Goal: Transaction & Acquisition: Book appointment/travel/reservation

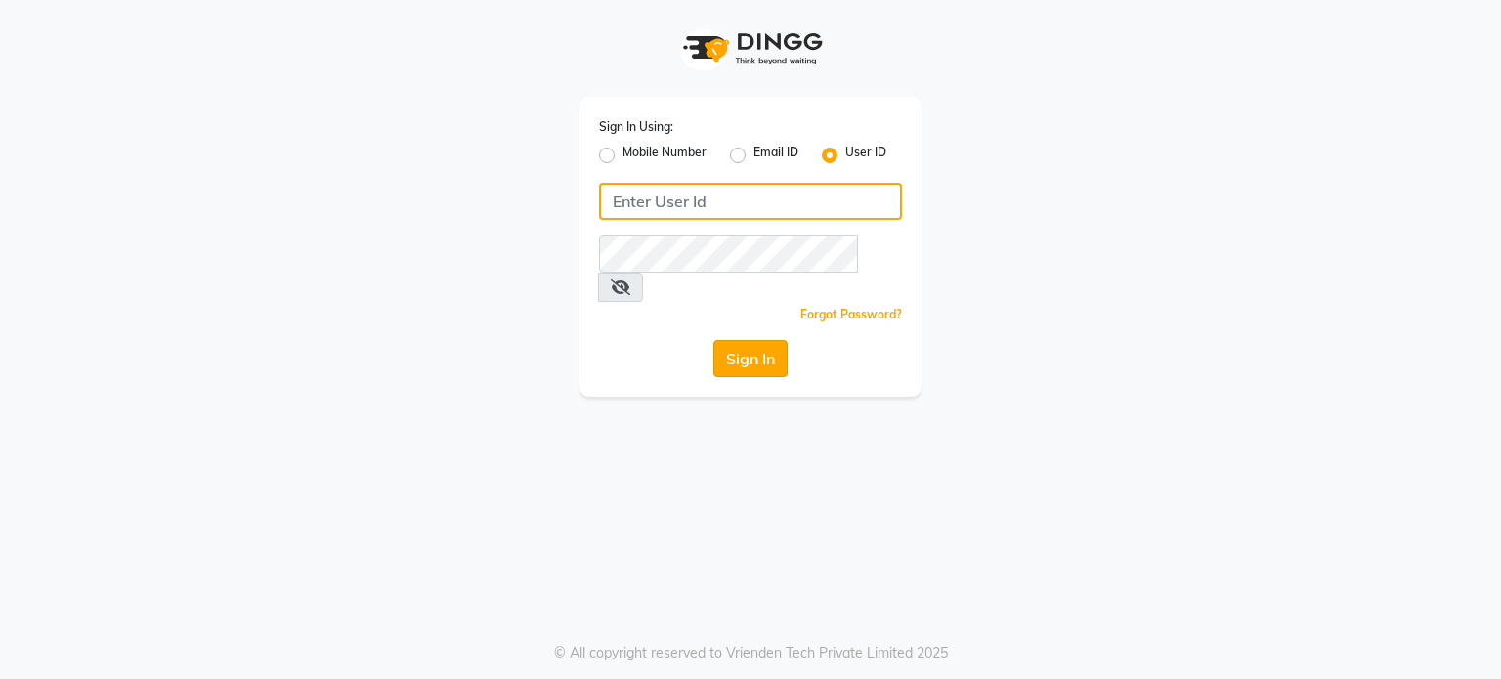
type input "6239163922"
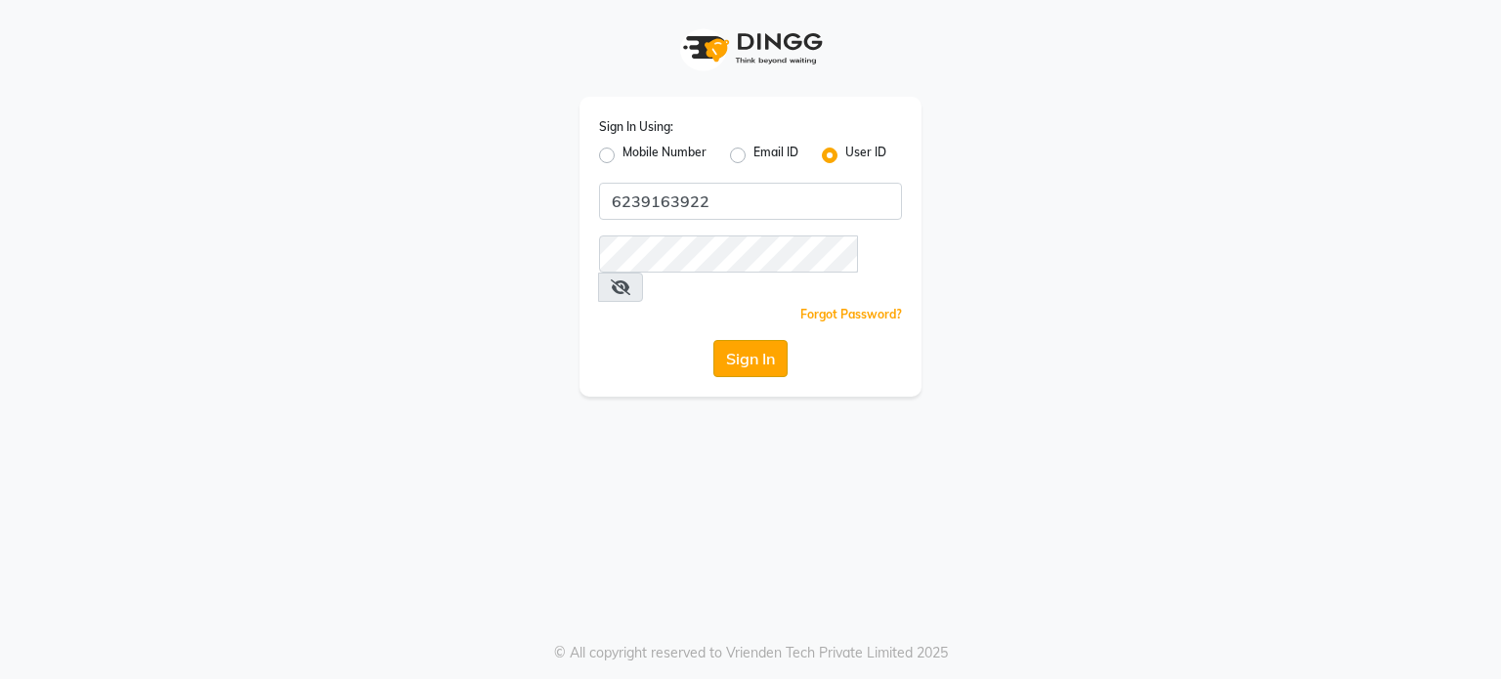
click at [754, 340] on button "Sign In" at bounding box center [750, 358] width 74 height 37
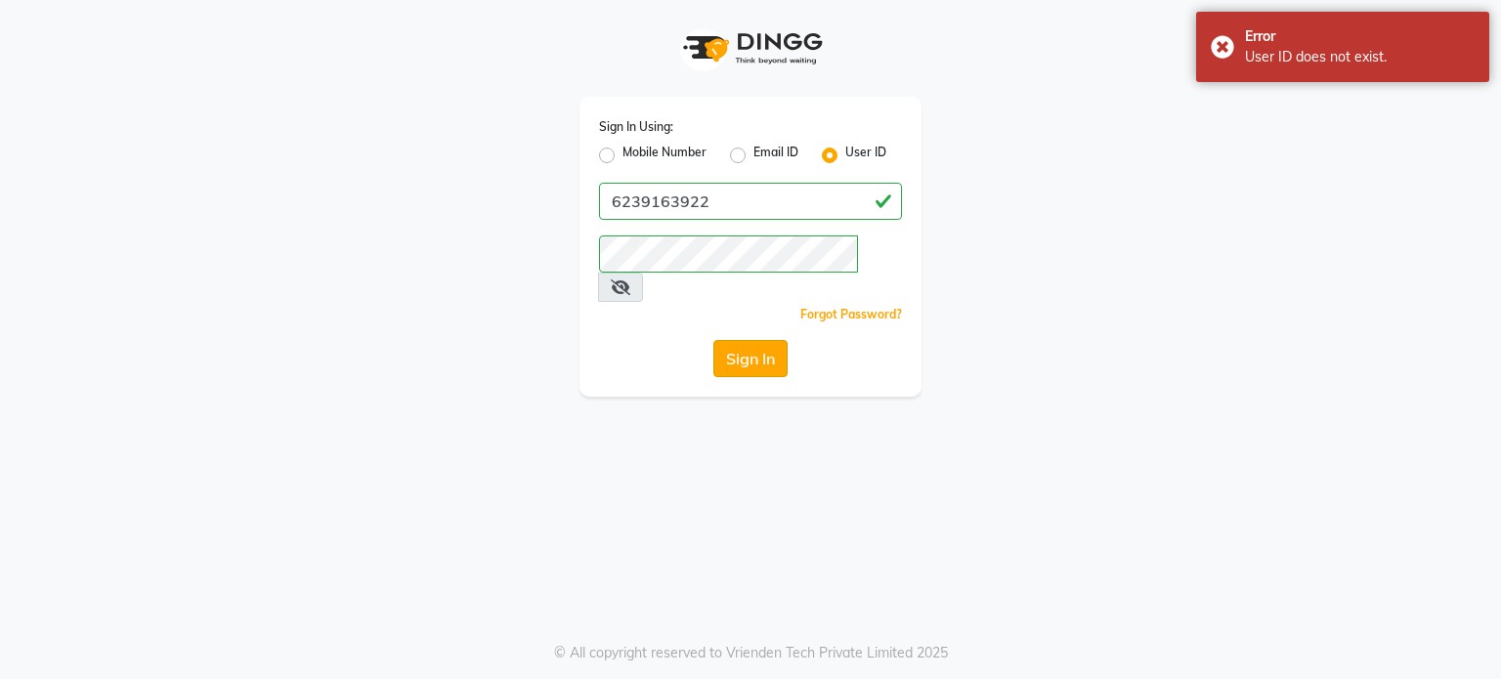
click at [735, 340] on button "Sign In" at bounding box center [750, 358] width 74 height 37
click at [1224, 48] on div "Error User ID does not exist." at bounding box center [1342, 47] width 293 height 70
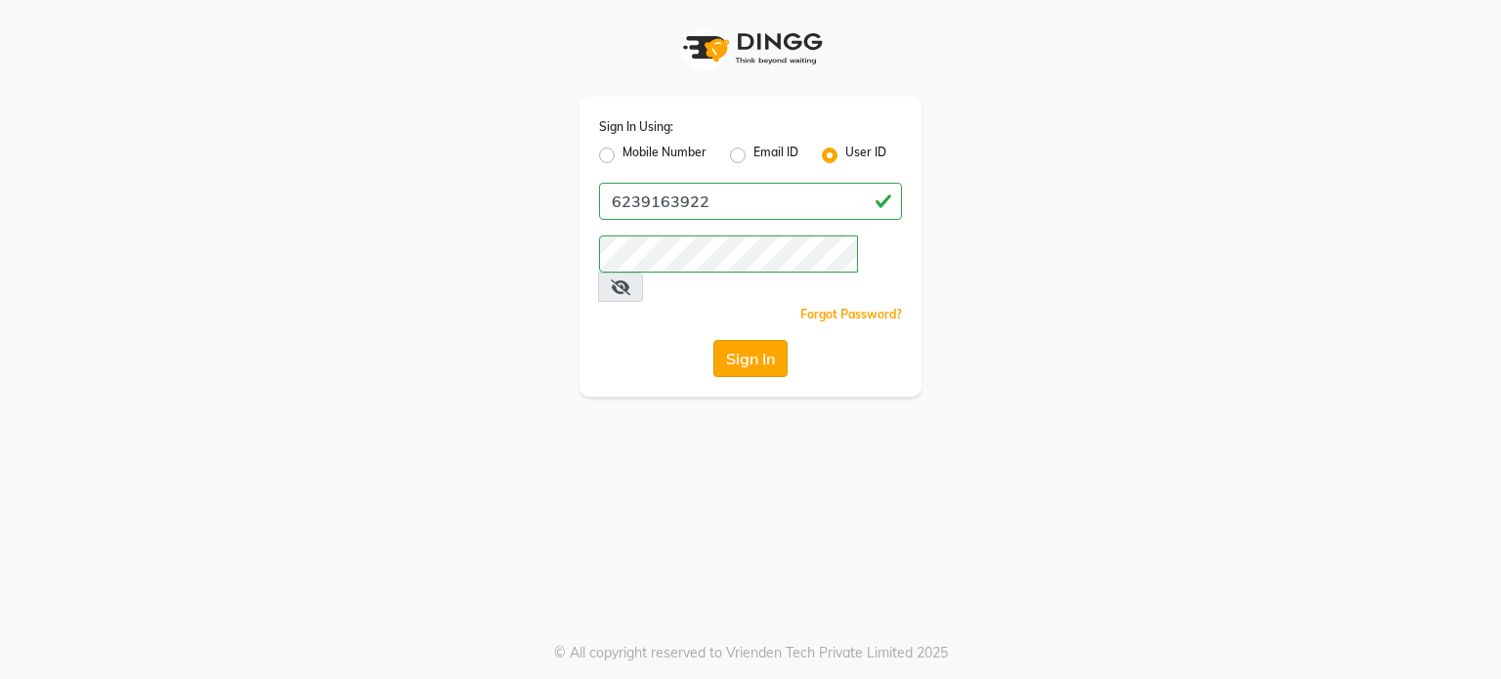
click at [761, 340] on button "Sign In" at bounding box center [750, 358] width 74 height 37
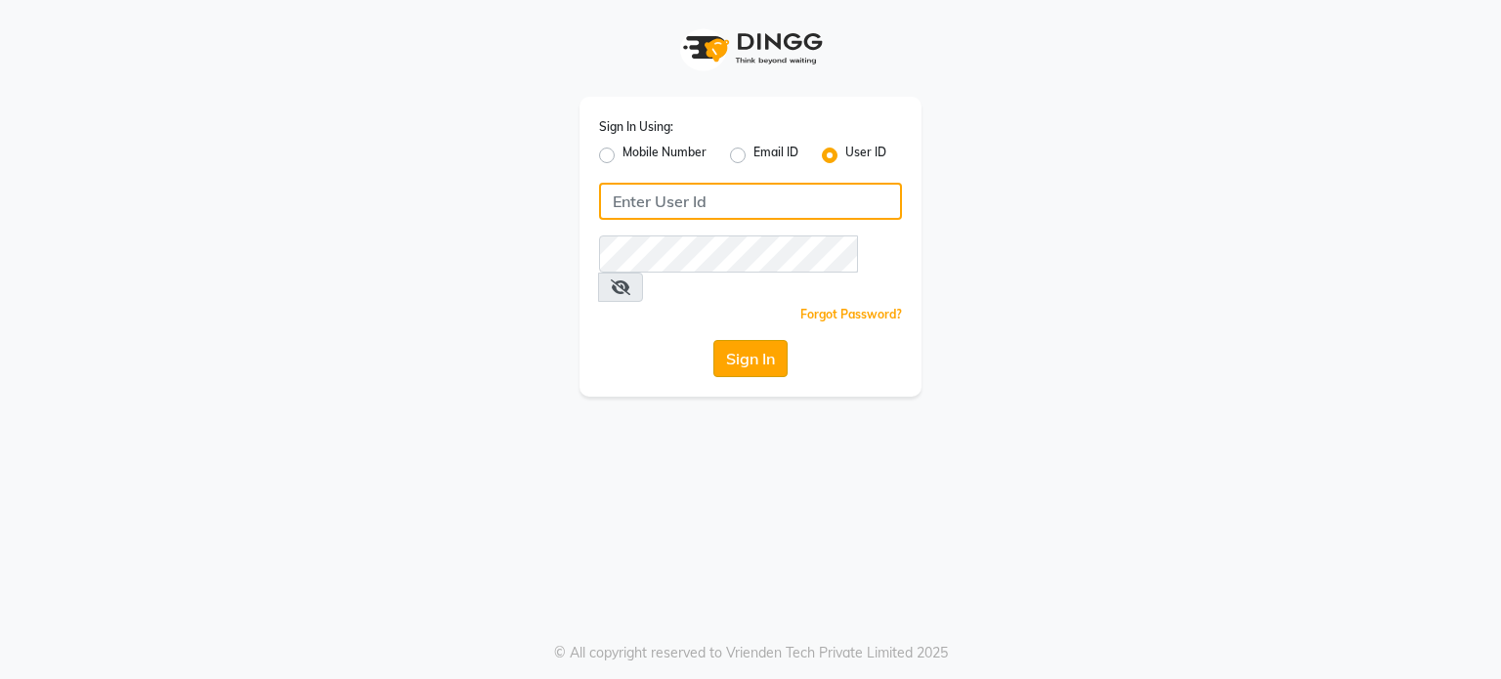
type input "6239163922"
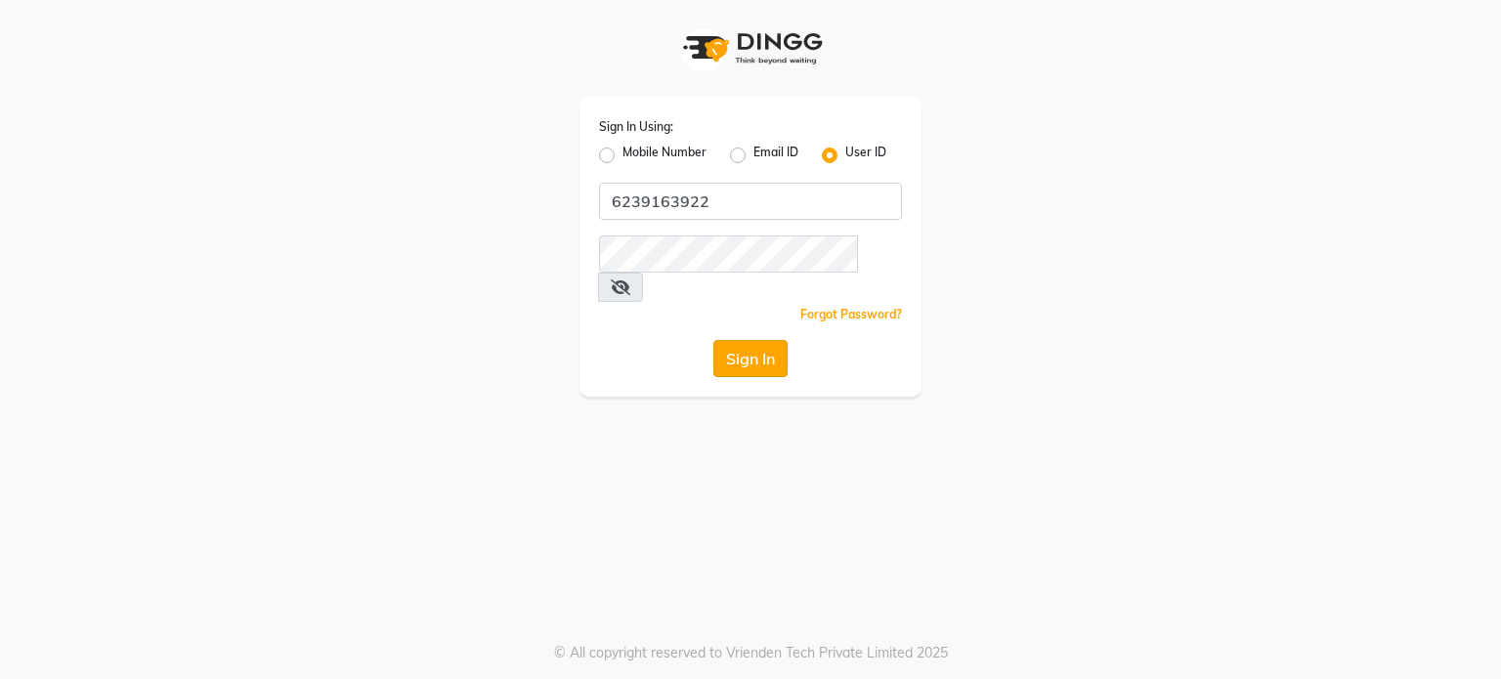
click at [772, 340] on button "Sign In" at bounding box center [750, 358] width 74 height 37
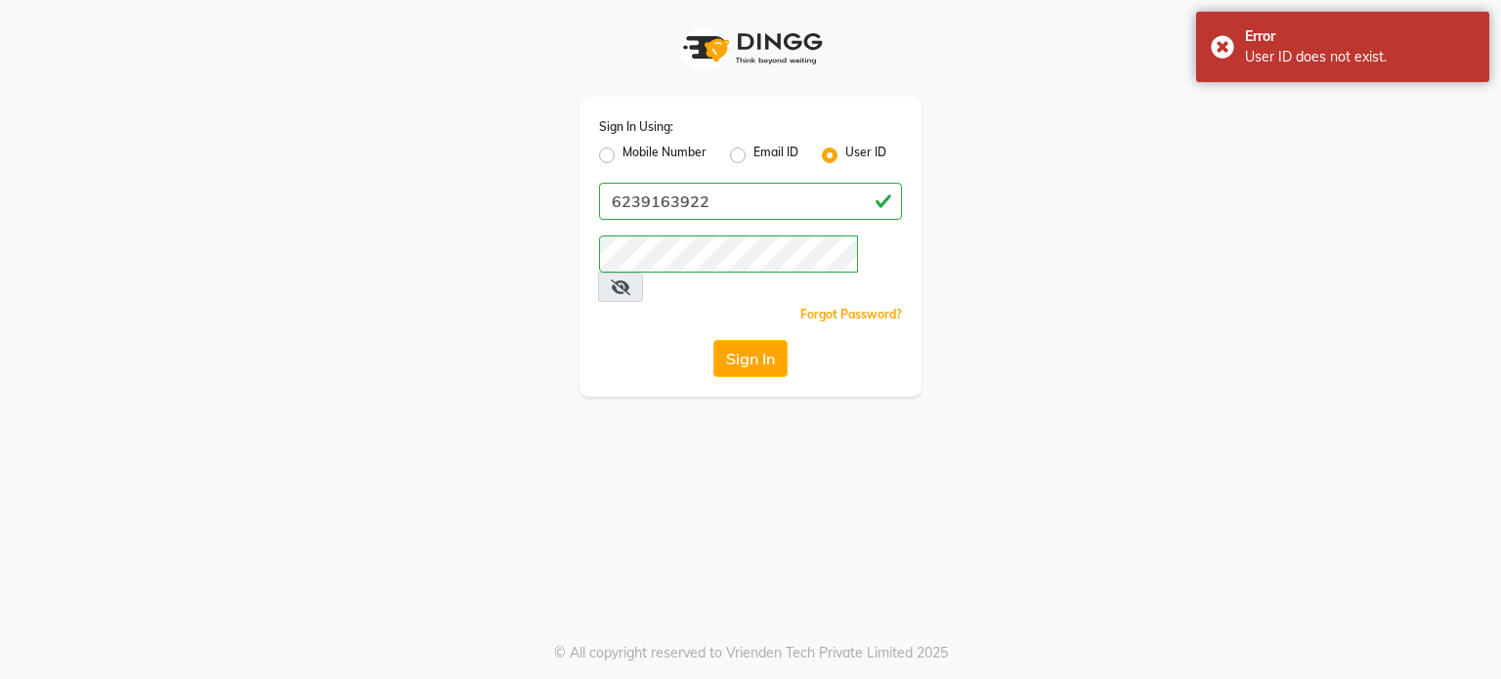
click at [630, 279] on icon at bounding box center [621, 287] width 20 height 16
click at [622, 156] on label "Mobile Number" at bounding box center [664, 155] width 84 height 23
click at [622, 156] on input "Mobile Number" at bounding box center [628, 150] width 13 height 13
radio input "true"
radio input "false"
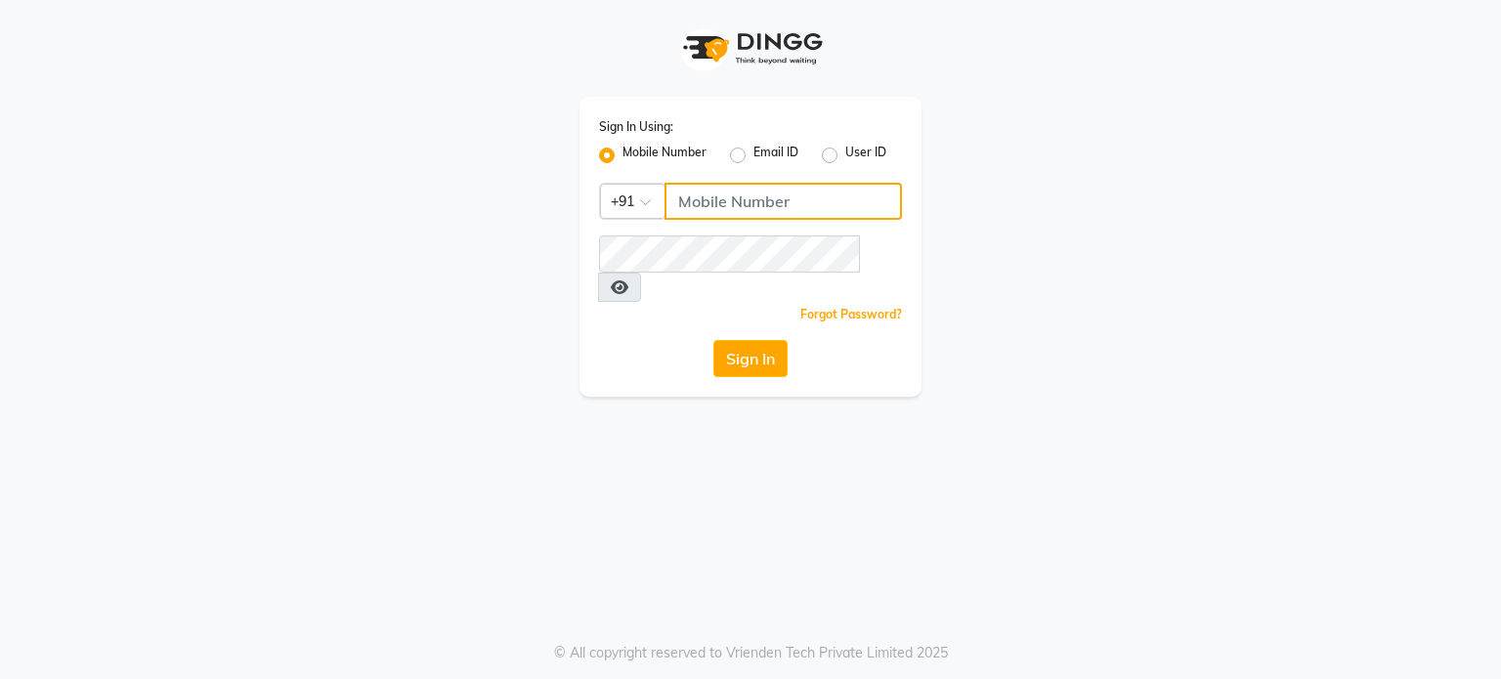
click at [718, 200] on input "Username" at bounding box center [782, 201] width 237 height 37
type input "6239163922"
click at [746, 340] on button "Sign In" at bounding box center [750, 358] width 74 height 37
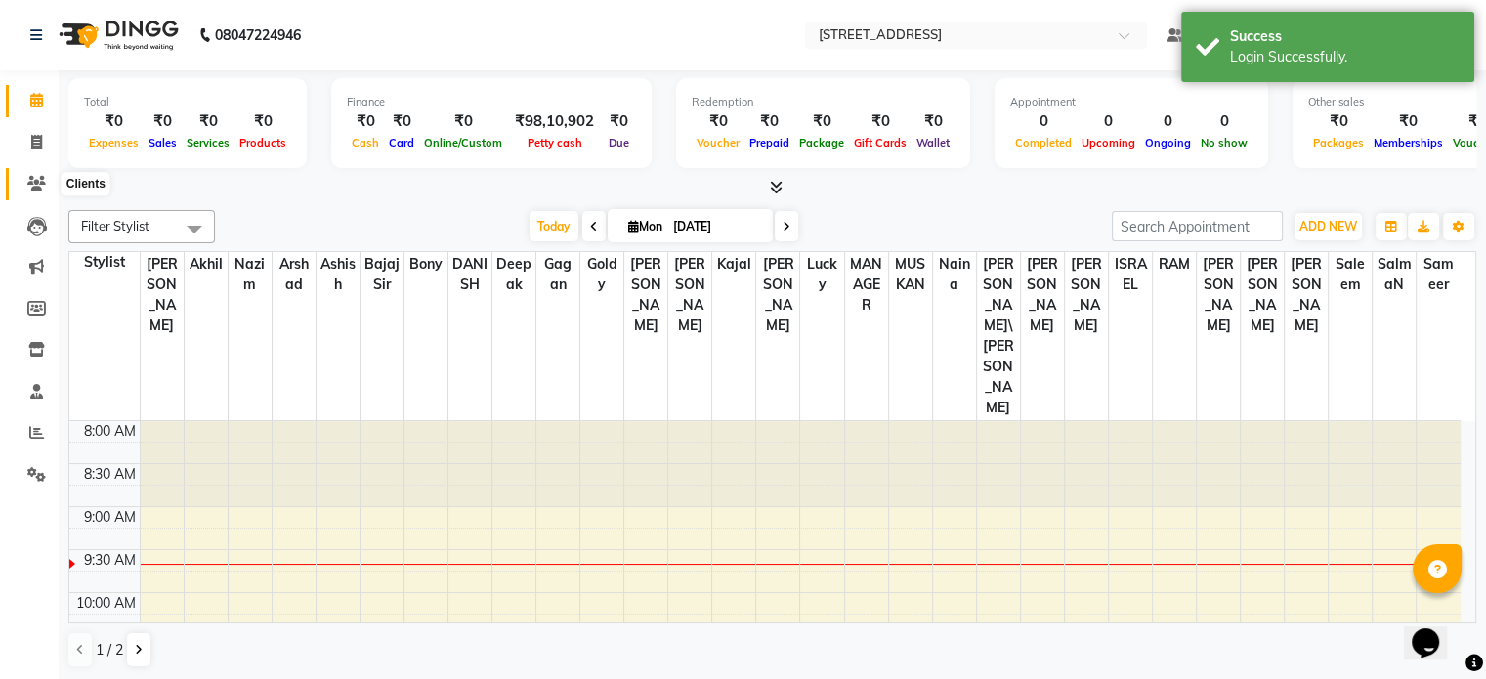
click at [35, 184] on icon at bounding box center [36, 183] width 19 height 15
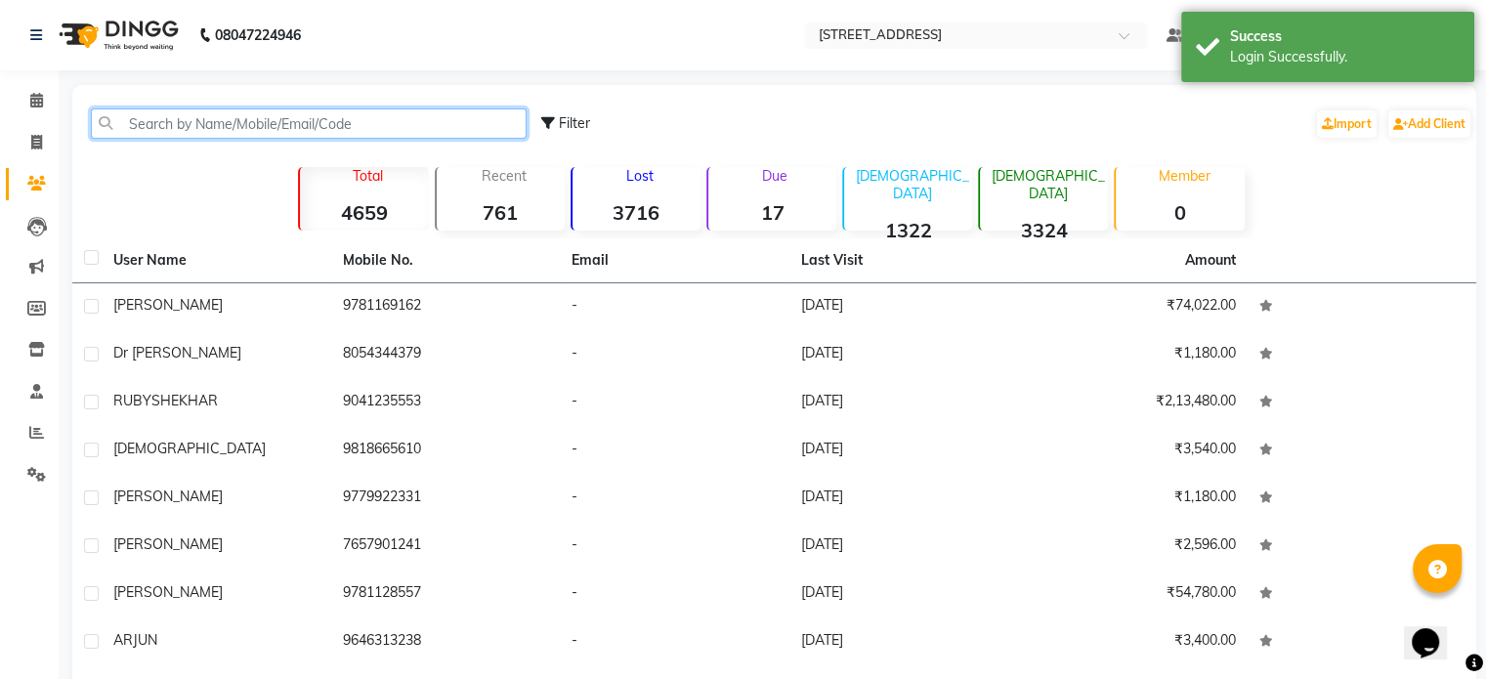
click at [207, 117] on input "text" at bounding box center [309, 123] width 436 height 30
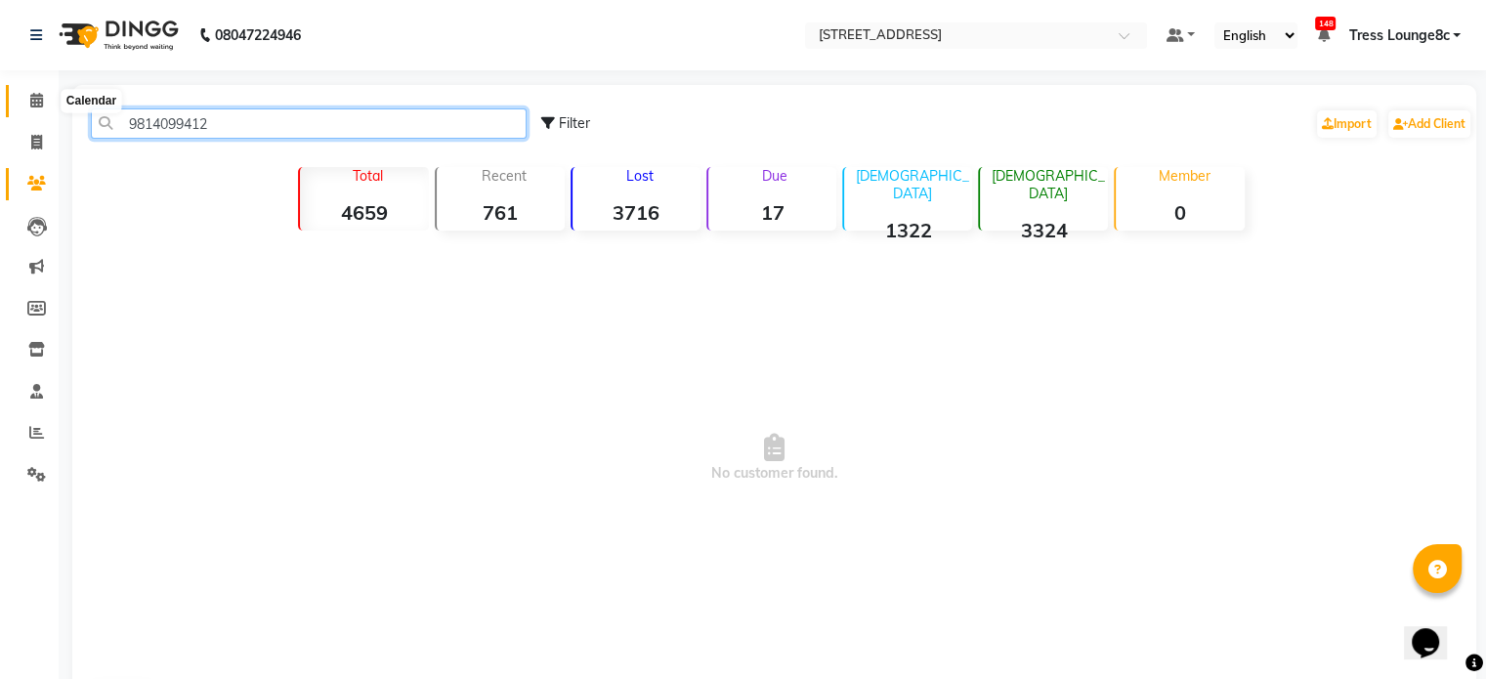
type input "9814099412"
click at [37, 103] on icon at bounding box center [36, 100] width 13 height 15
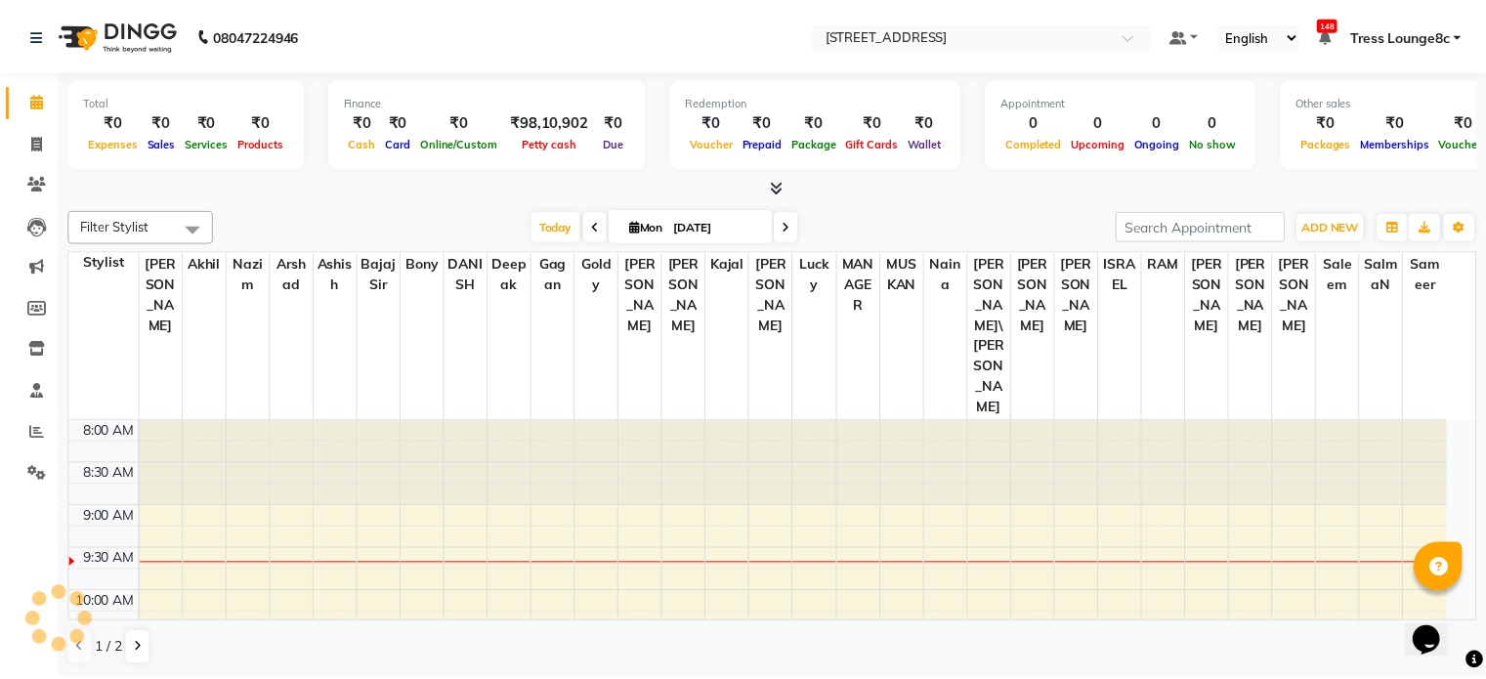
scroll to position [86, 0]
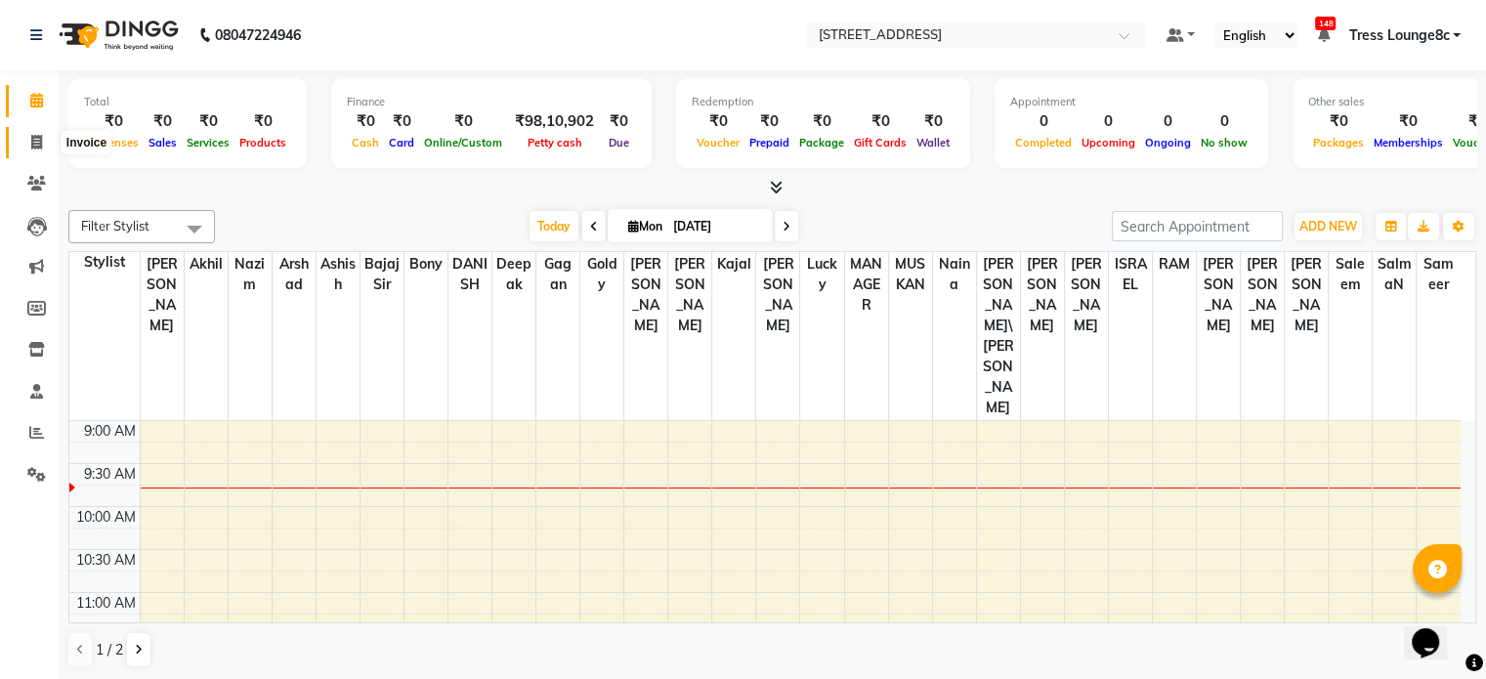
click at [37, 145] on icon at bounding box center [36, 142] width 11 height 15
select select "service"
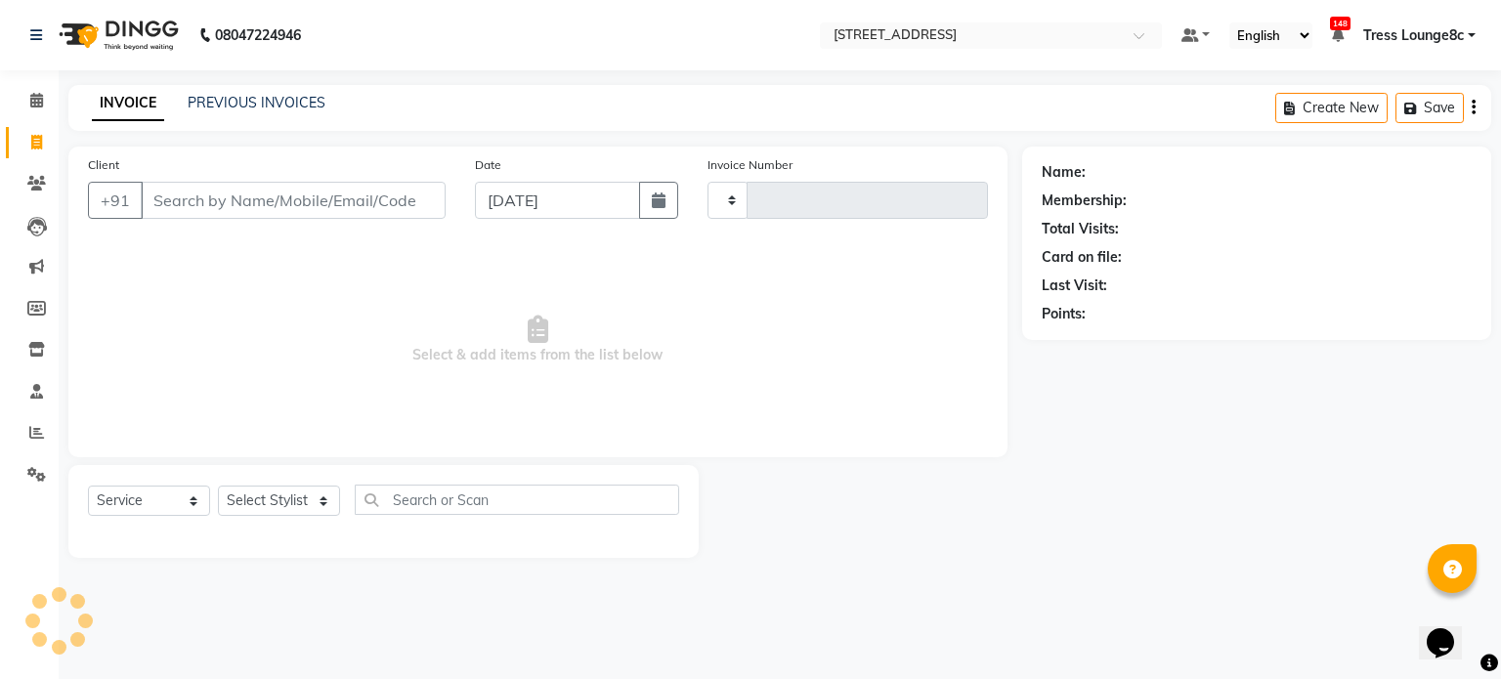
type input "2339"
select select "5703"
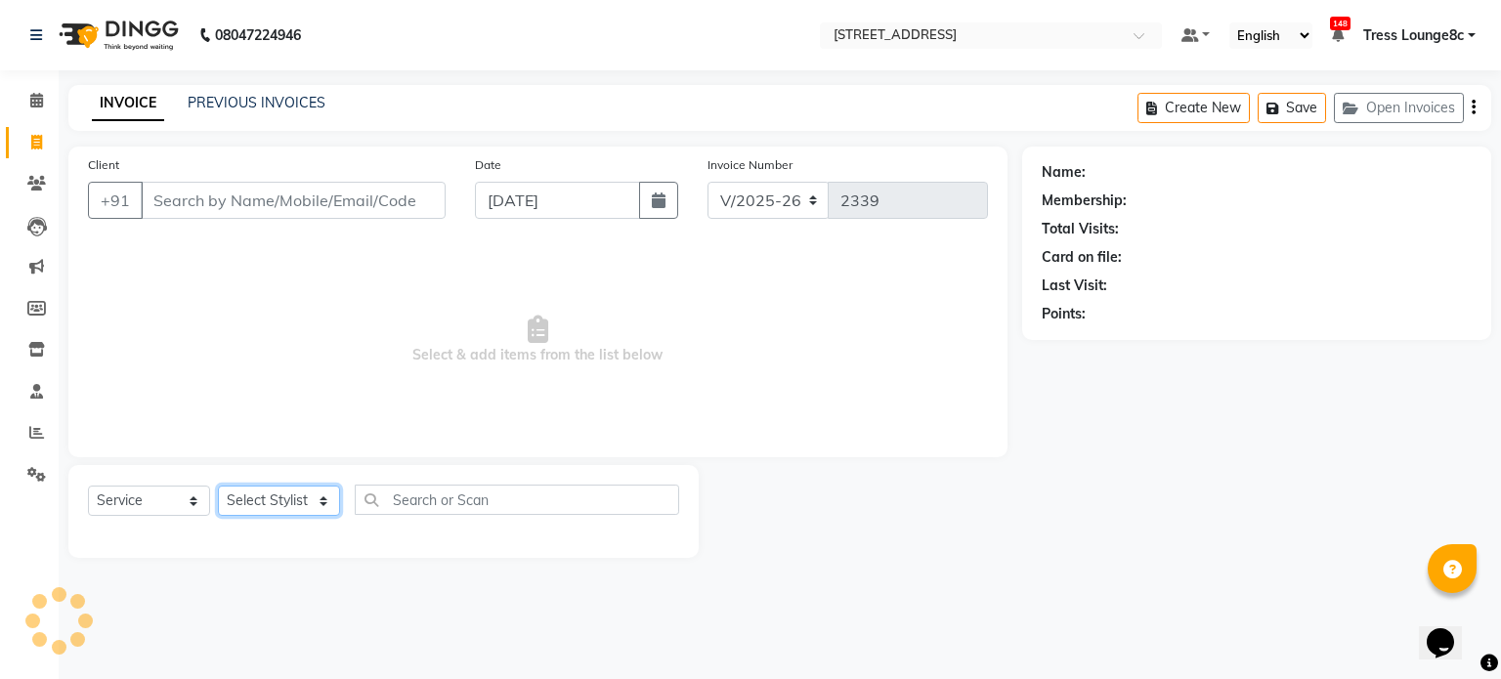
click at [297, 507] on select "Select Stylist" at bounding box center [279, 501] width 122 height 30
click at [281, 495] on select "Select Stylist" at bounding box center [279, 501] width 122 height 30
click at [281, 495] on select "Select Stylist [PERSON_NAME] [PERSON_NAME] [PERSON_NAME] [PERSON_NAME] sir Bony…" at bounding box center [287, 501] width 138 height 30
select select "47437"
click at [218, 487] on select "Select Stylist [PERSON_NAME] [PERSON_NAME] [PERSON_NAME] [PERSON_NAME] sir Bony…" at bounding box center [287, 501] width 138 height 30
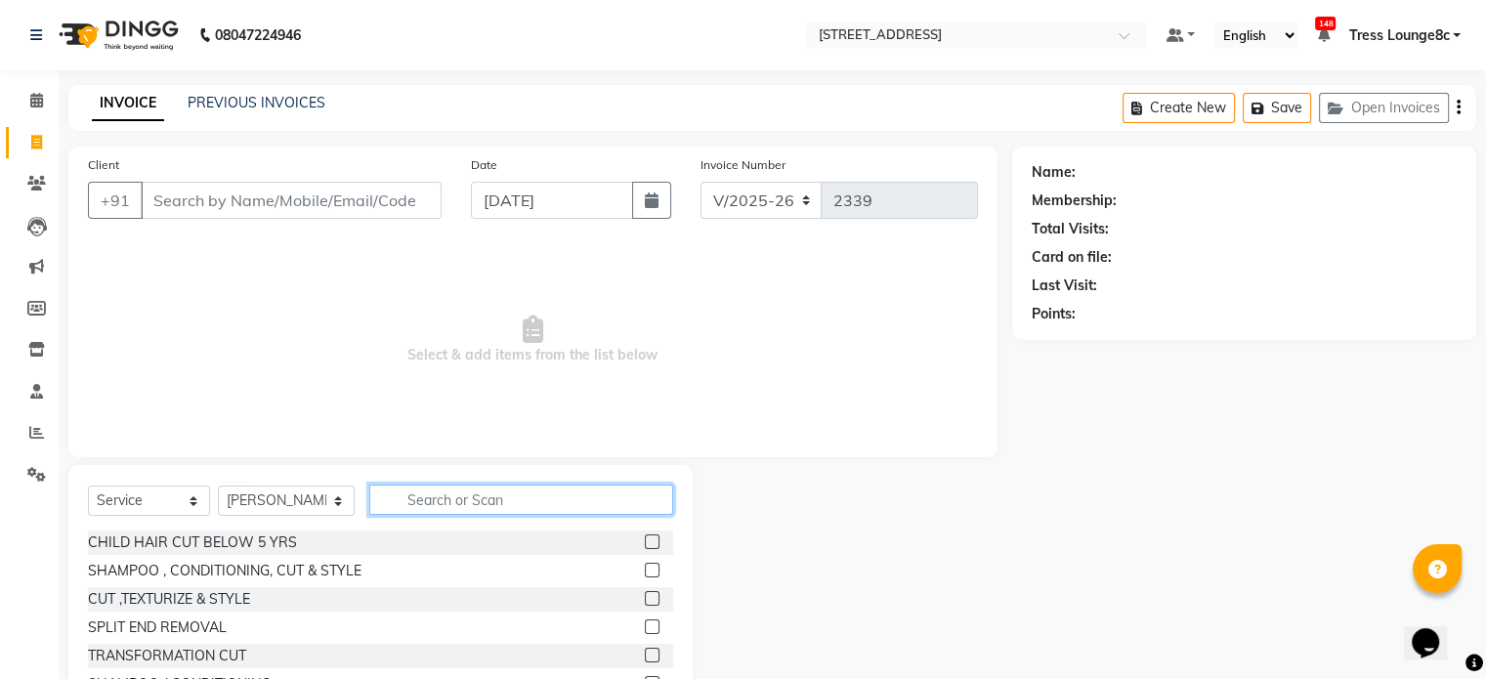
click at [457, 500] on input "text" at bounding box center [521, 500] width 304 height 30
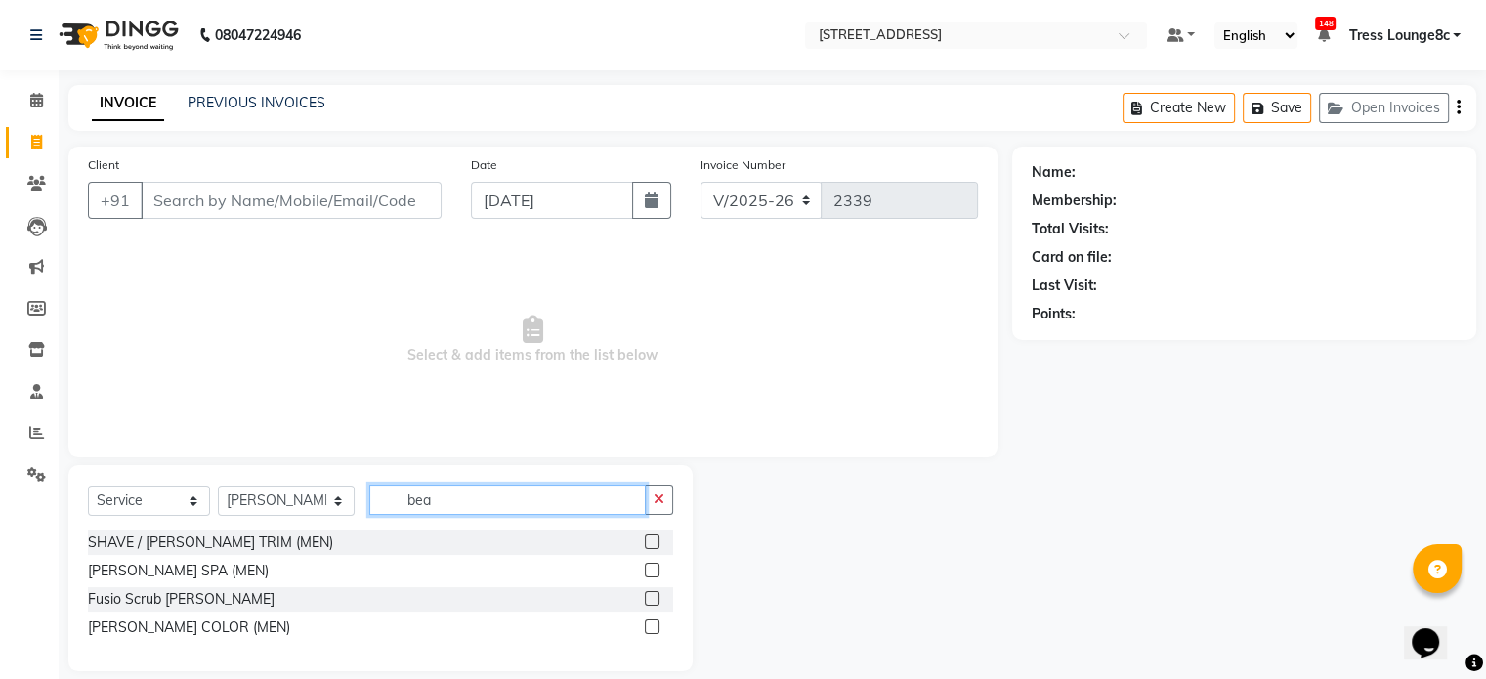
type input "bea"
click at [653, 542] on label at bounding box center [652, 541] width 15 height 15
click at [653, 542] on input "checkbox" at bounding box center [651, 542] width 13 height 13
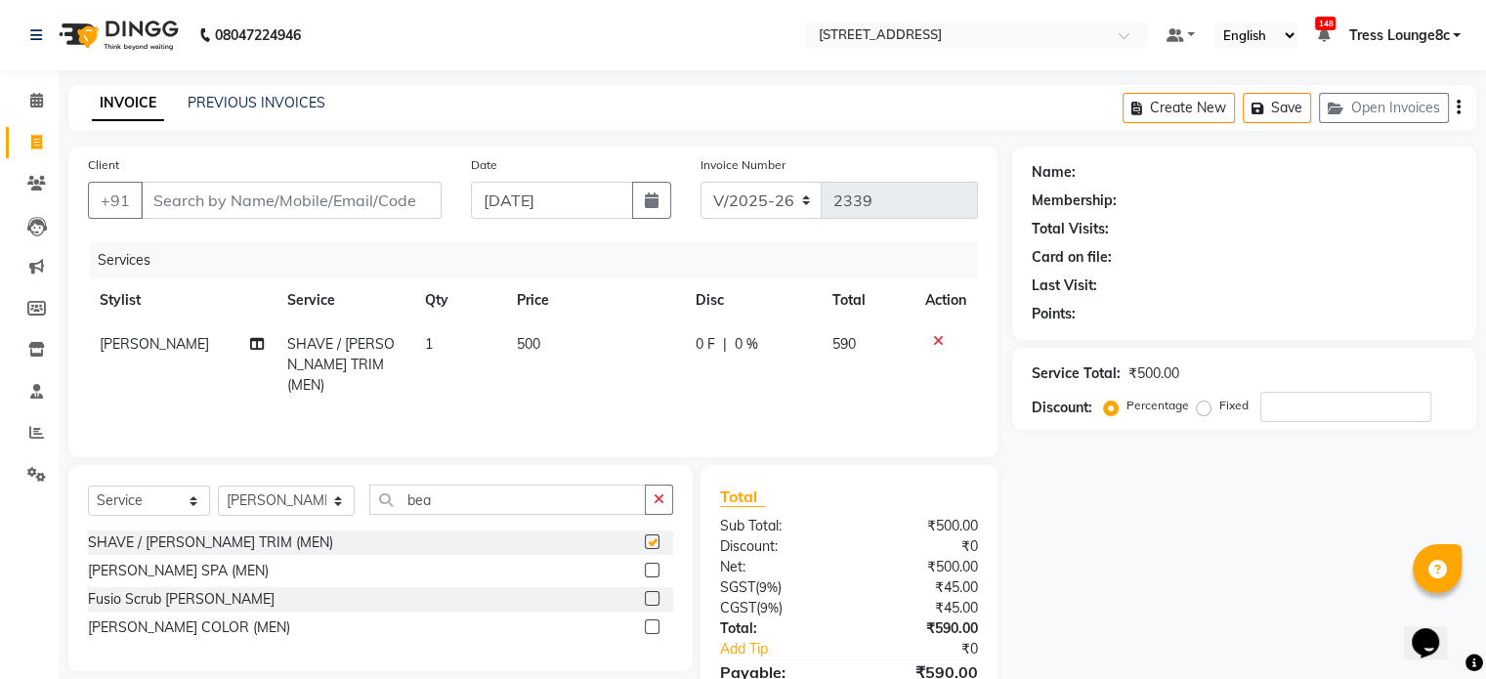
checkbox input "false"
drag, startPoint x: 443, startPoint y: 504, endPoint x: 391, endPoint y: 506, distance: 51.8
click at [391, 506] on input "bea" at bounding box center [507, 500] width 276 height 30
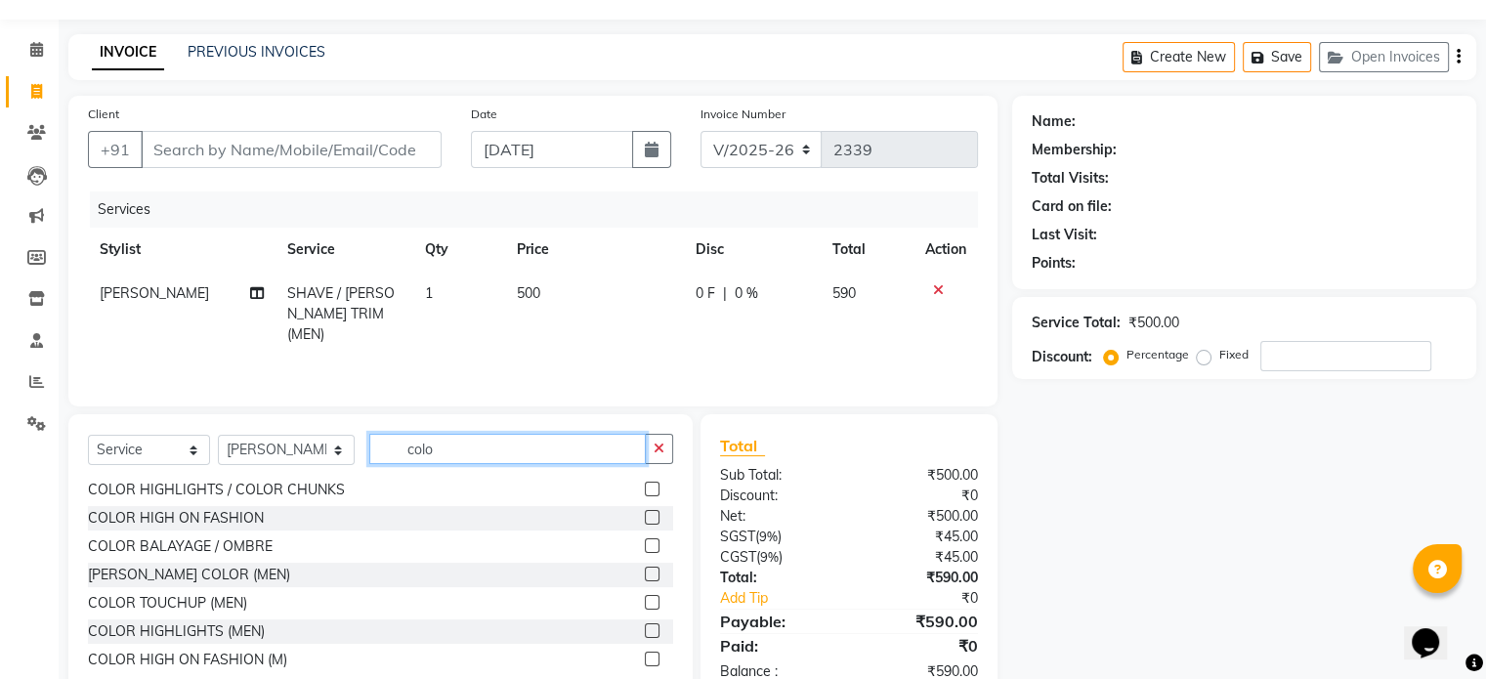
scroll to position [98, 0]
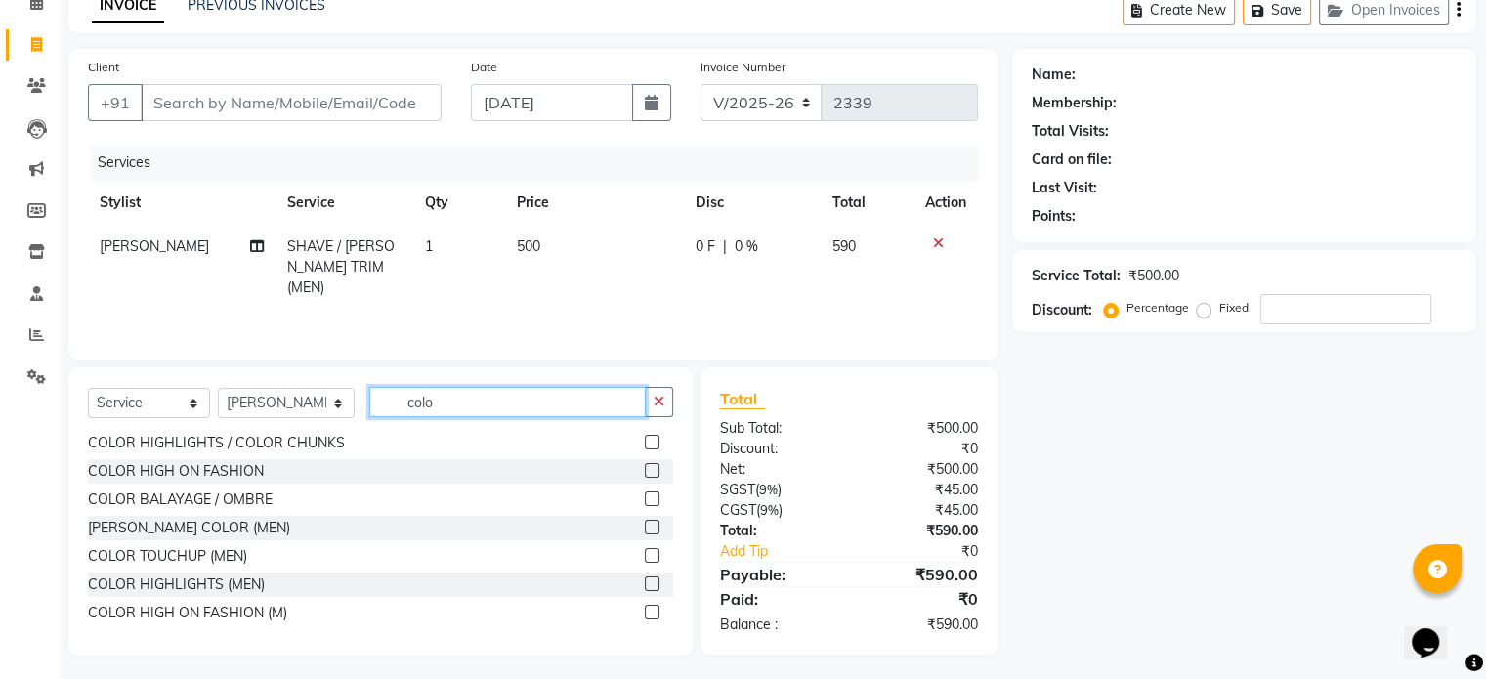
type input "colo"
click at [645, 557] on label at bounding box center [652, 555] width 15 height 15
click at [645, 557] on input "checkbox" at bounding box center [651, 556] width 13 height 13
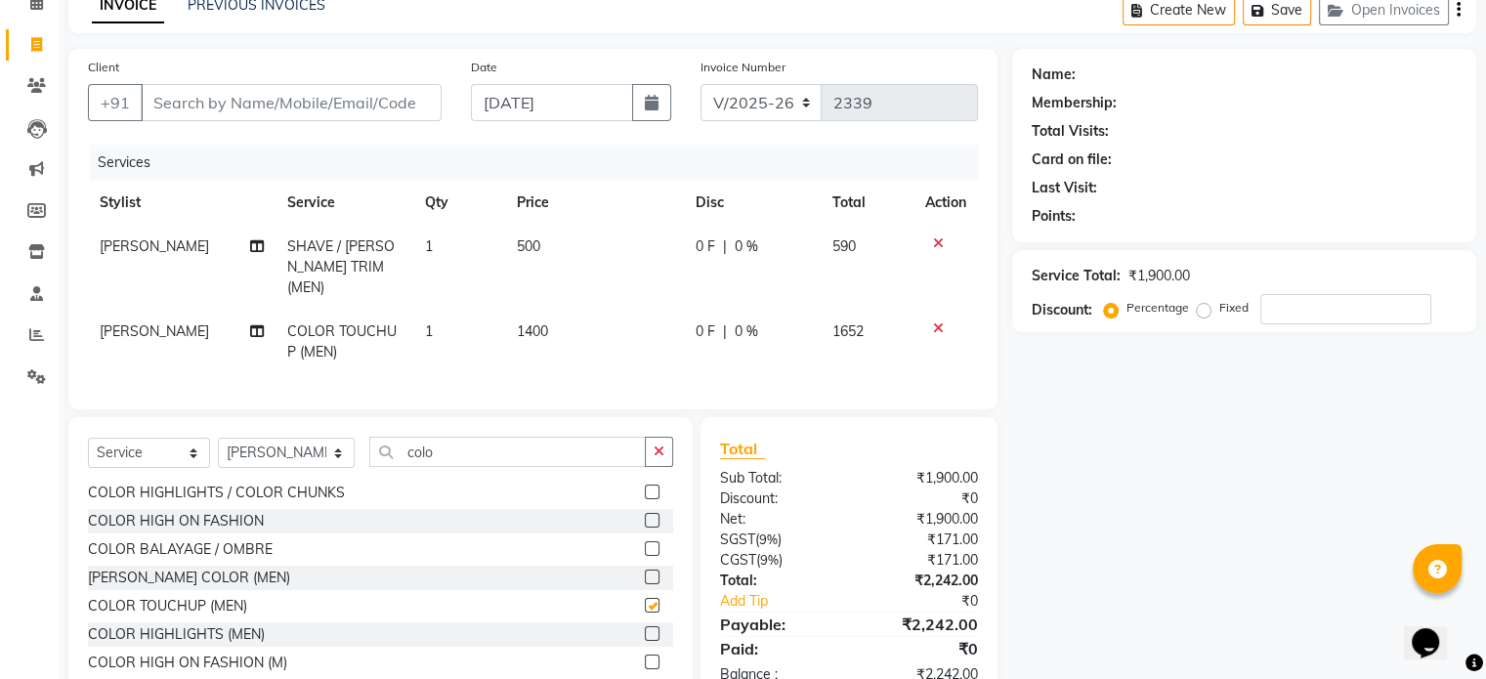
checkbox input "false"
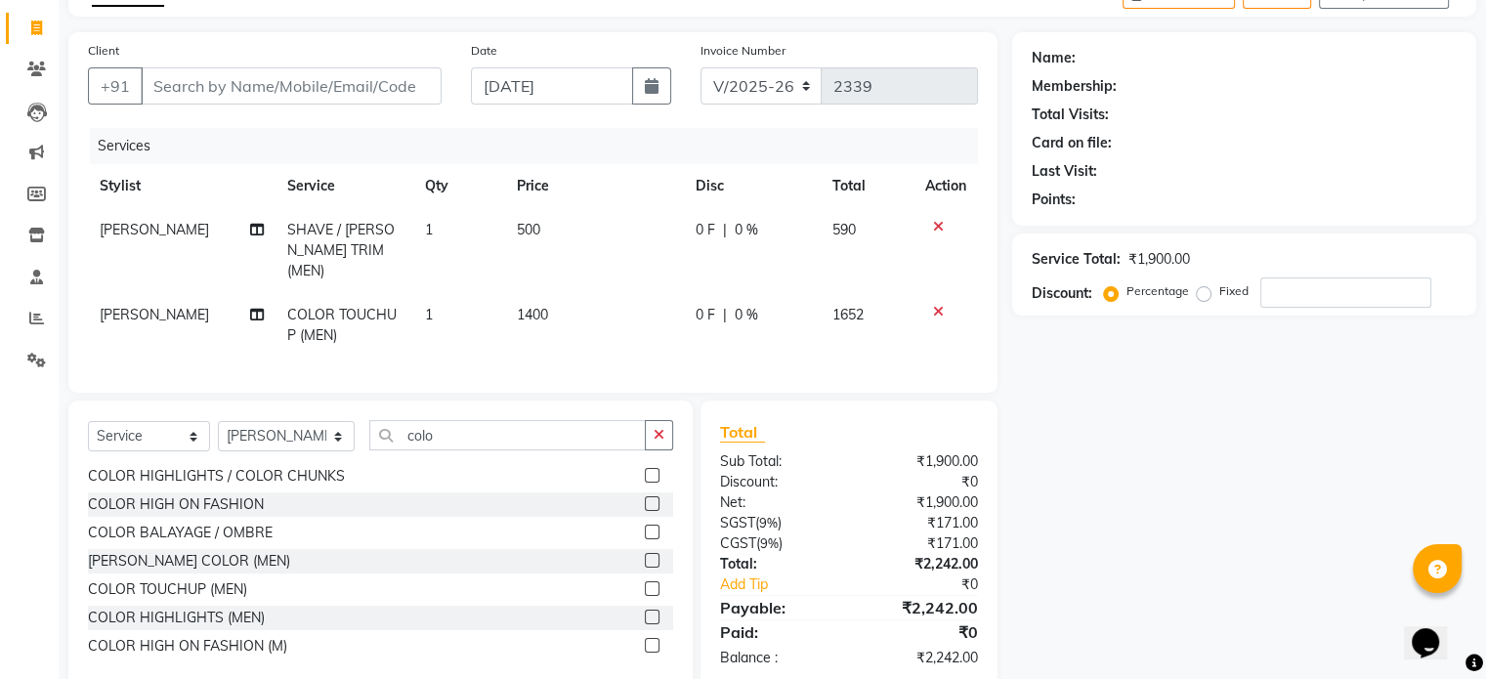
scroll to position [0, 0]
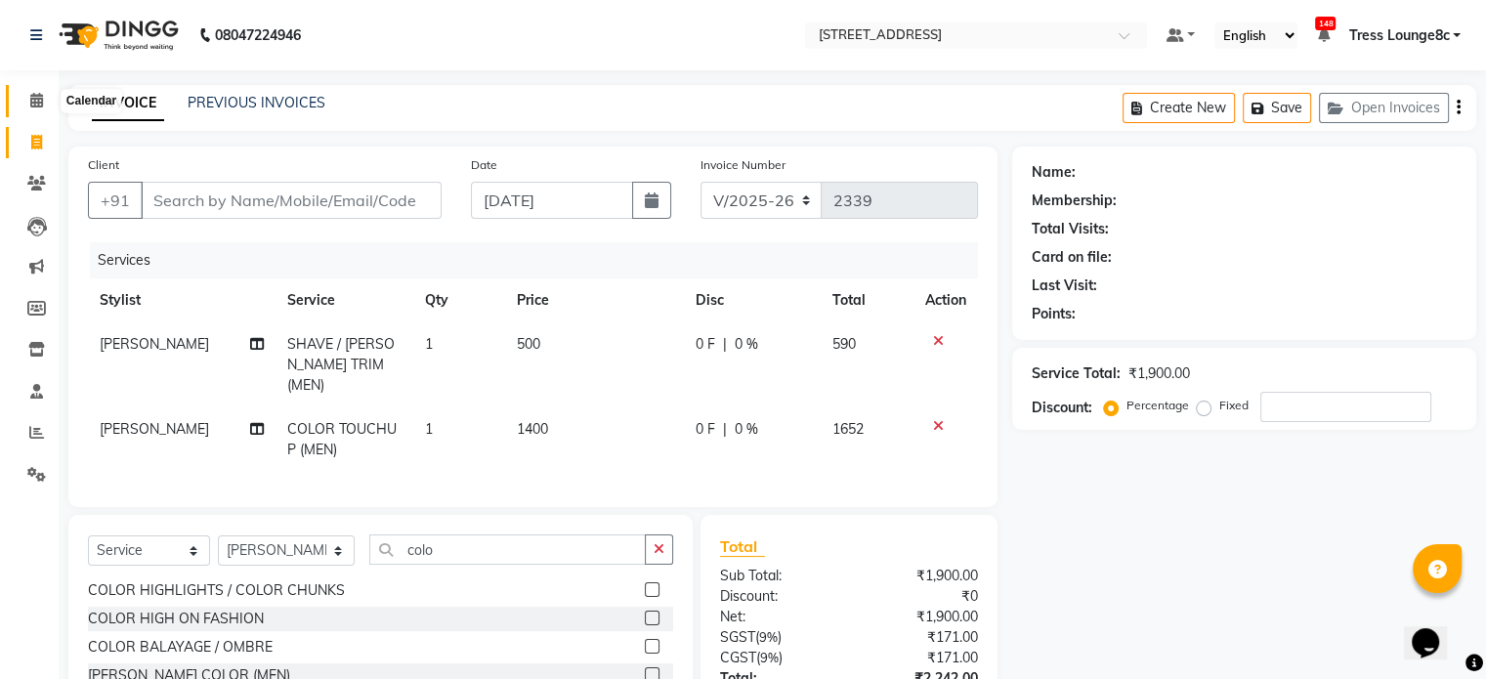
click at [35, 104] on icon at bounding box center [36, 100] width 13 height 15
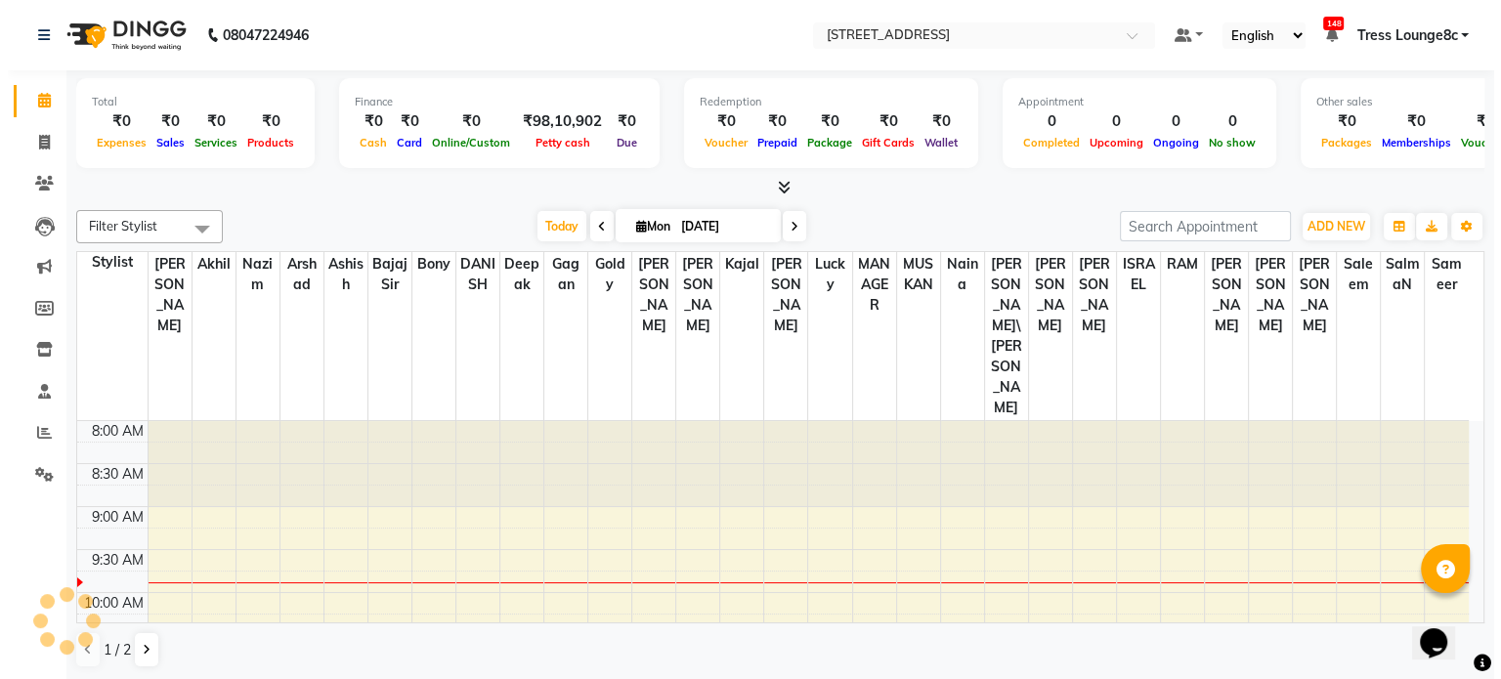
scroll to position [86, 0]
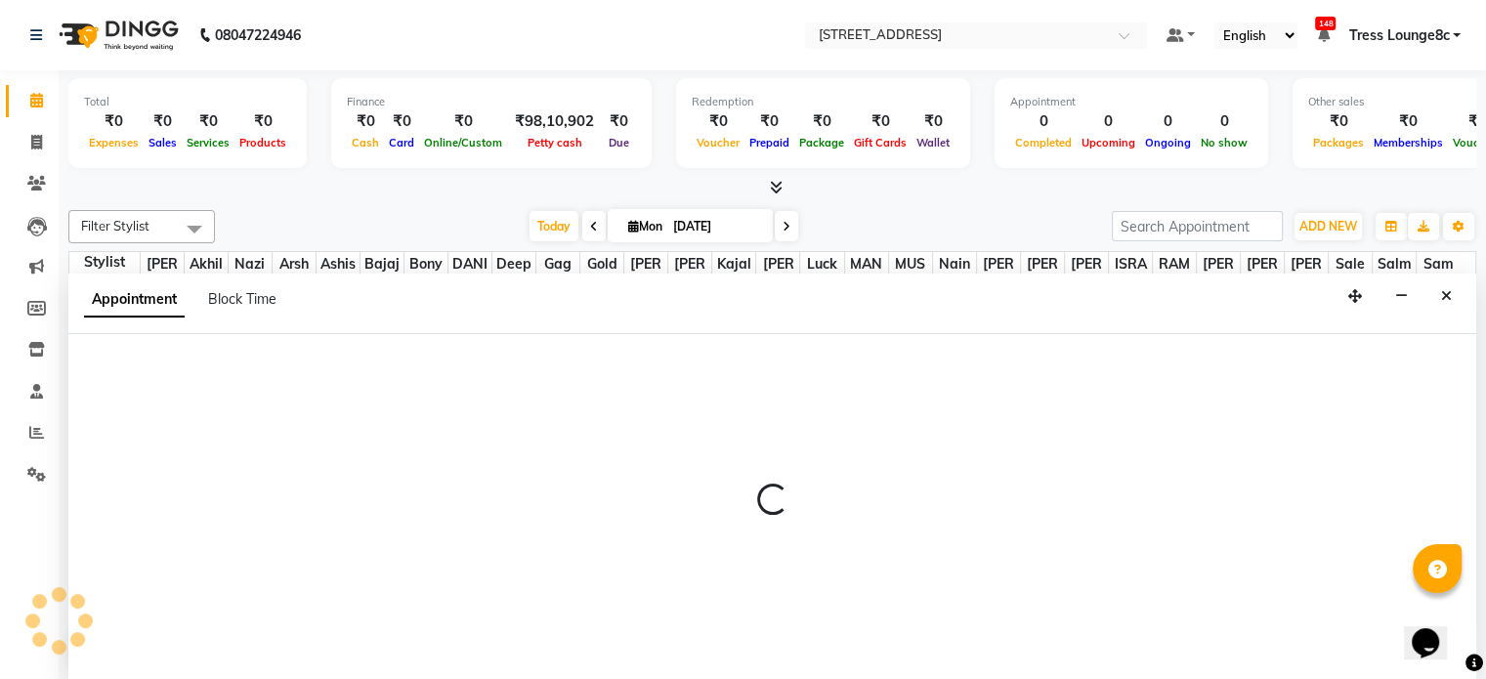
select select "44695"
select select "tentative"
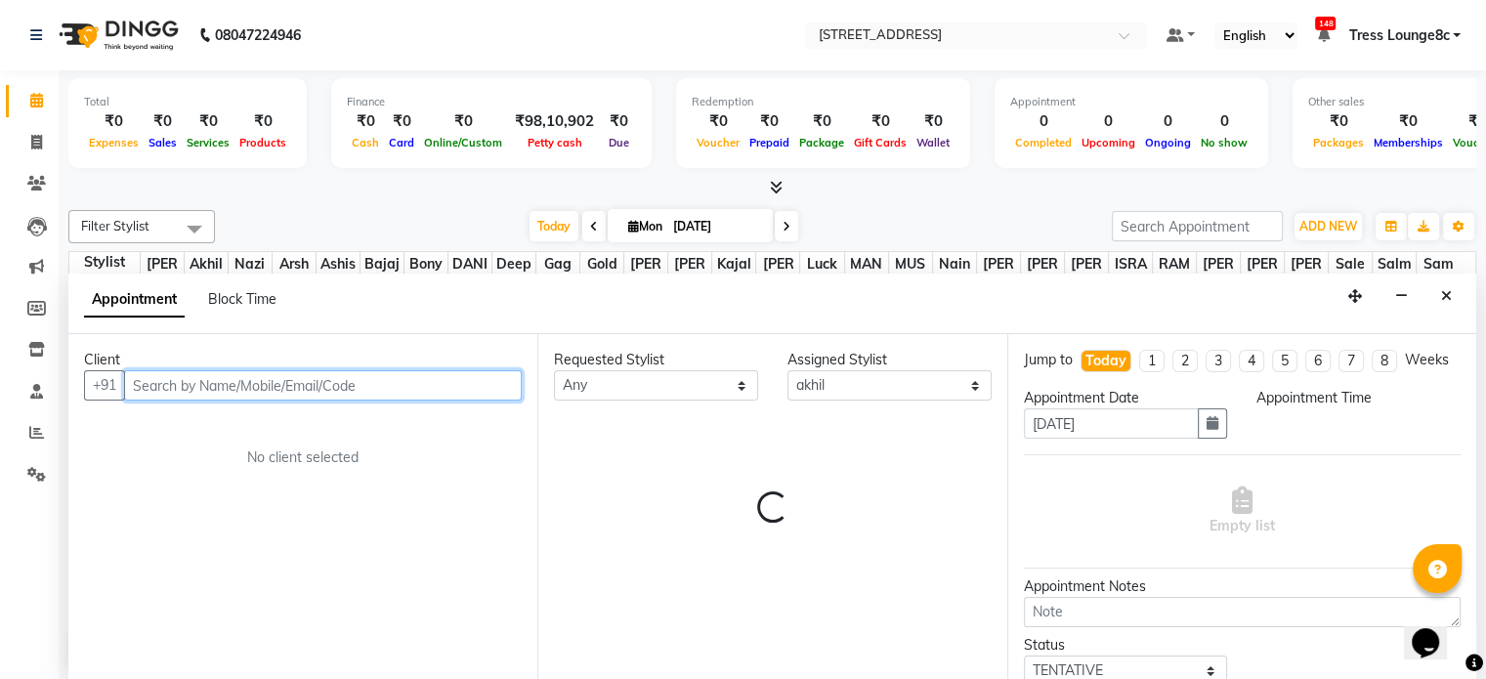
select select "600"
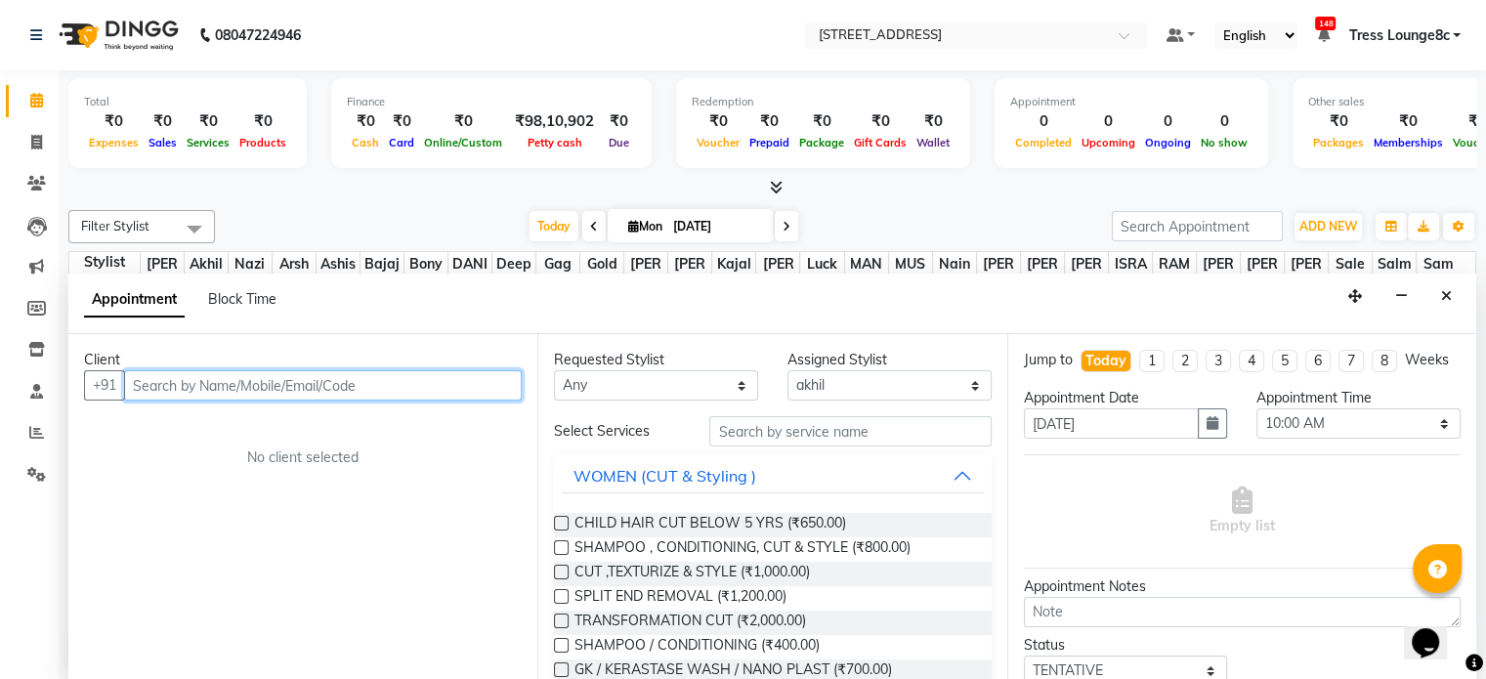
click at [280, 378] on input "text" at bounding box center [323, 385] width 398 height 30
type input "9814099412"
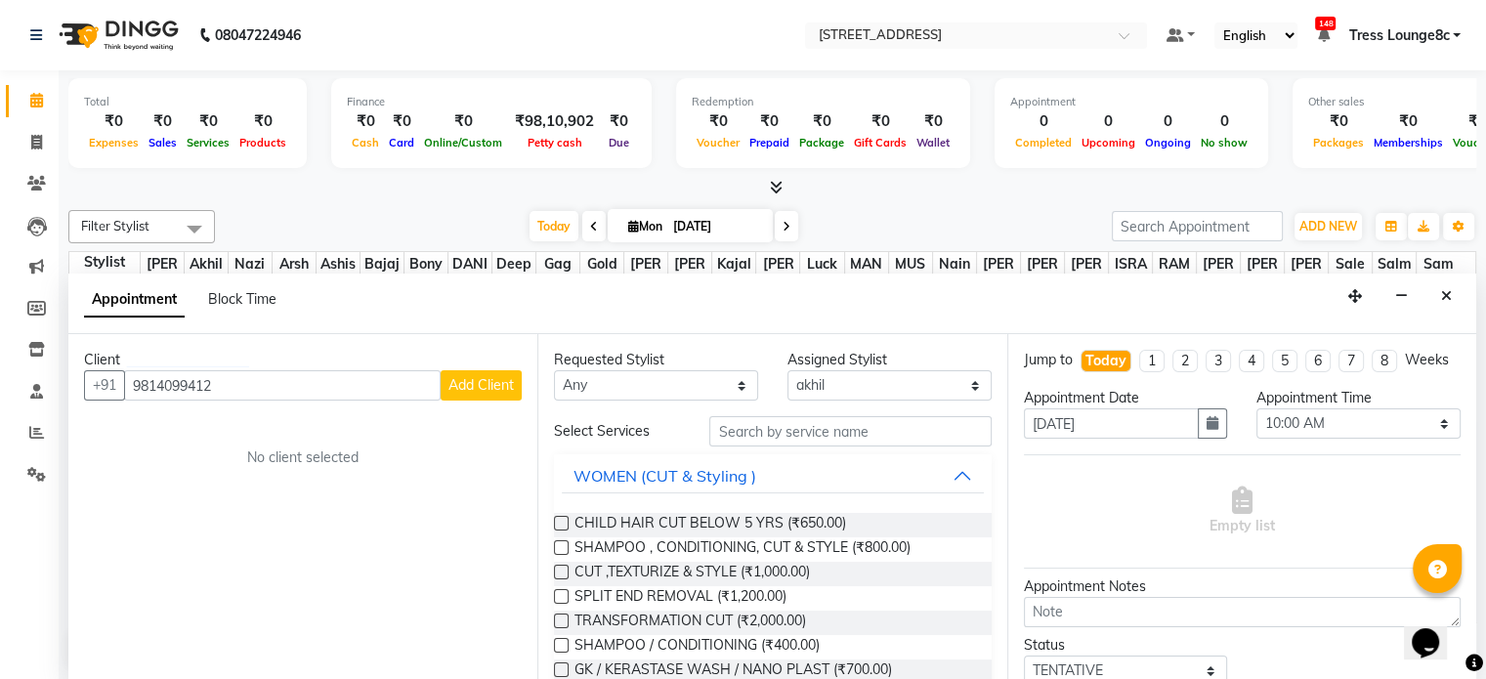
click at [475, 386] on span "Add Client" at bounding box center [480, 385] width 65 height 18
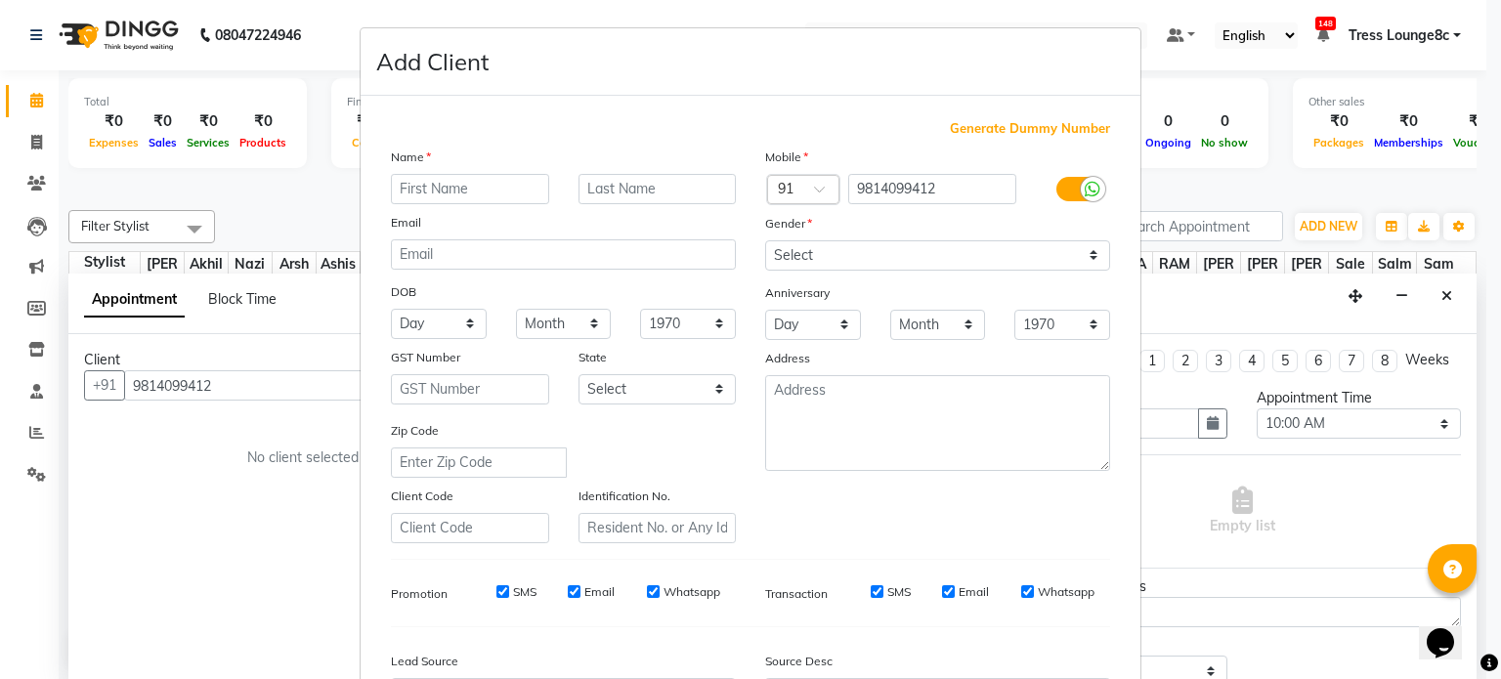
click at [426, 191] on input "text" at bounding box center [470, 189] width 158 height 30
type input "[PERSON_NAME]"
drag, startPoint x: 880, startPoint y: 257, endPoint x: 865, endPoint y: 267, distance: 18.4
click at [880, 257] on select "Select [DEMOGRAPHIC_DATA] [DEMOGRAPHIC_DATA] Other Prefer Not To Say" at bounding box center [937, 255] width 345 height 30
select select "[DEMOGRAPHIC_DATA]"
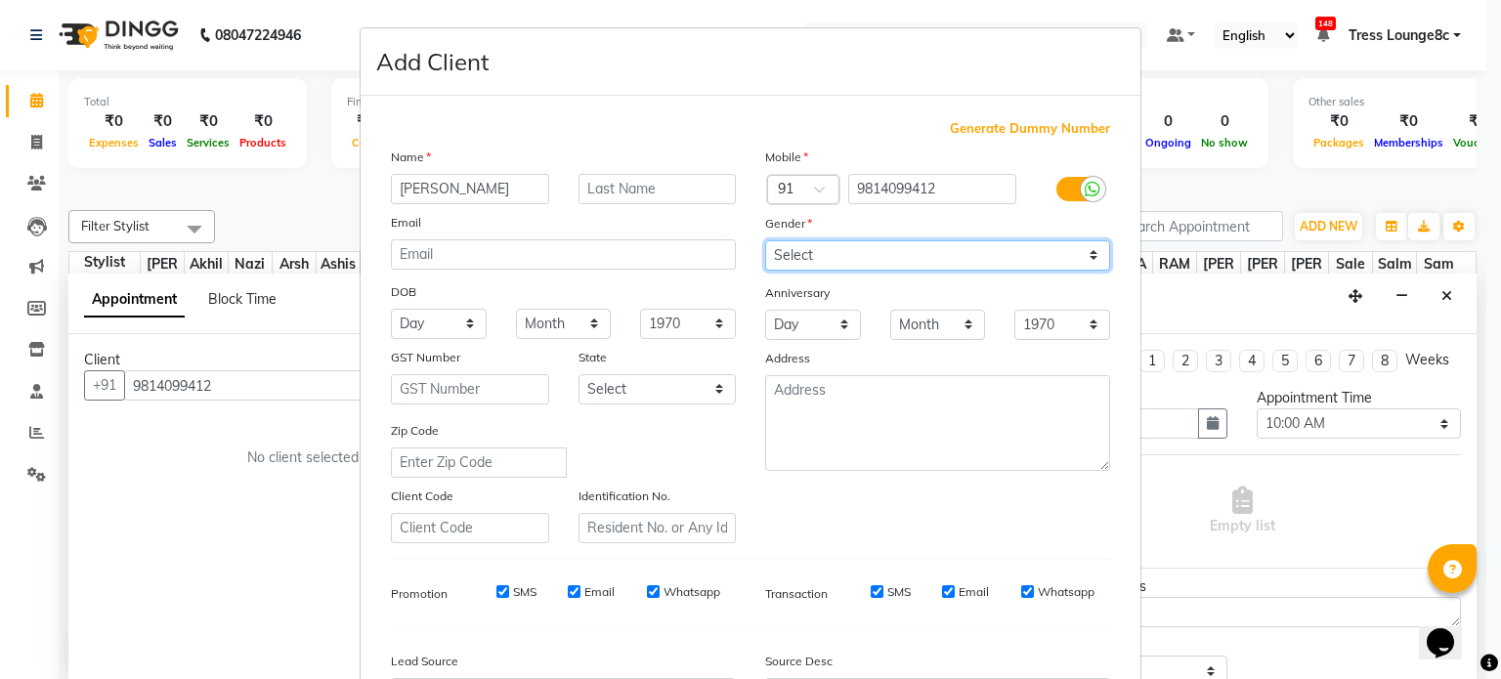
click at [765, 241] on select "Select [DEMOGRAPHIC_DATA] [DEMOGRAPHIC_DATA] Other Prefer Not To Say" at bounding box center [937, 255] width 345 height 30
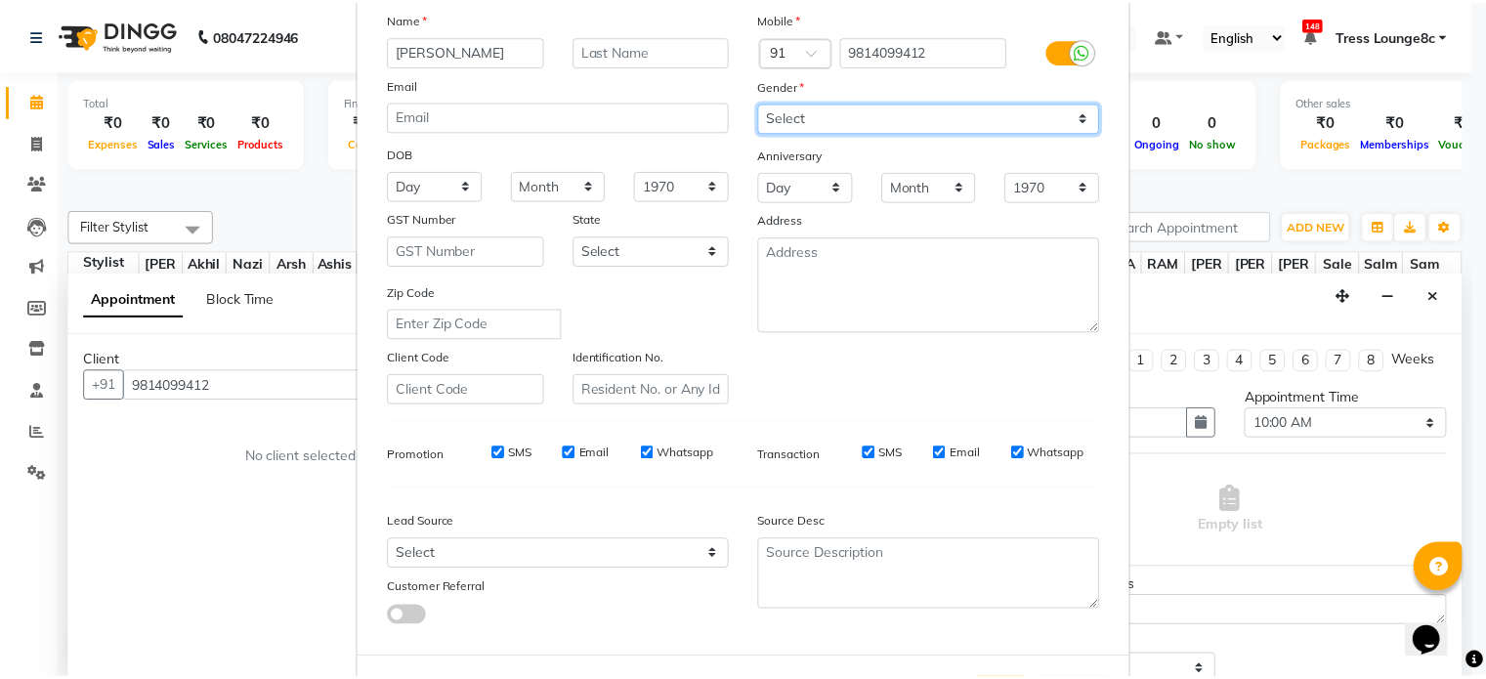
scroll to position [232, 0]
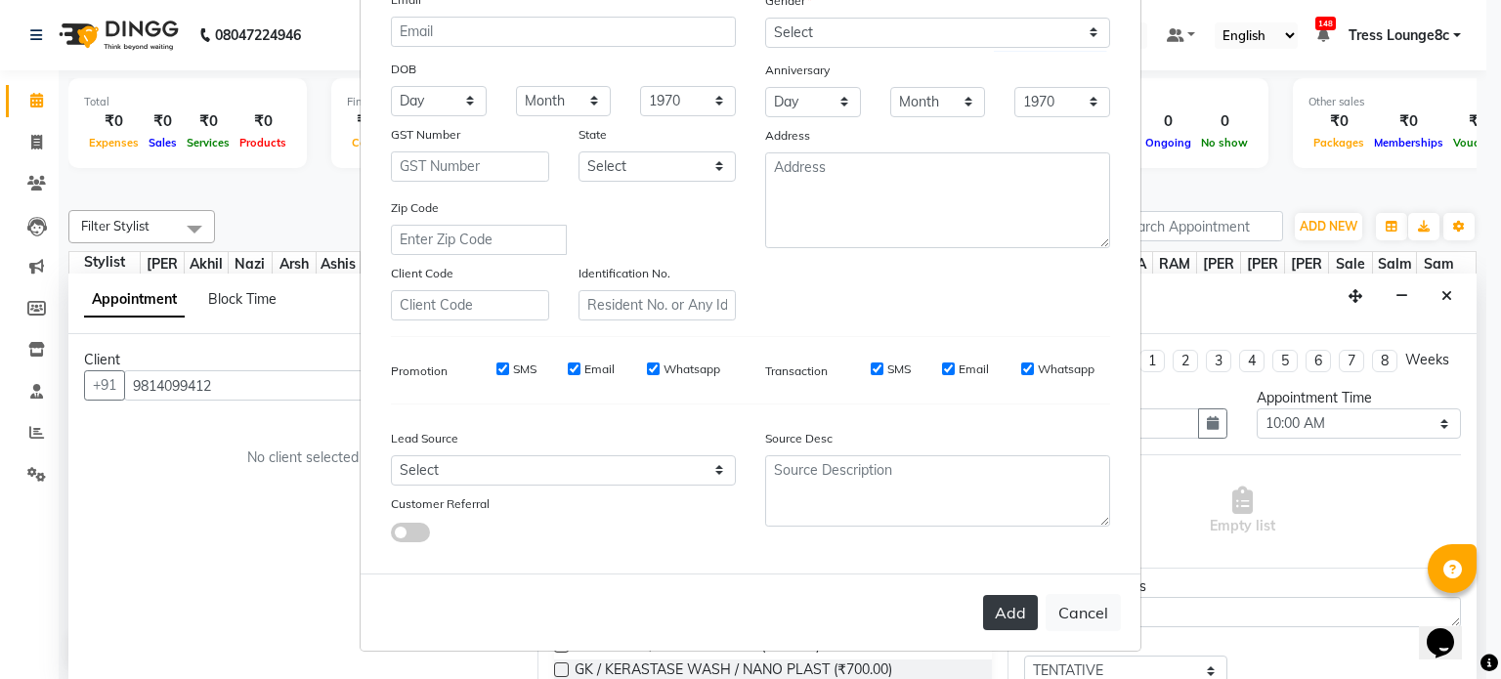
click at [993, 613] on button "Add" at bounding box center [1010, 612] width 55 height 35
select select
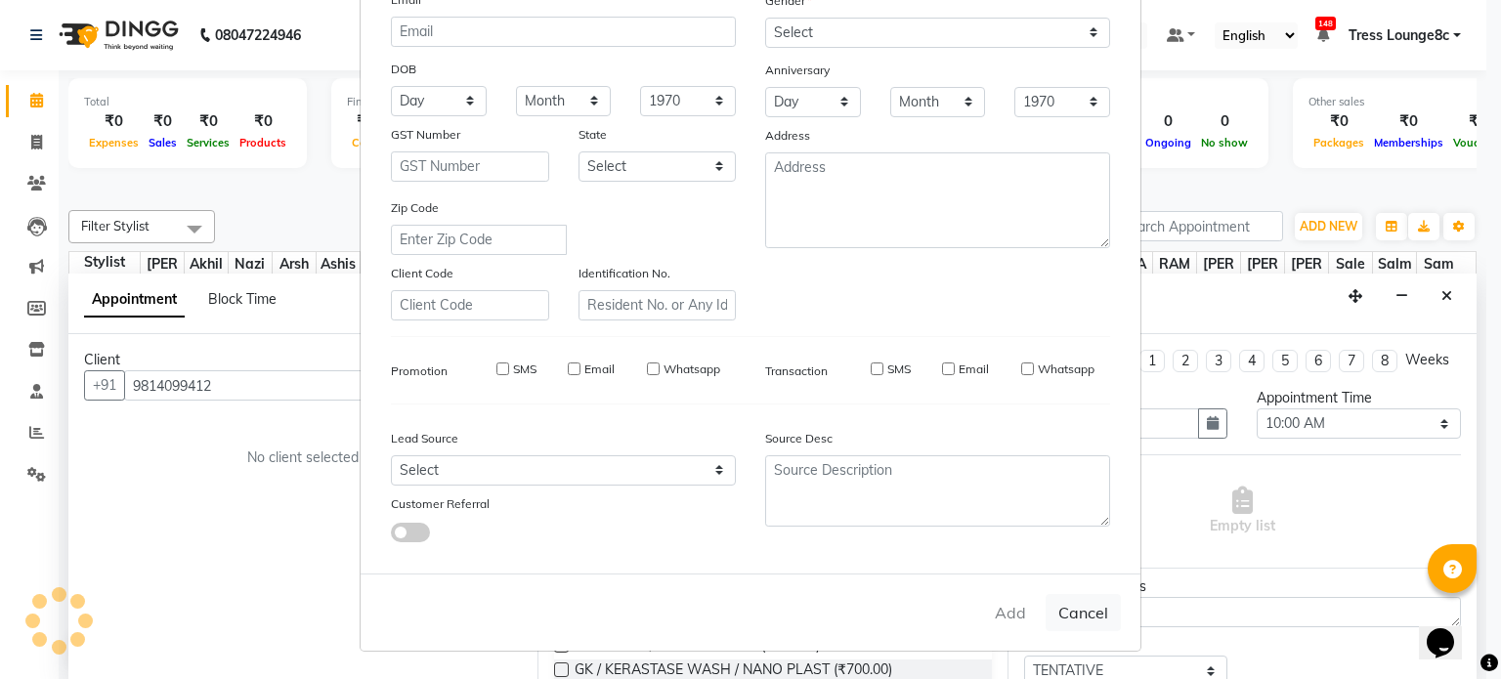
select select
checkbox input "false"
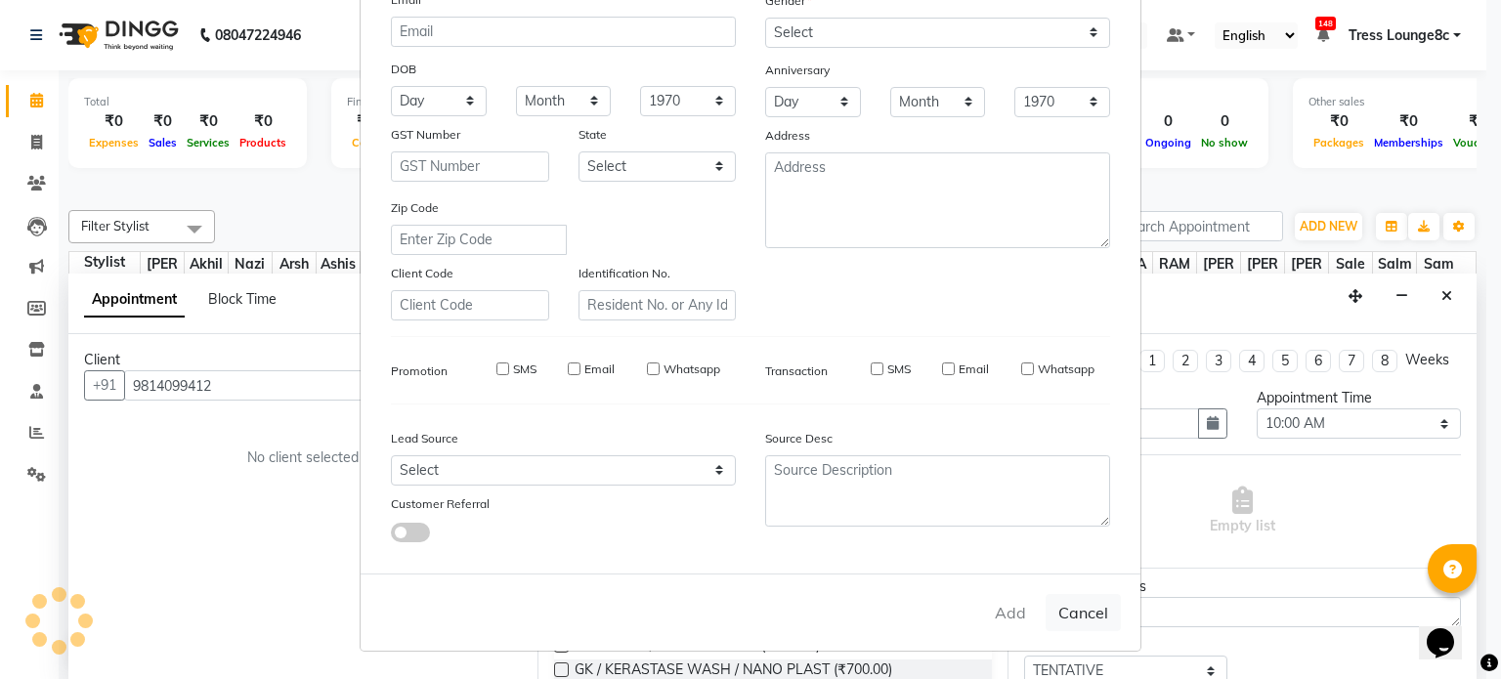
checkbox input "false"
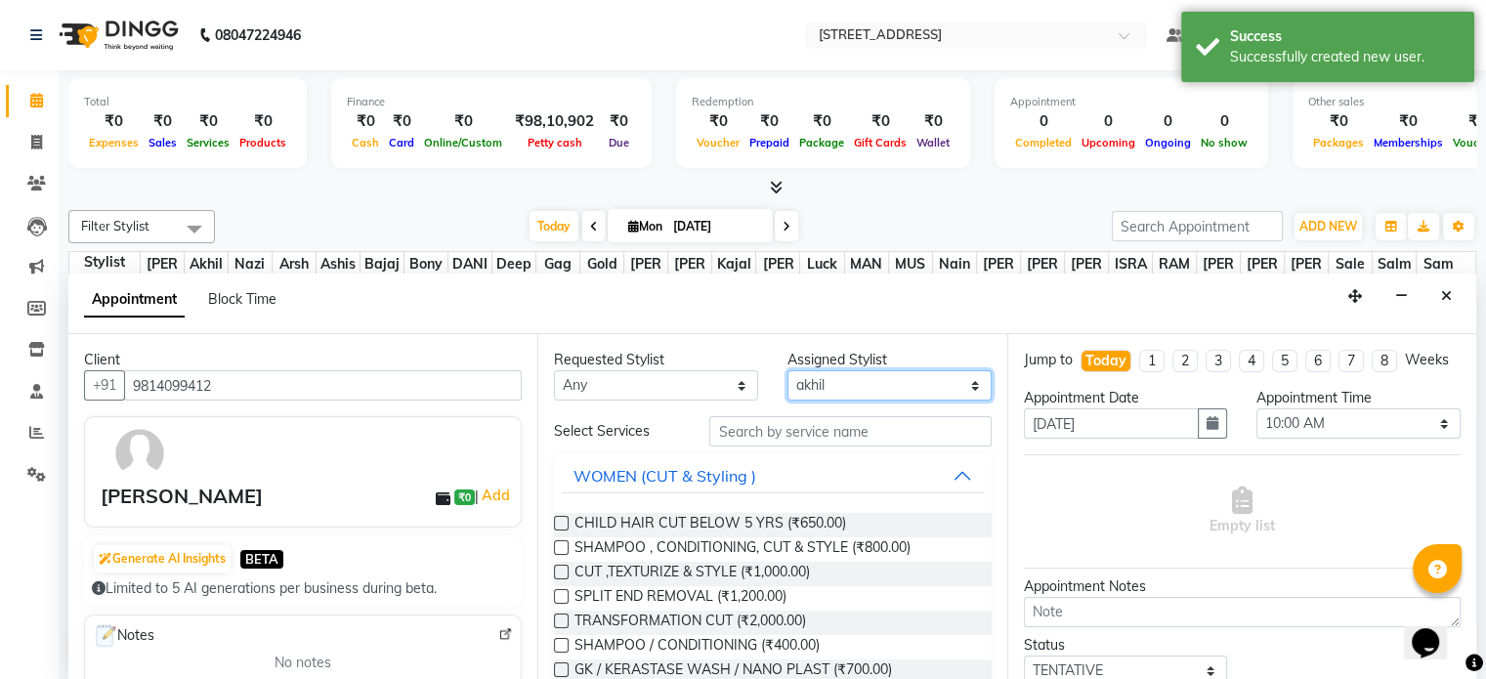
click at [832, 382] on select "Select [PERSON_NAME] [PERSON_NAME] [PERSON_NAME] [PERSON_NAME] sir Bony DANISH …" at bounding box center [889, 385] width 204 height 30
select select "47437"
click at [787, 370] on select "Select [PERSON_NAME] [PERSON_NAME] [PERSON_NAME] [PERSON_NAME] sir Bony DANISH …" at bounding box center [889, 385] width 204 height 30
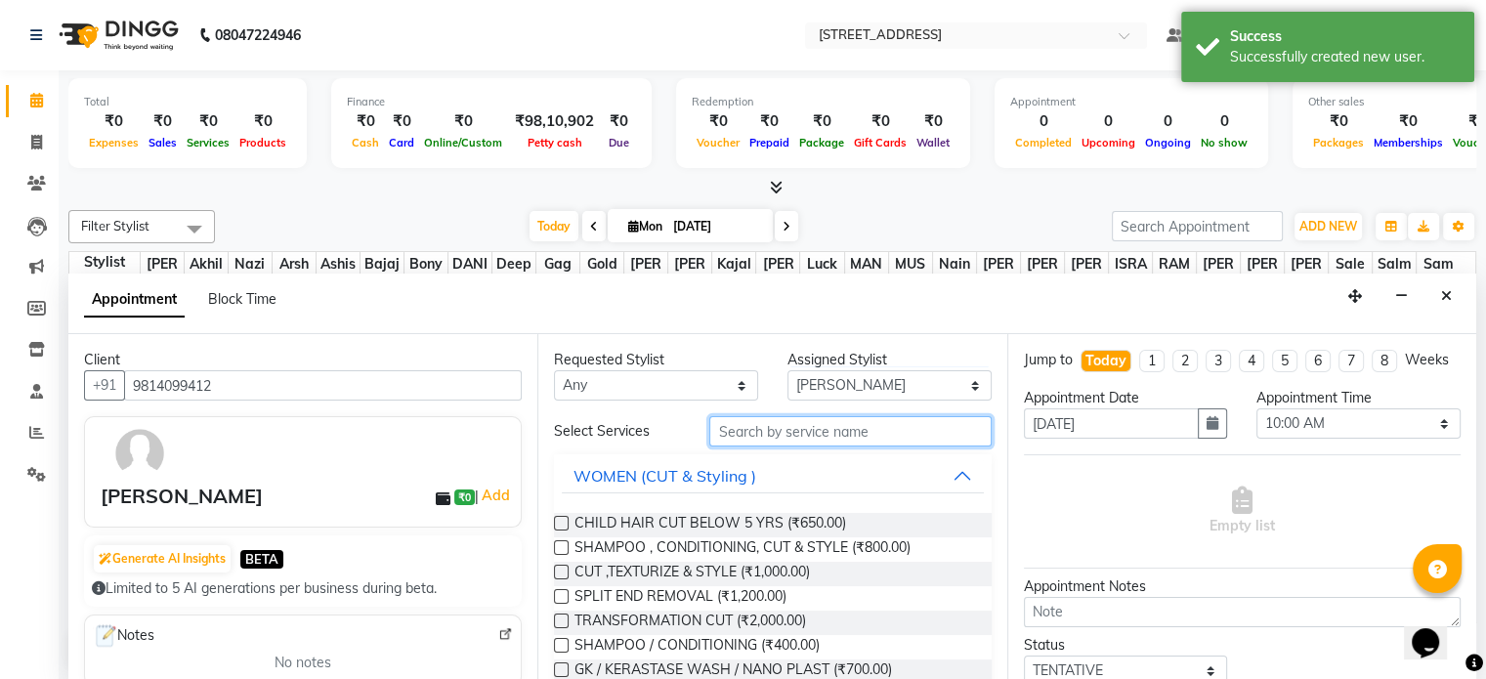
click at [777, 437] on input "text" at bounding box center [849, 431] width 281 height 30
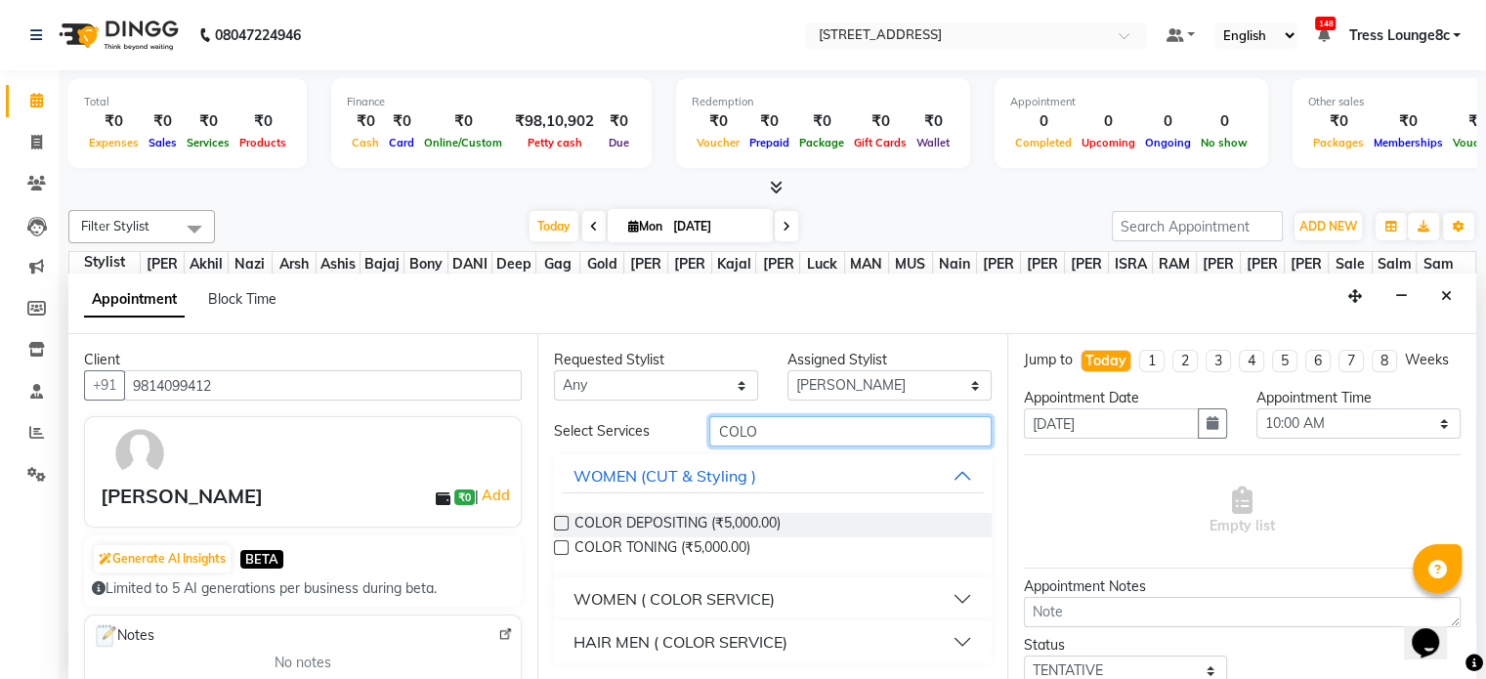
scroll to position [0, 0]
type input "COLO"
click at [723, 595] on div "WOMEN ( COLOR SERVICE)" at bounding box center [673, 598] width 201 height 23
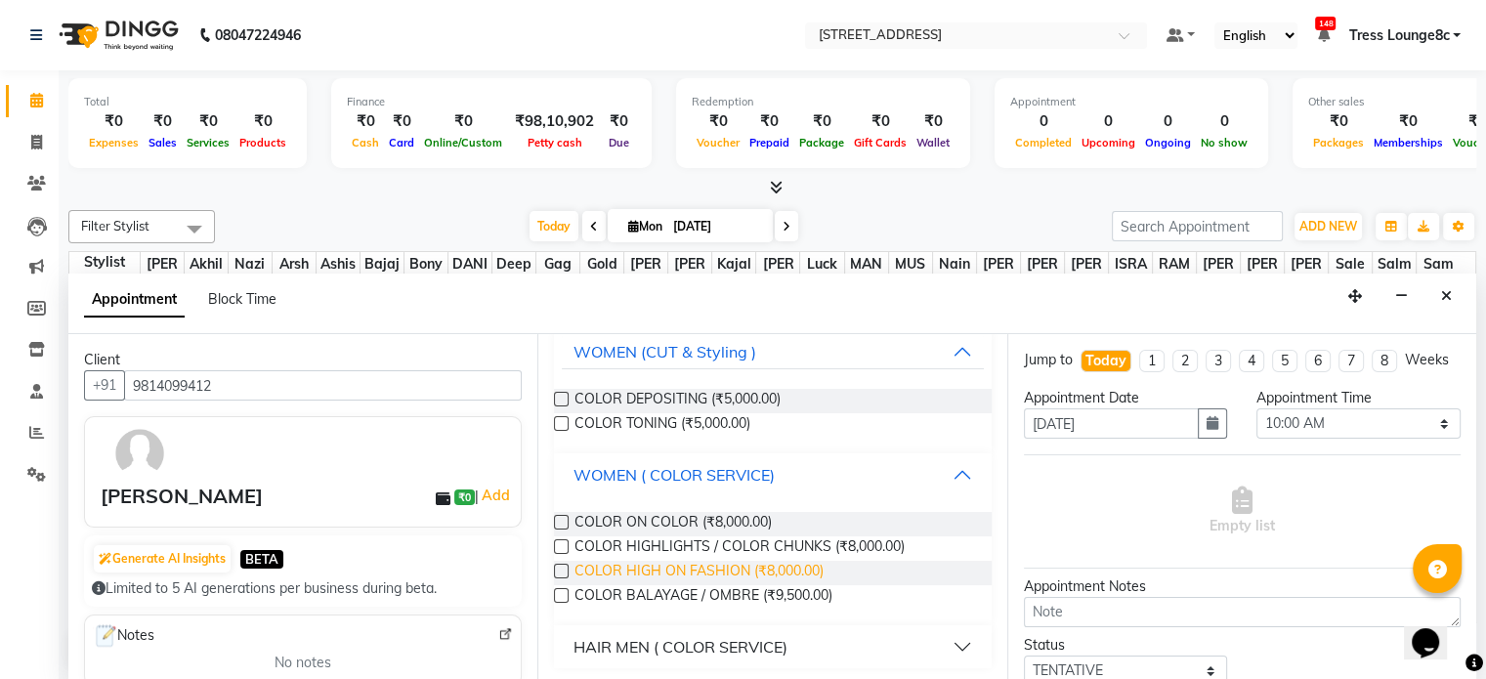
scroll to position [126, 0]
click at [742, 641] on div "HAIR MEN ( COLOR SERVICE)" at bounding box center [680, 644] width 214 height 23
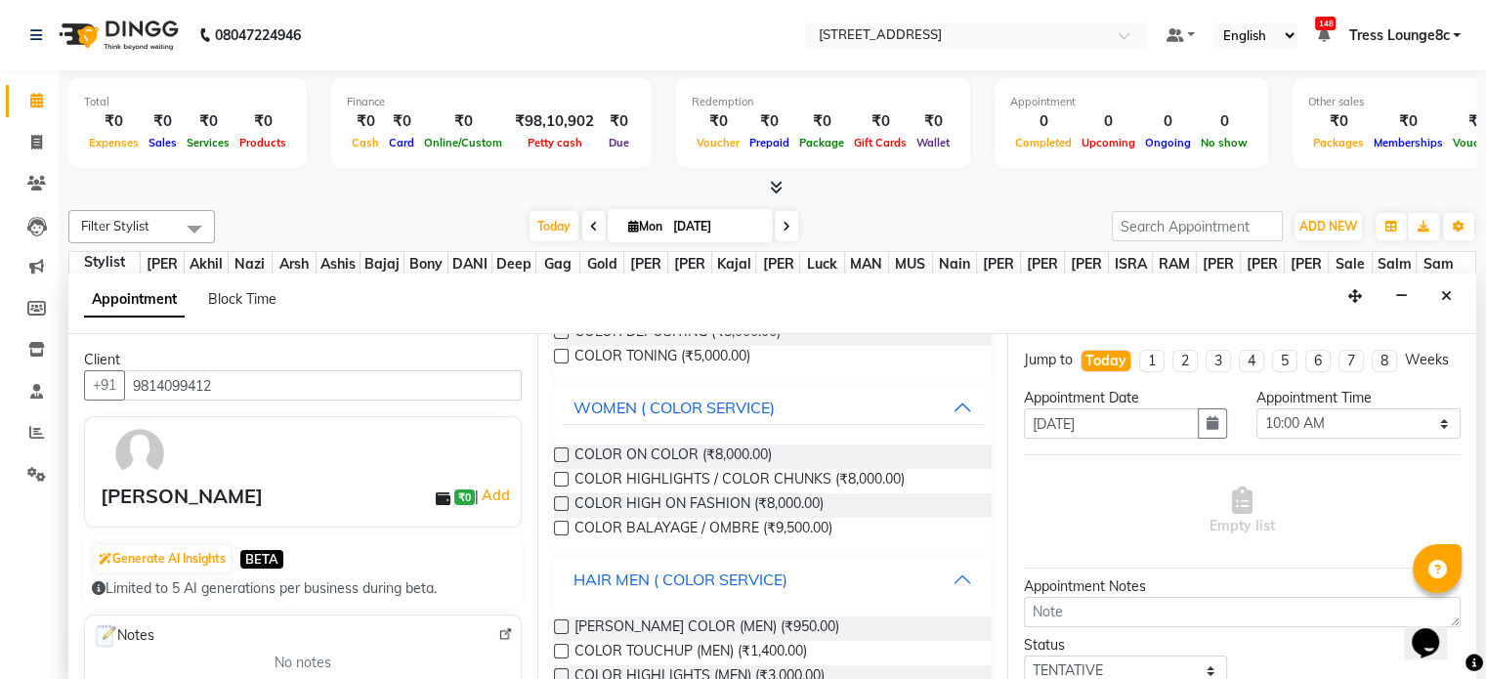
scroll to position [253, 0]
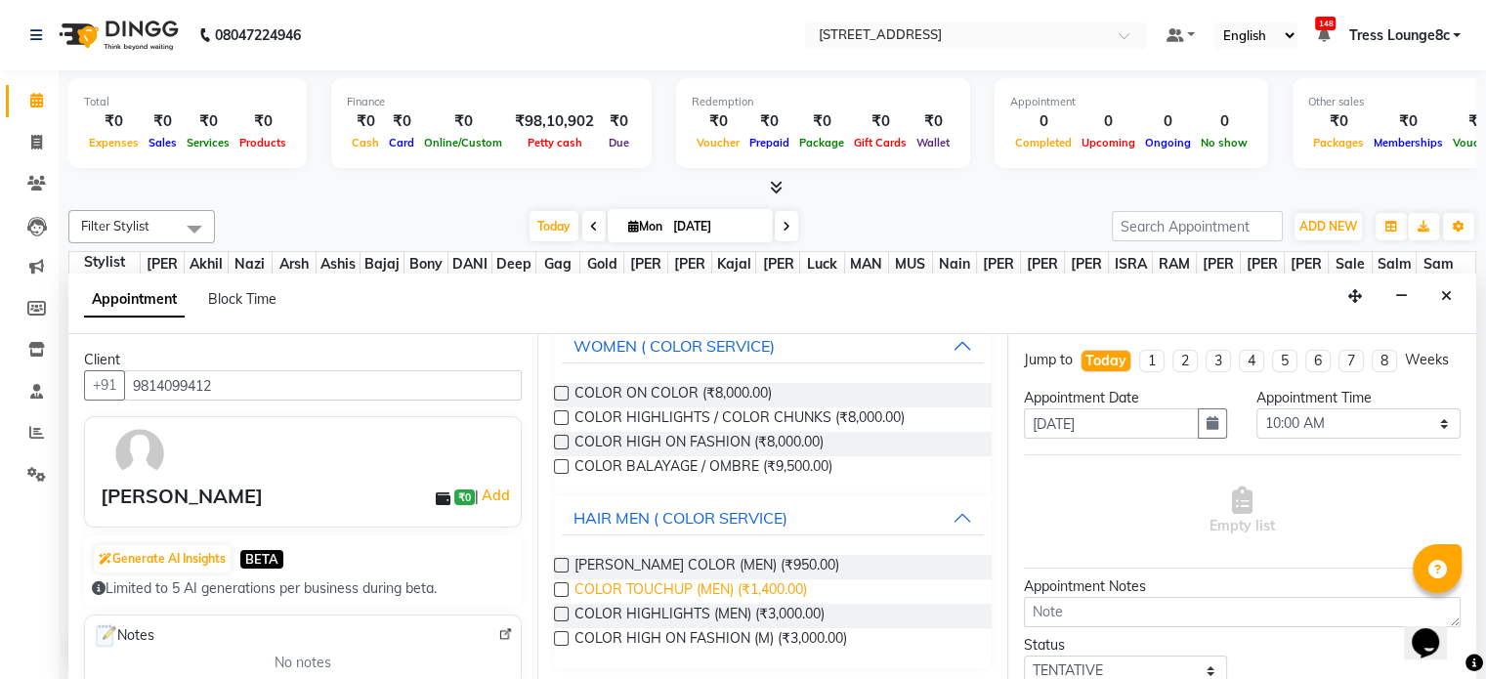
click at [767, 585] on span "COLOR TOUCHUP (MEN) (₹1,400.00)" at bounding box center [690, 591] width 233 height 24
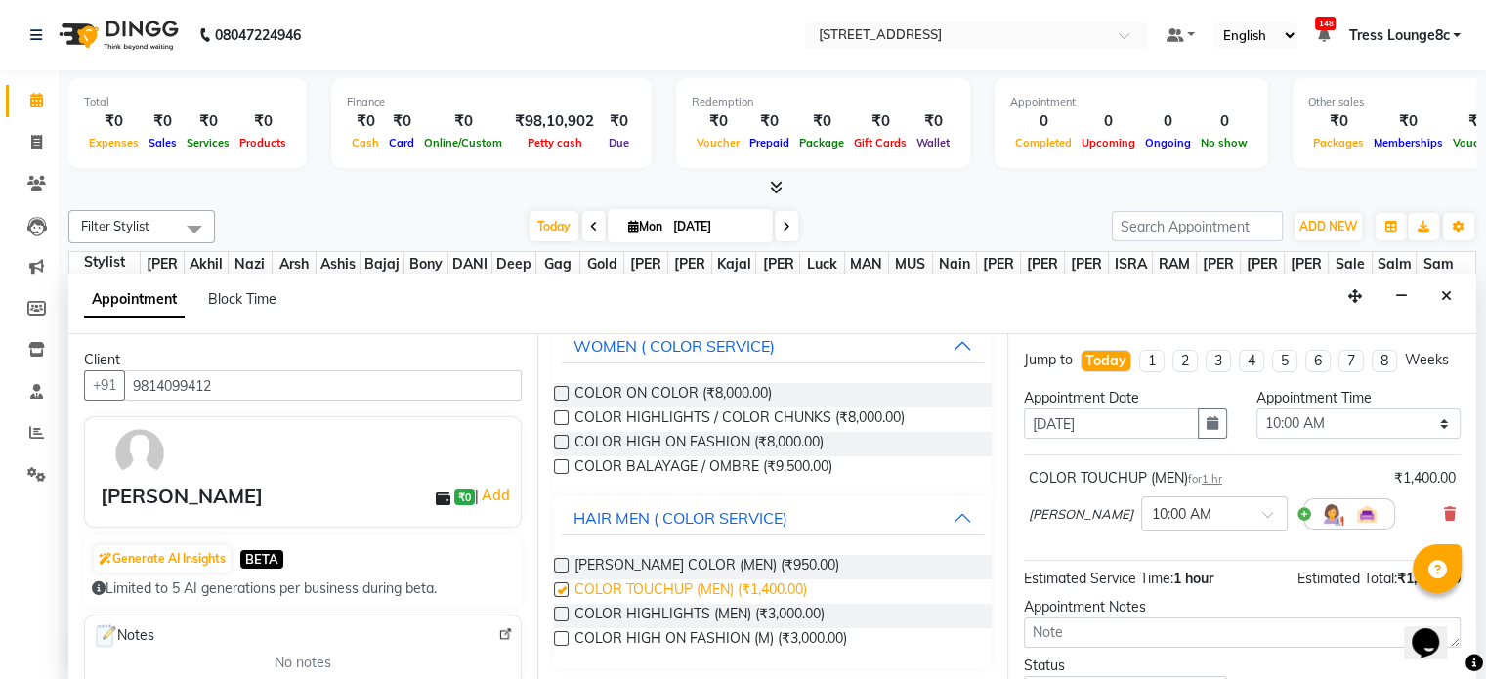
checkbox input "false"
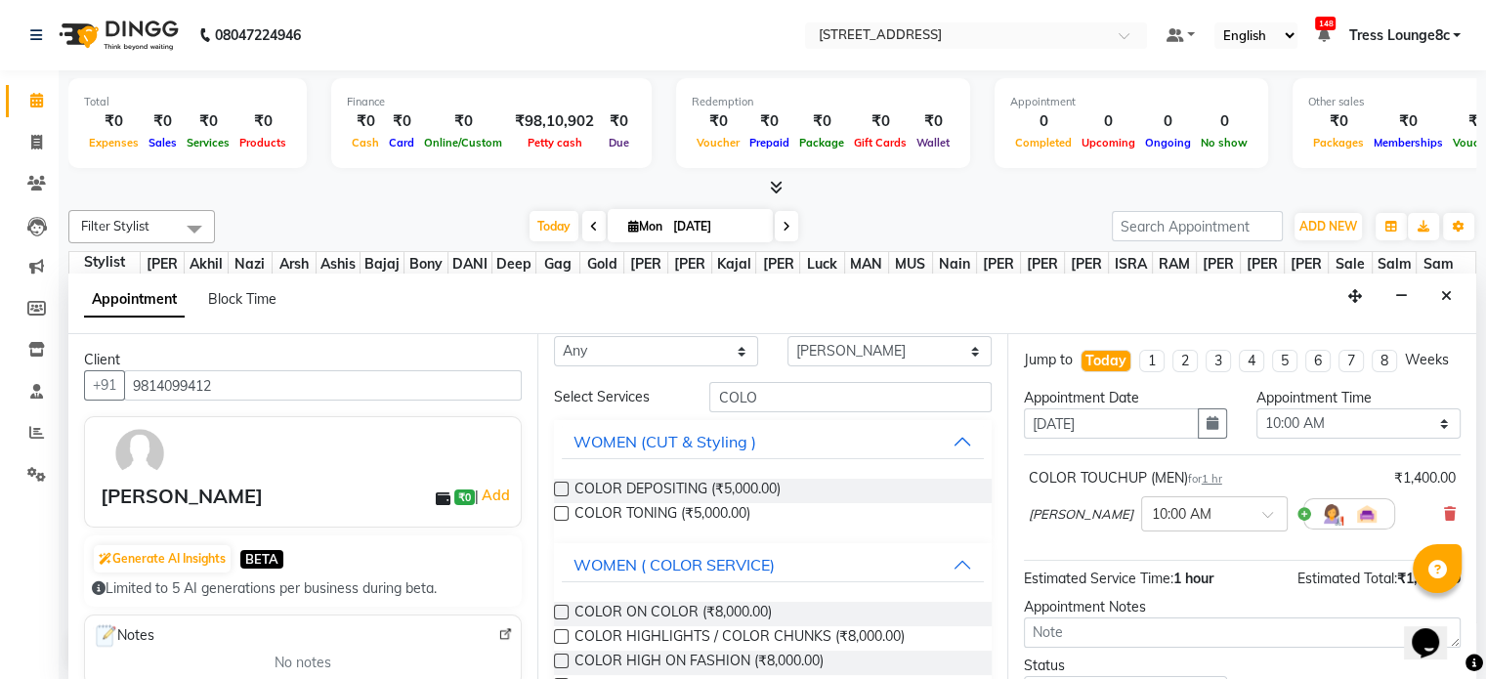
scroll to position [0, 0]
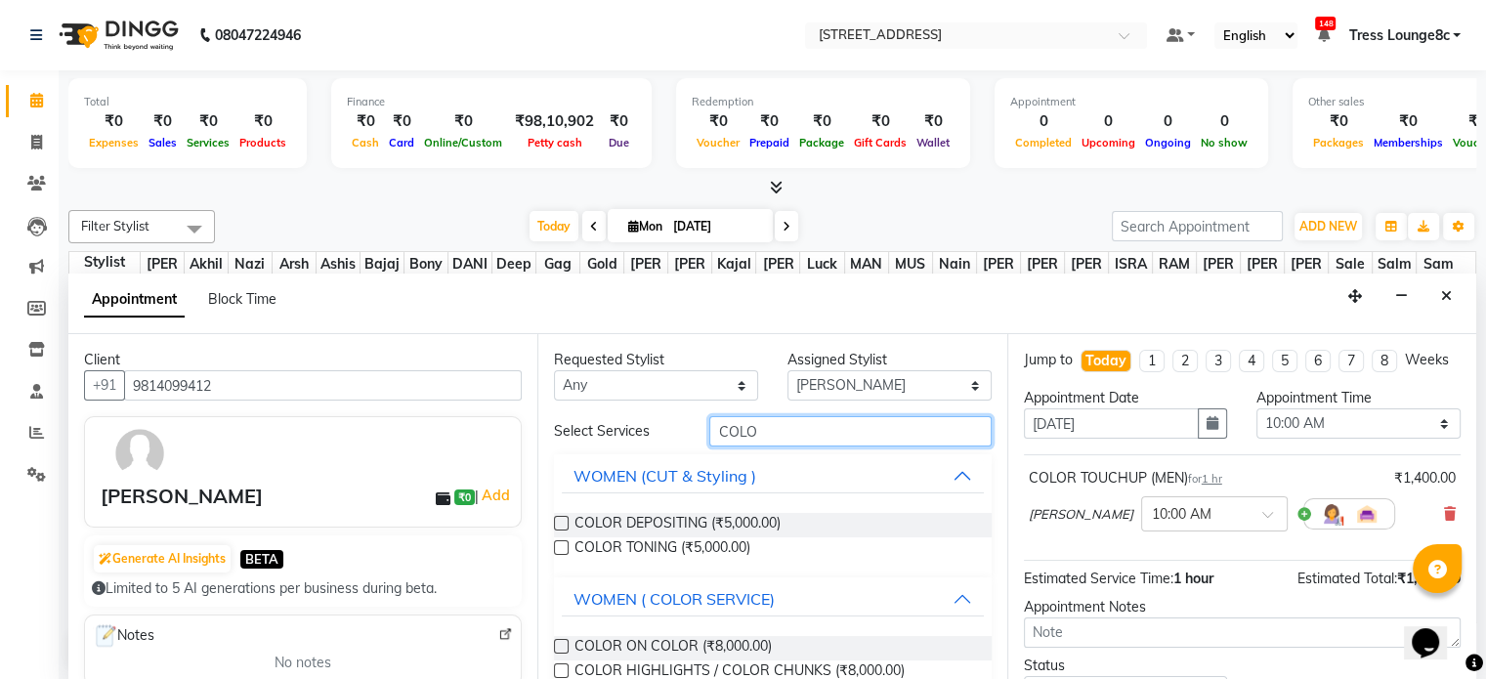
drag, startPoint x: 756, startPoint y: 439, endPoint x: 677, endPoint y: 444, distance: 79.3
click at [681, 444] on div "Select Services COLO" at bounding box center [772, 431] width 466 height 30
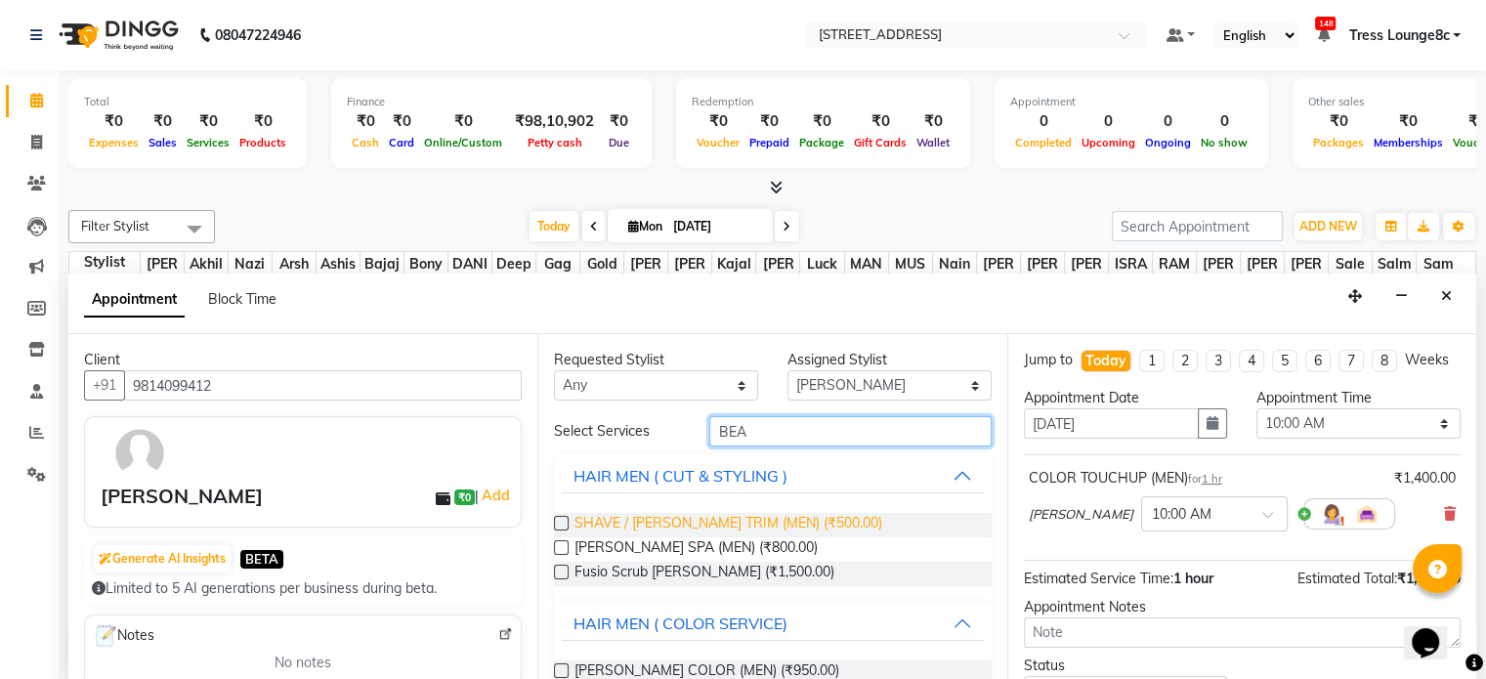
type input "BEA"
click at [793, 525] on span "SHAVE / [PERSON_NAME] TRIM (MEN) (₹500.00)" at bounding box center [728, 525] width 308 height 24
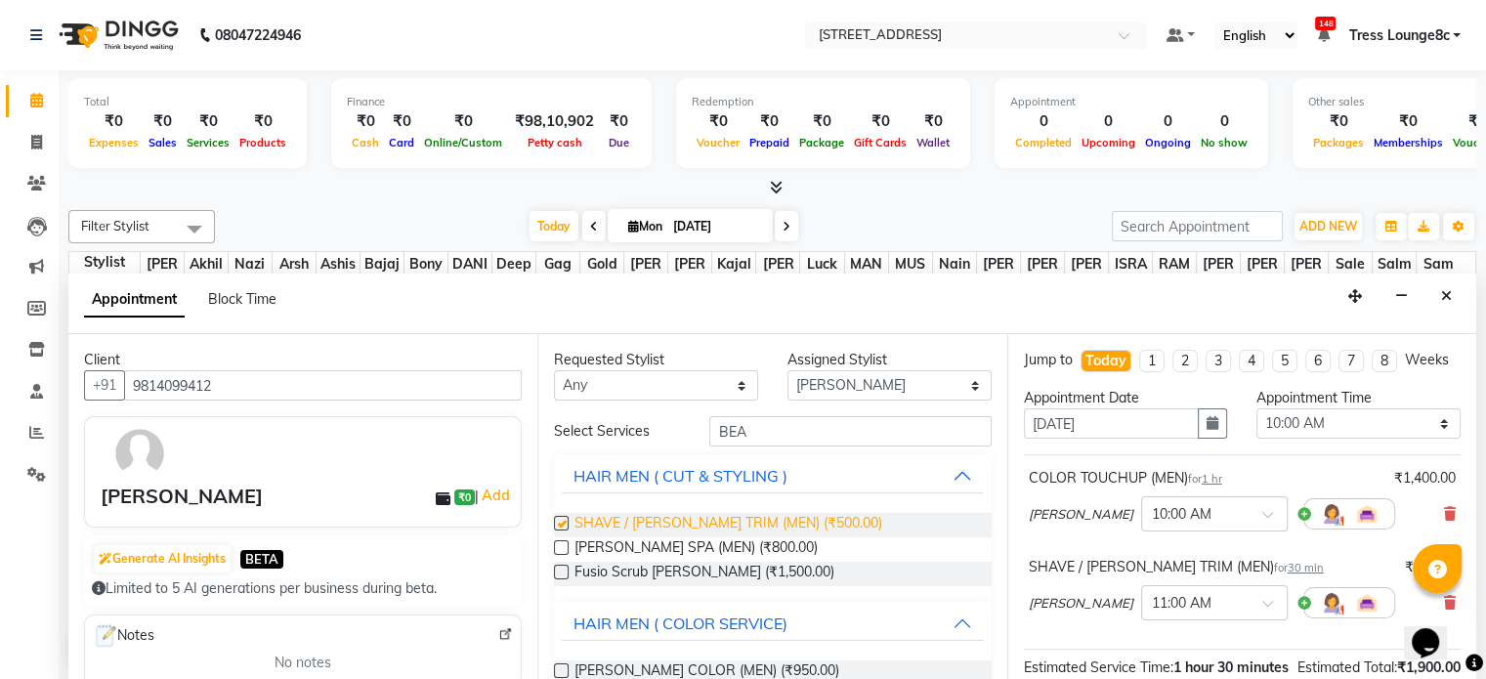
checkbox input "false"
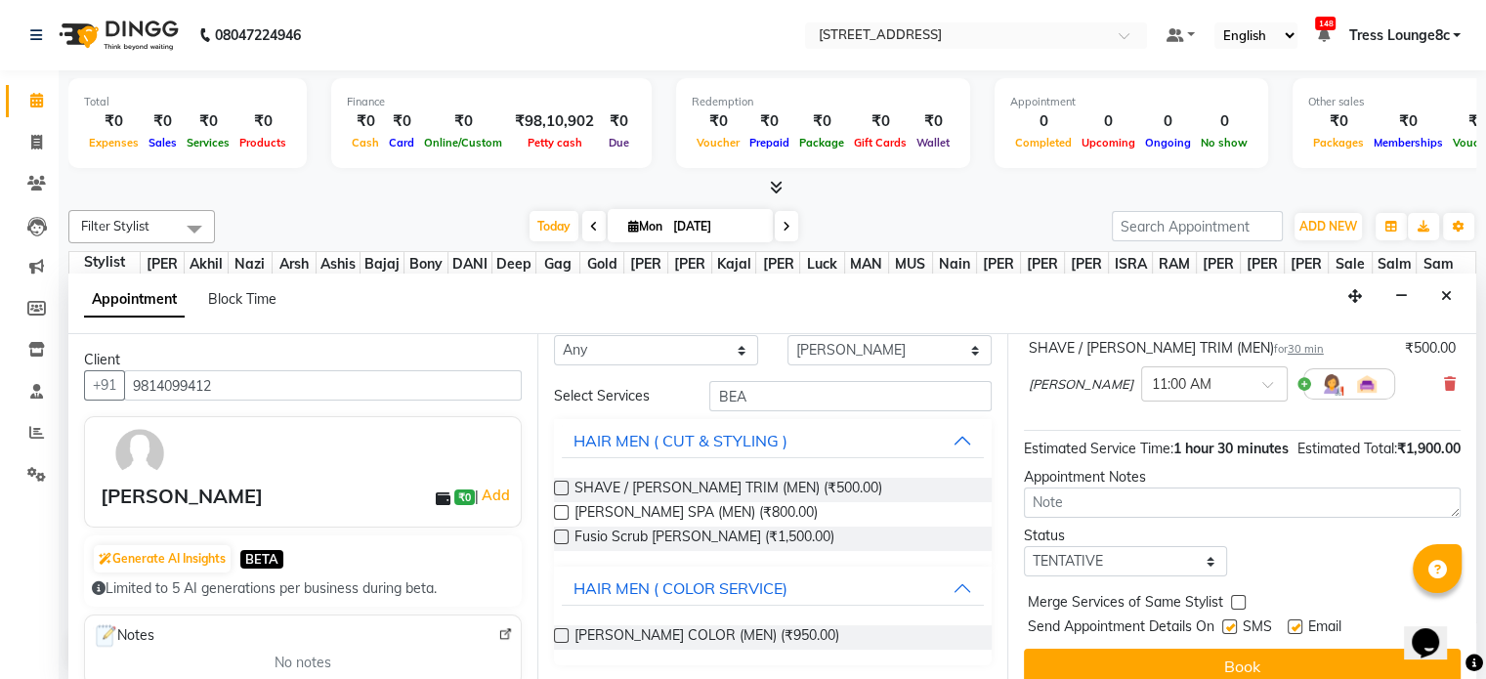
scroll to position [276, 0]
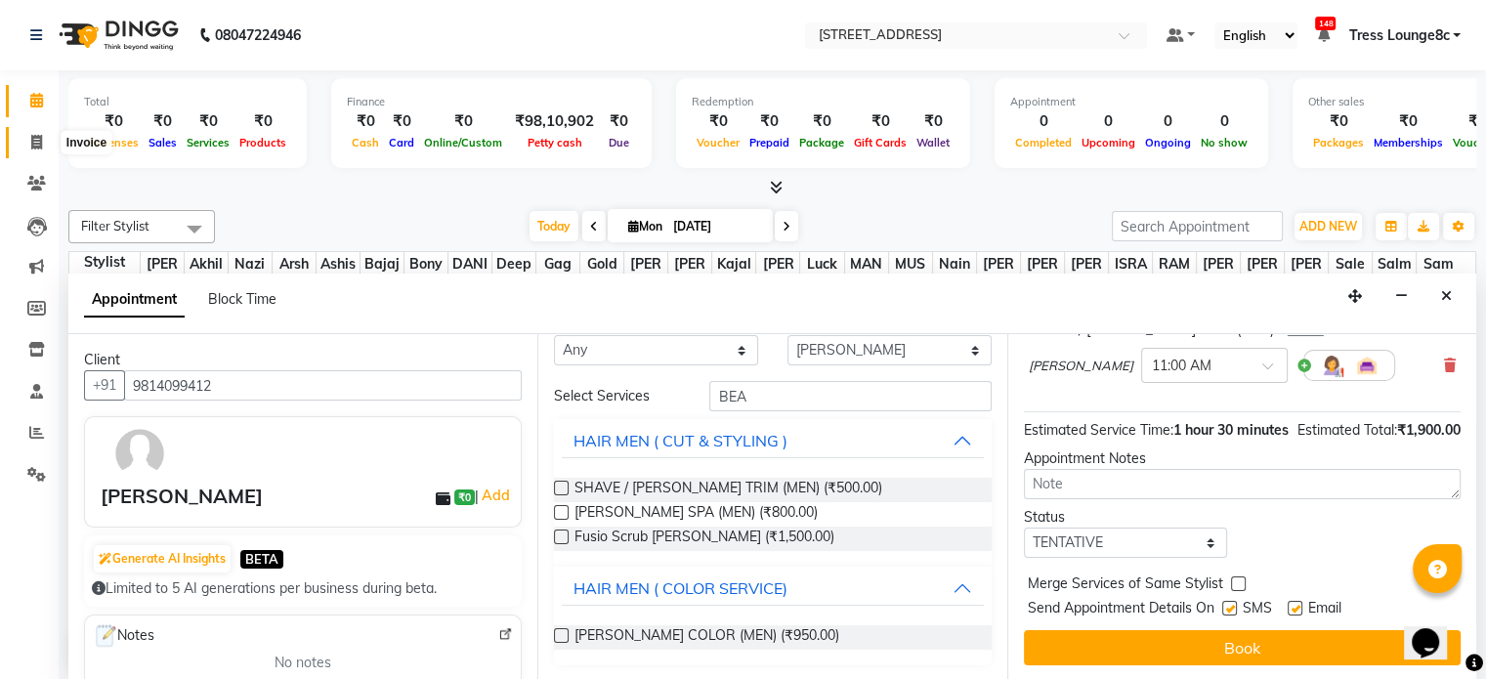
click at [28, 141] on span at bounding box center [37, 143] width 34 height 22
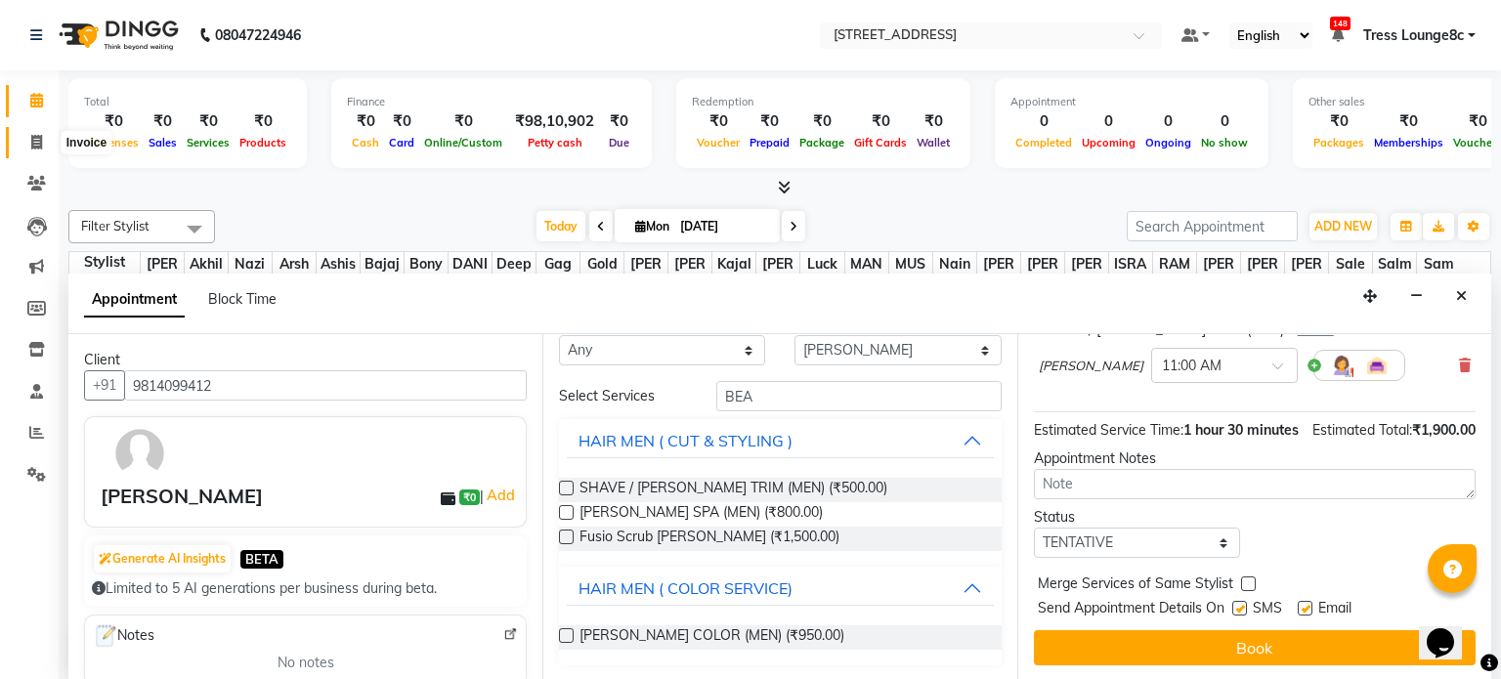
select select "service"
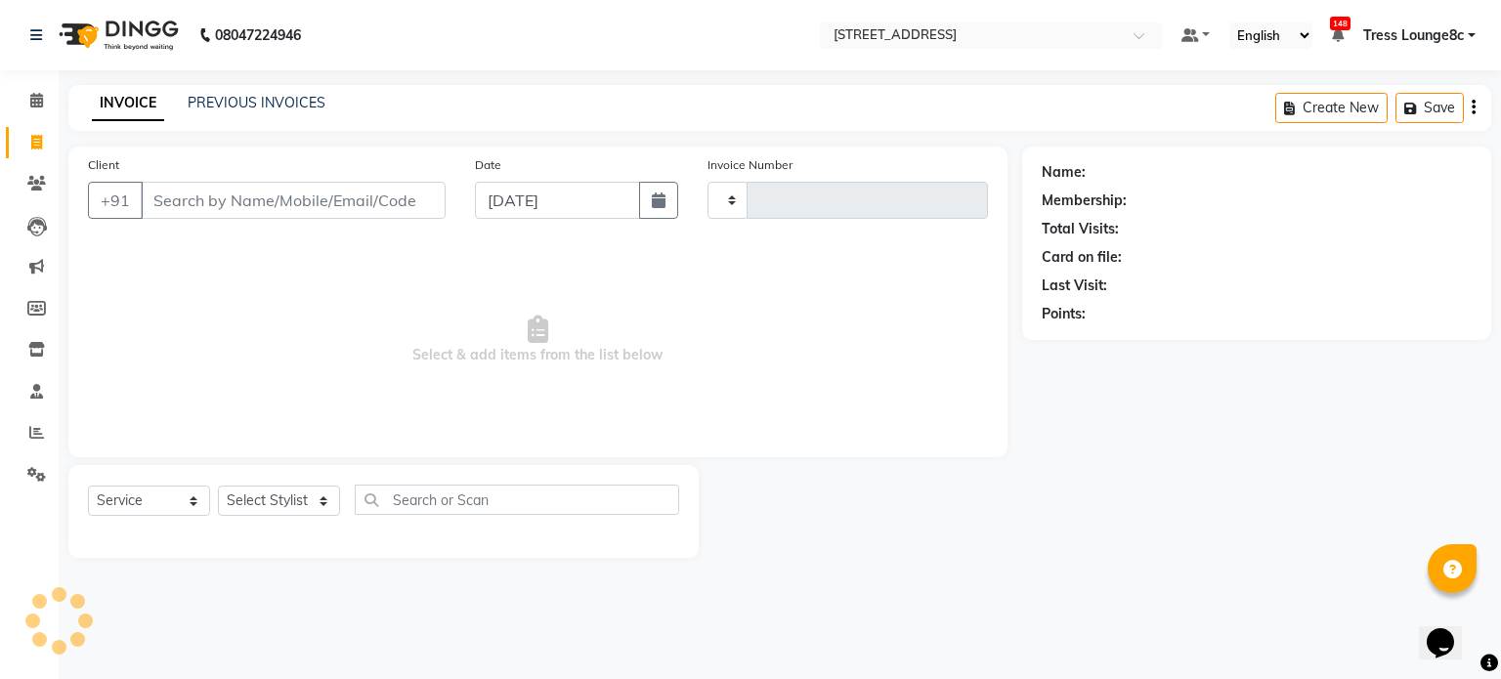
type input "2339"
select select "5703"
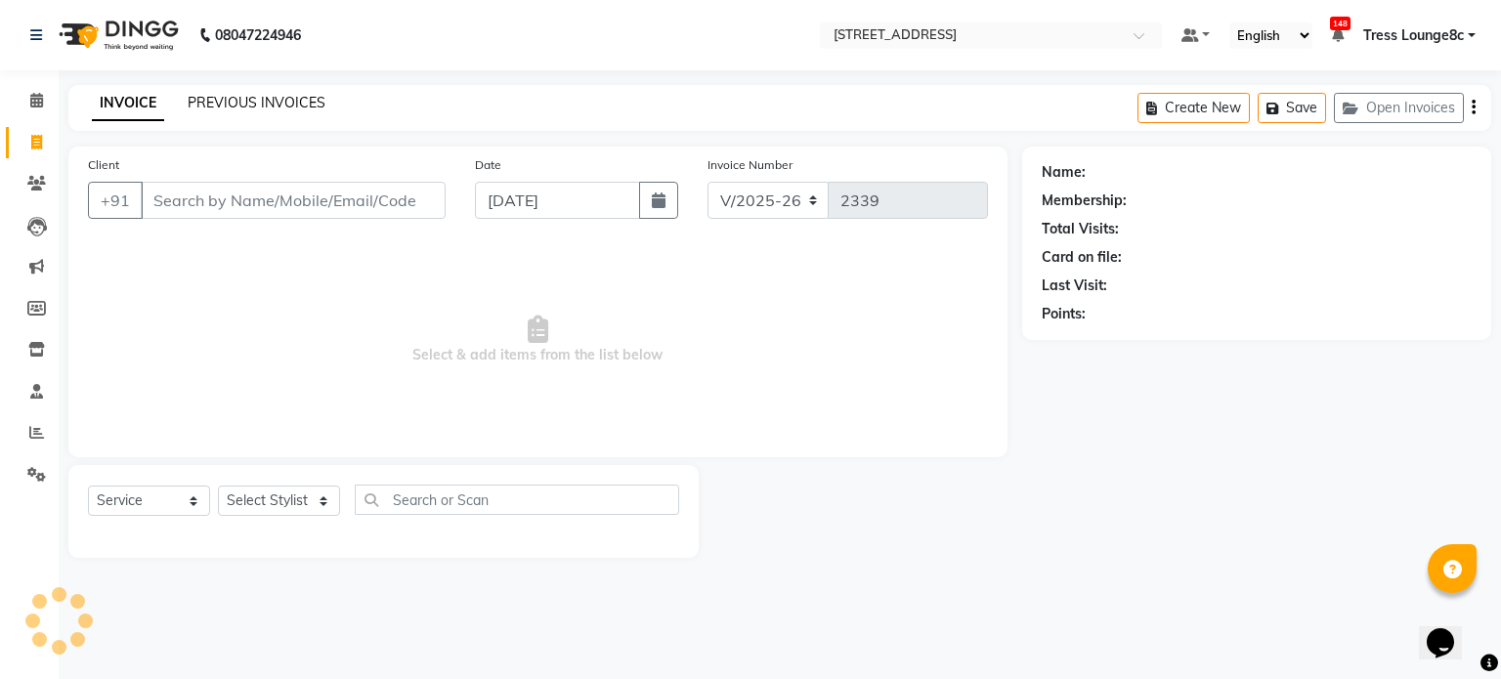
click at [273, 103] on link "PREVIOUS INVOICES" at bounding box center [257, 103] width 138 height 18
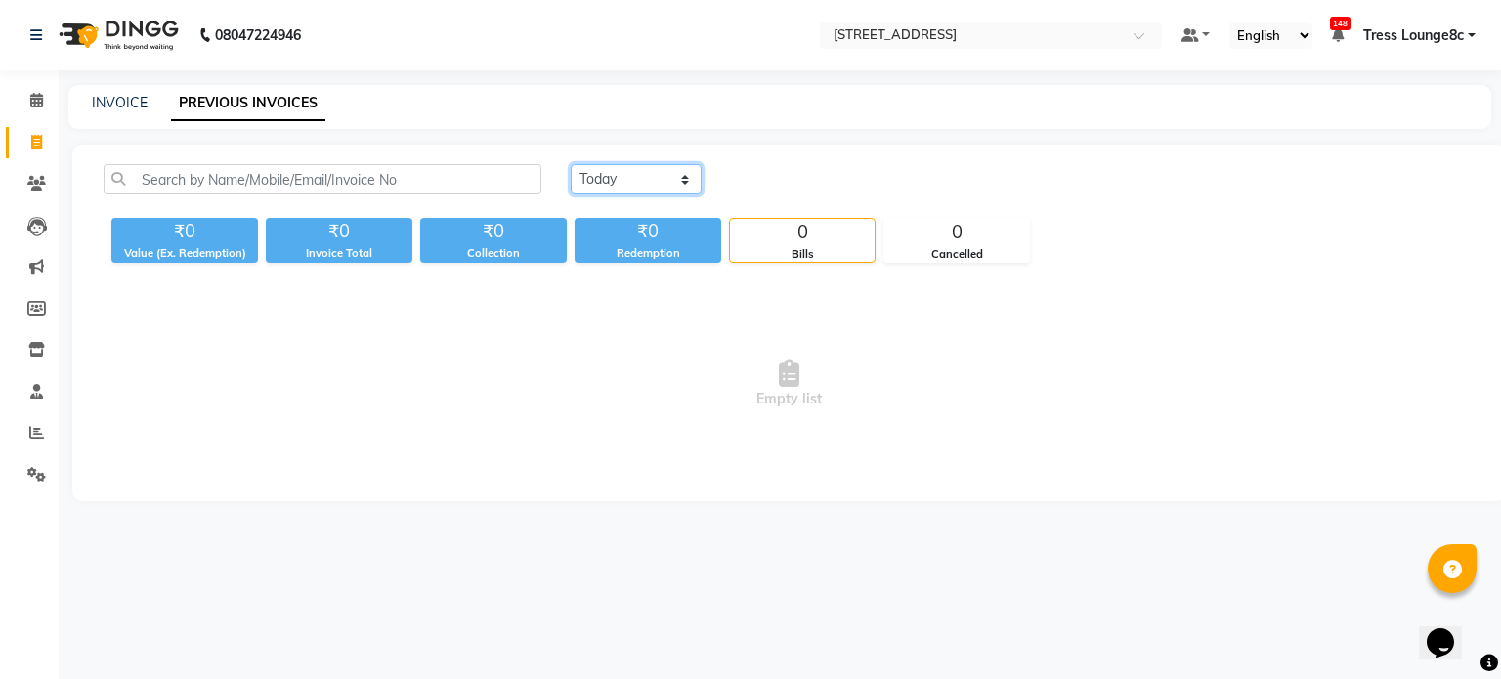
click at [638, 179] on select "[DATE] [DATE] Custom Range" at bounding box center [636, 179] width 131 height 30
select select "range"
click at [571, 164] on select "[DATE] [DATE] Custom Range" at bounding box center [636, 179] width 131 height 30
click at [804, 175] on input "[DATE]" at bounding box center [795, 179] width 137 height 27
select select "9"
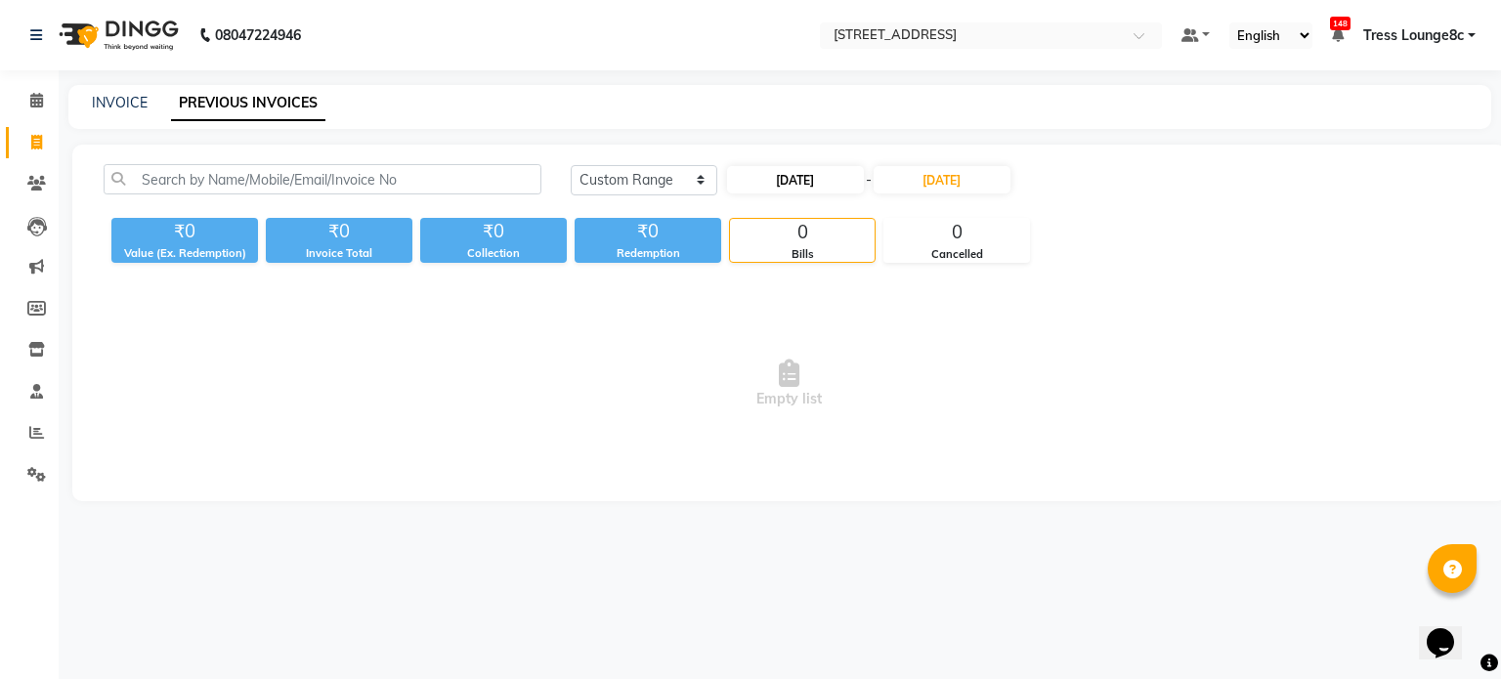
select select "2025"
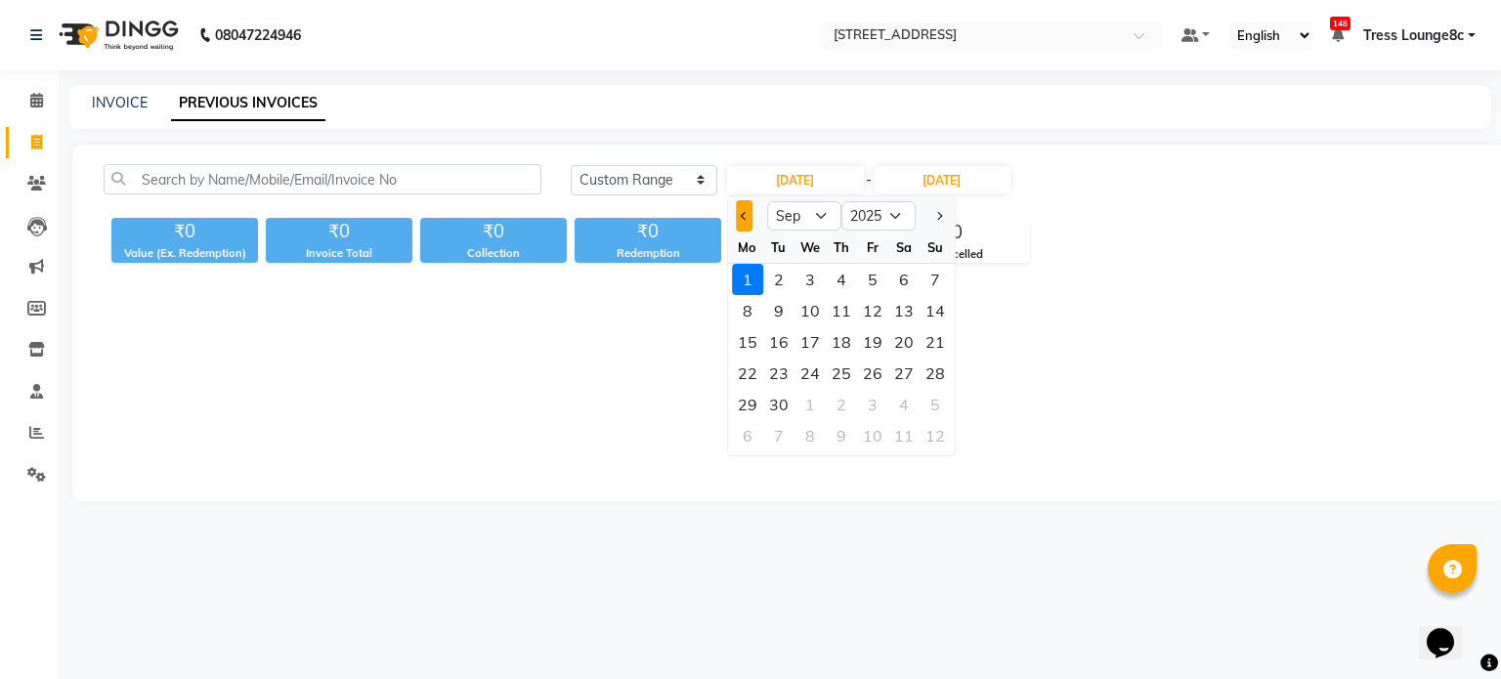
click at [739, 214] on button "Previous month" at bounding box center [744, 215] width 17 height 31
select select "8"
click at [874, 278] on div "1" at bounding box center [872, 279] width 31 height 31
type input "[DATE]"
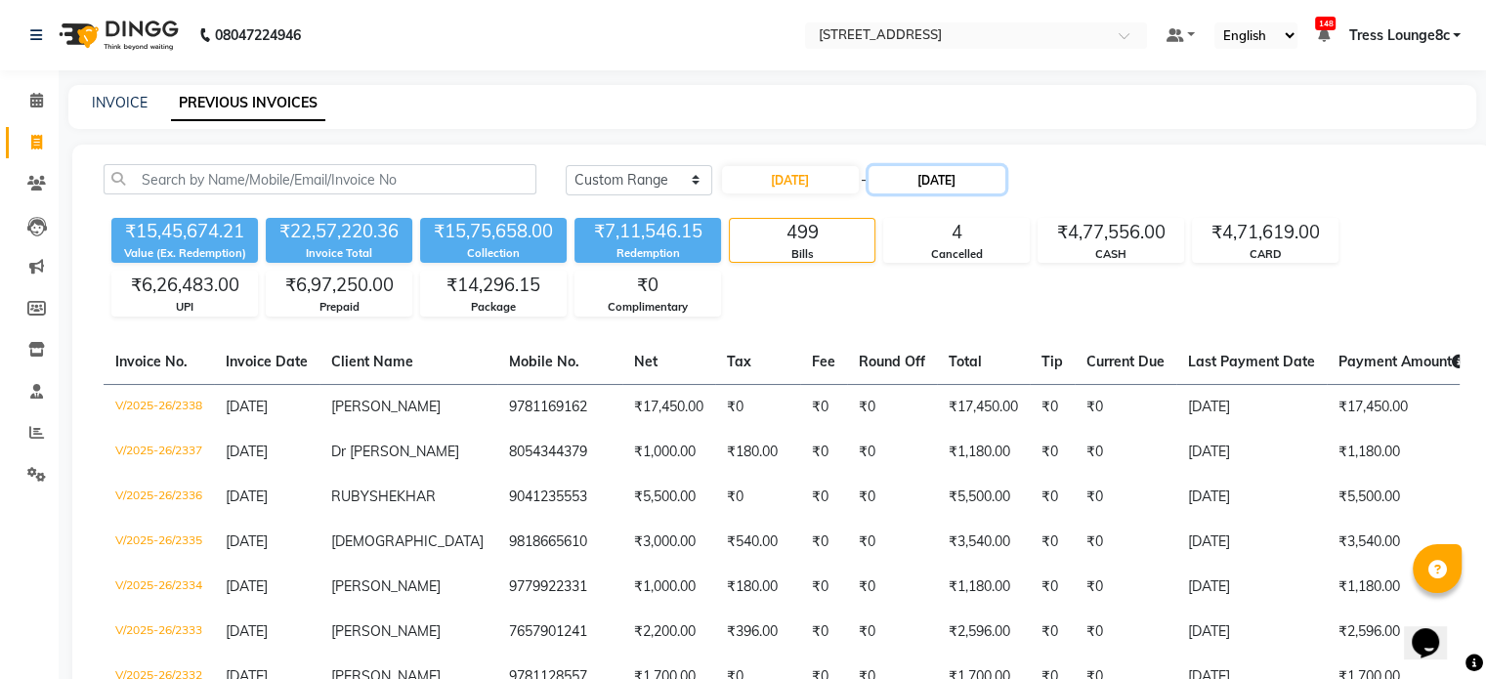
click at [943, 183] on input "[DATE]" at bounding box center [937, 179] width 137 height 27
select select "9"
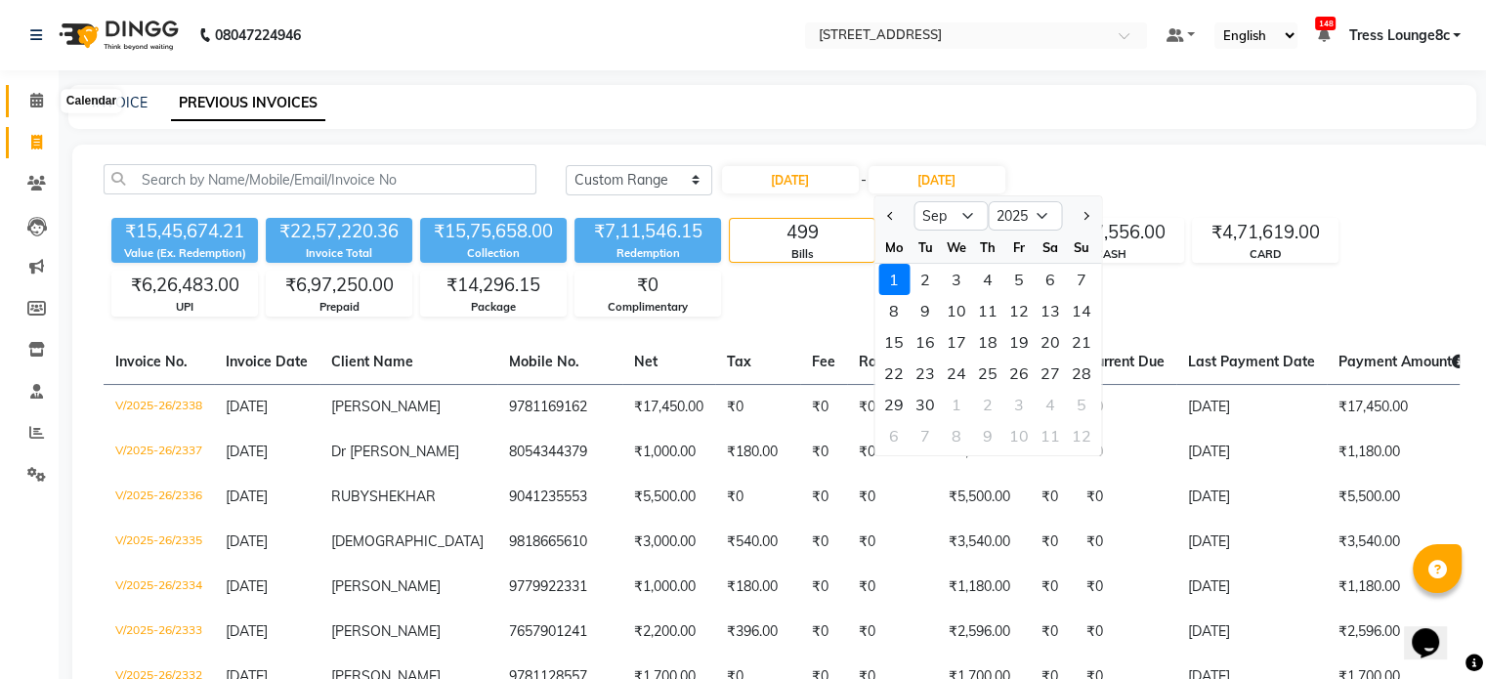
click at [37, 100] on icon at bounding box center [36, 100] width 13 height 15
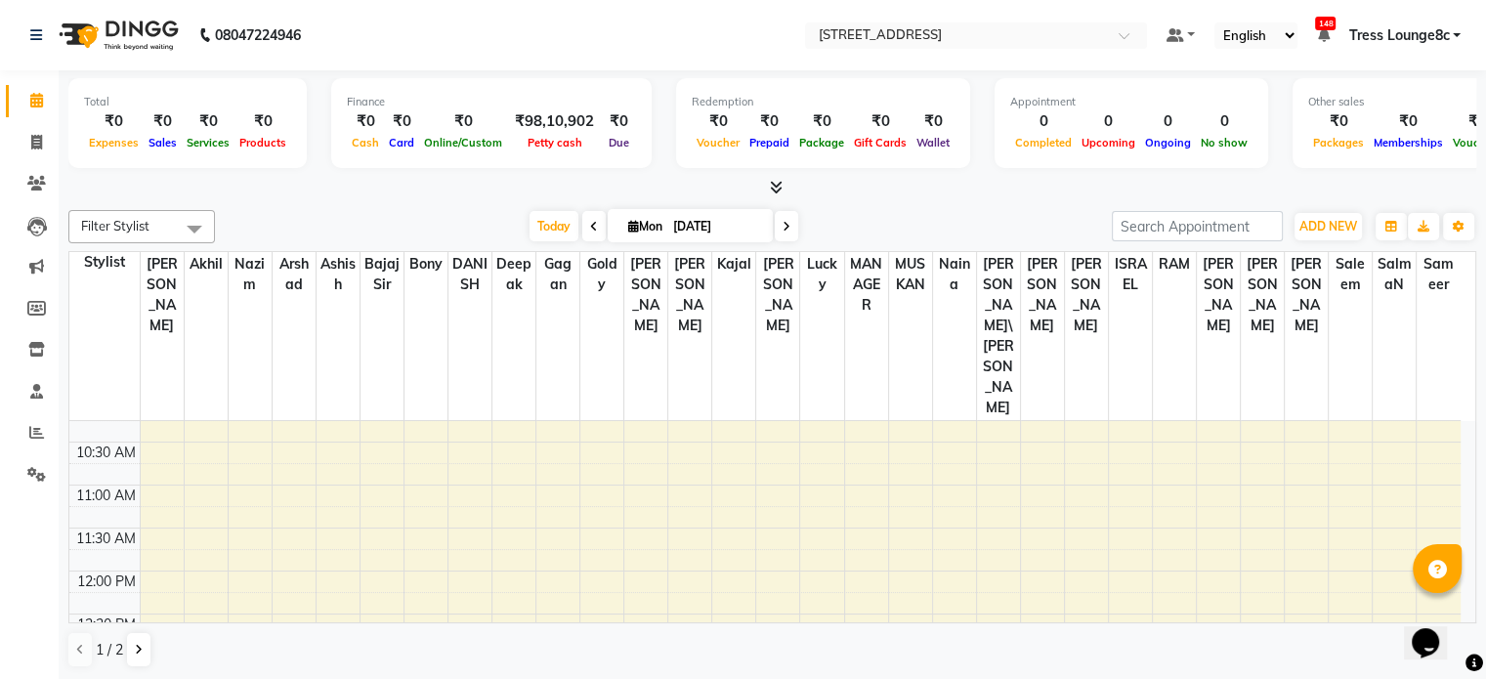
scroll to position [195, 0]
click at [133, 647] on button at bounding box center [138, 649] width 23 height 33
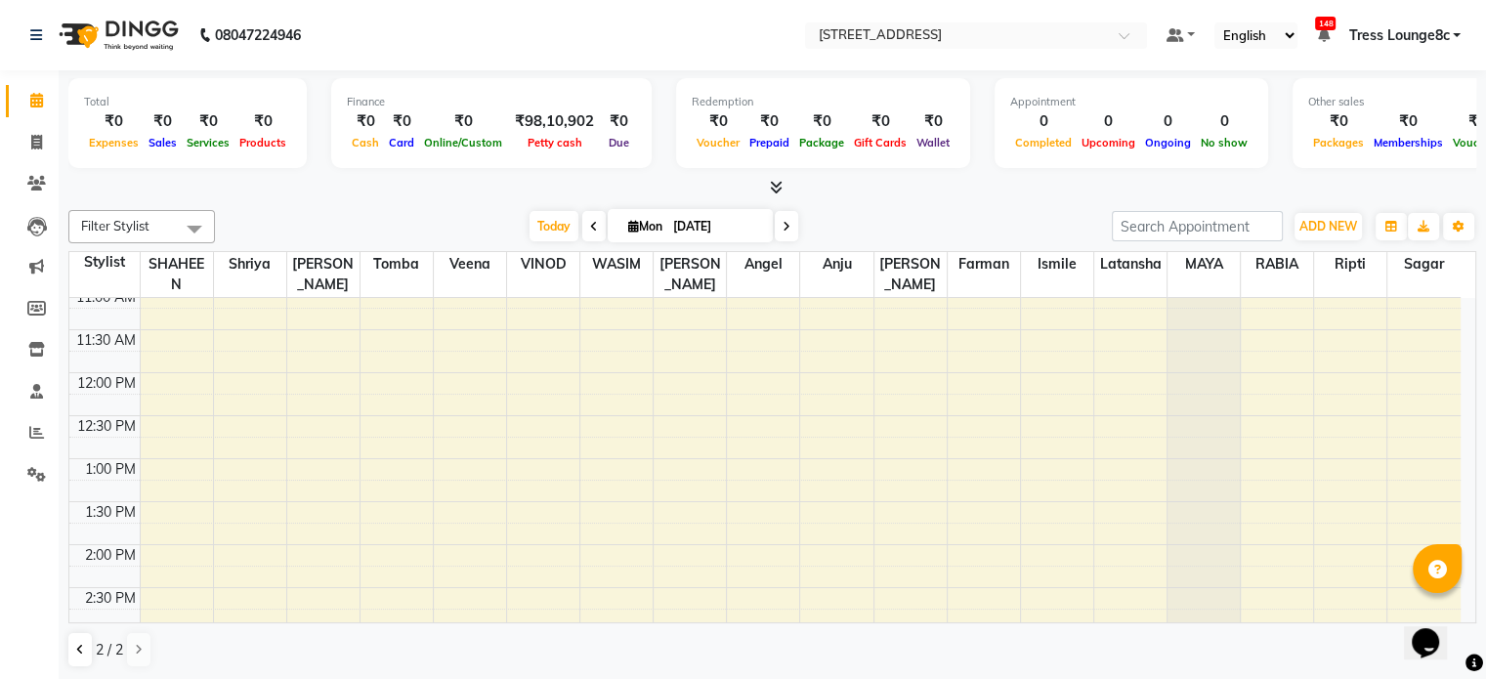
scroll to position [0, 0]
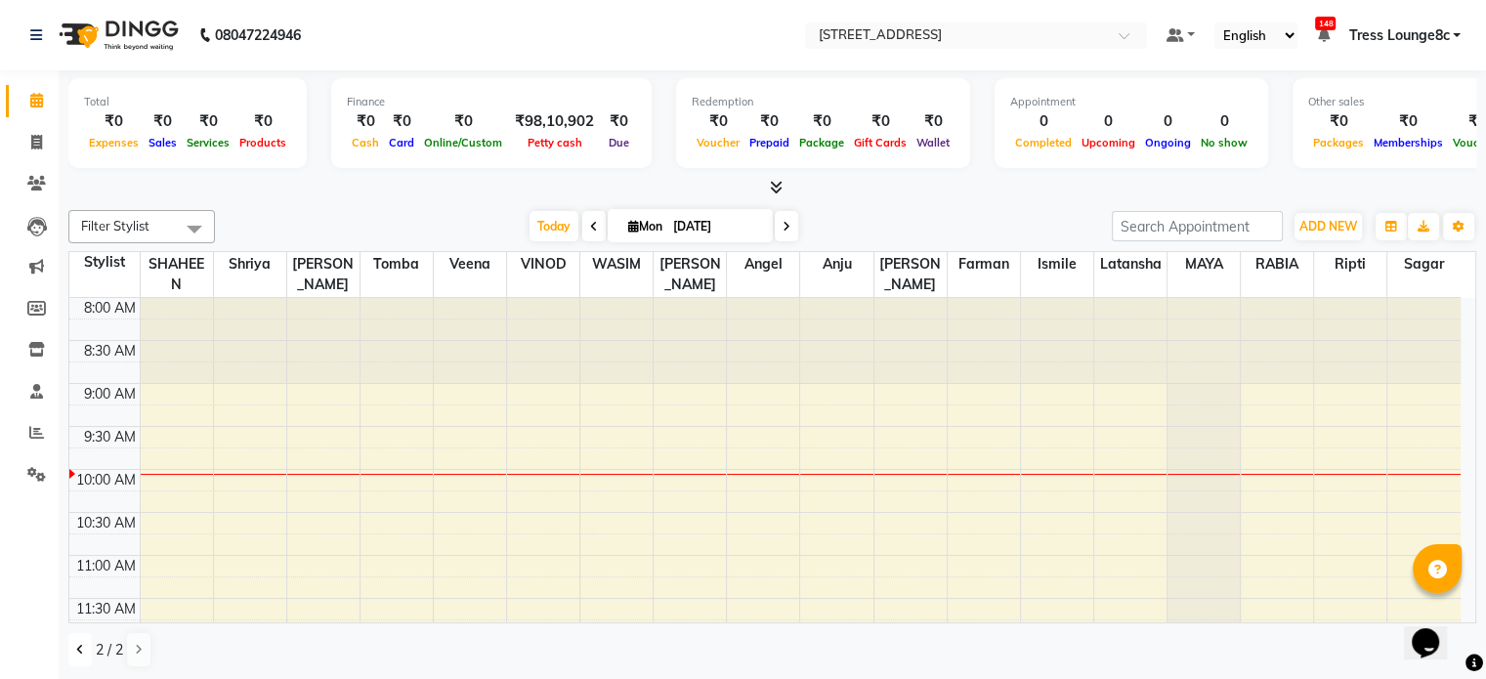
click at [76, 650] on icon at bounding box center [80, 650] width 8 height 12
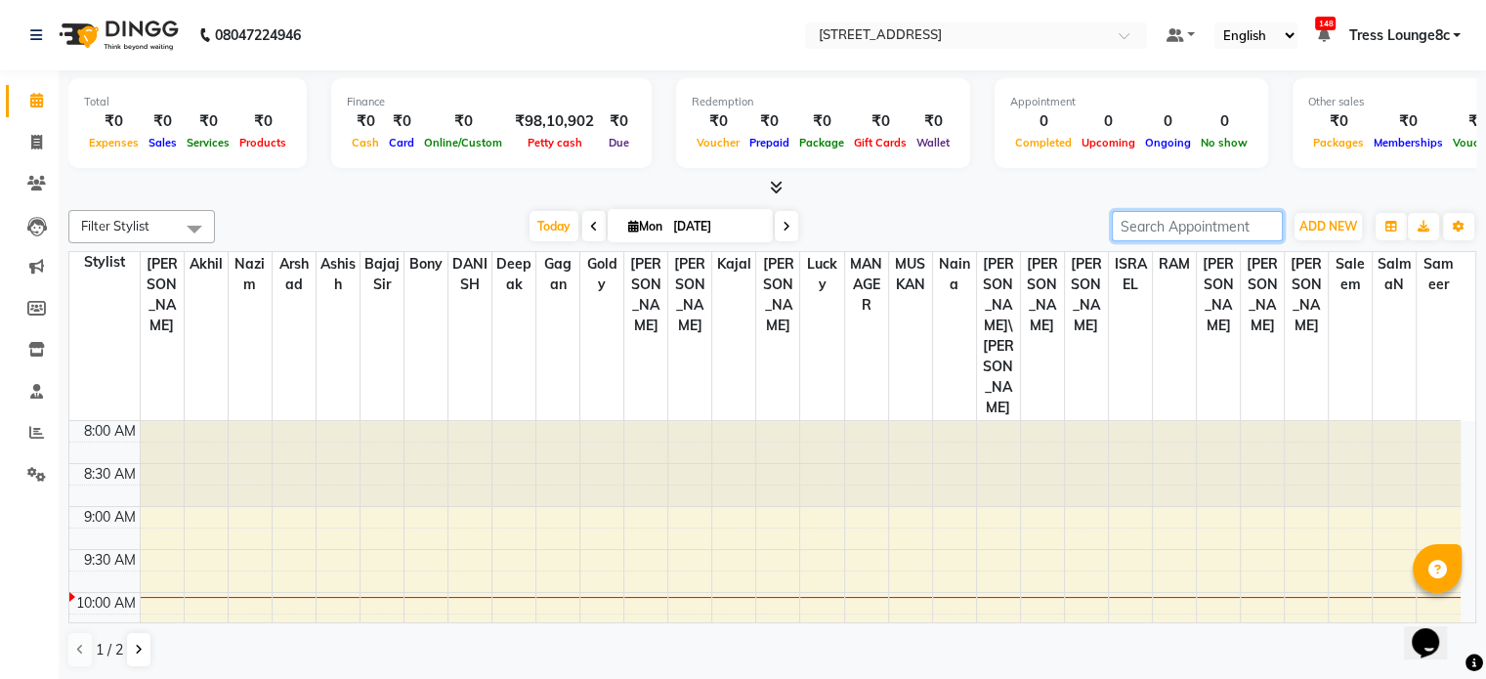
click at [1168, 230] on input "search" at bounding box center [1197, 226] width 171 height 30
type input "J"
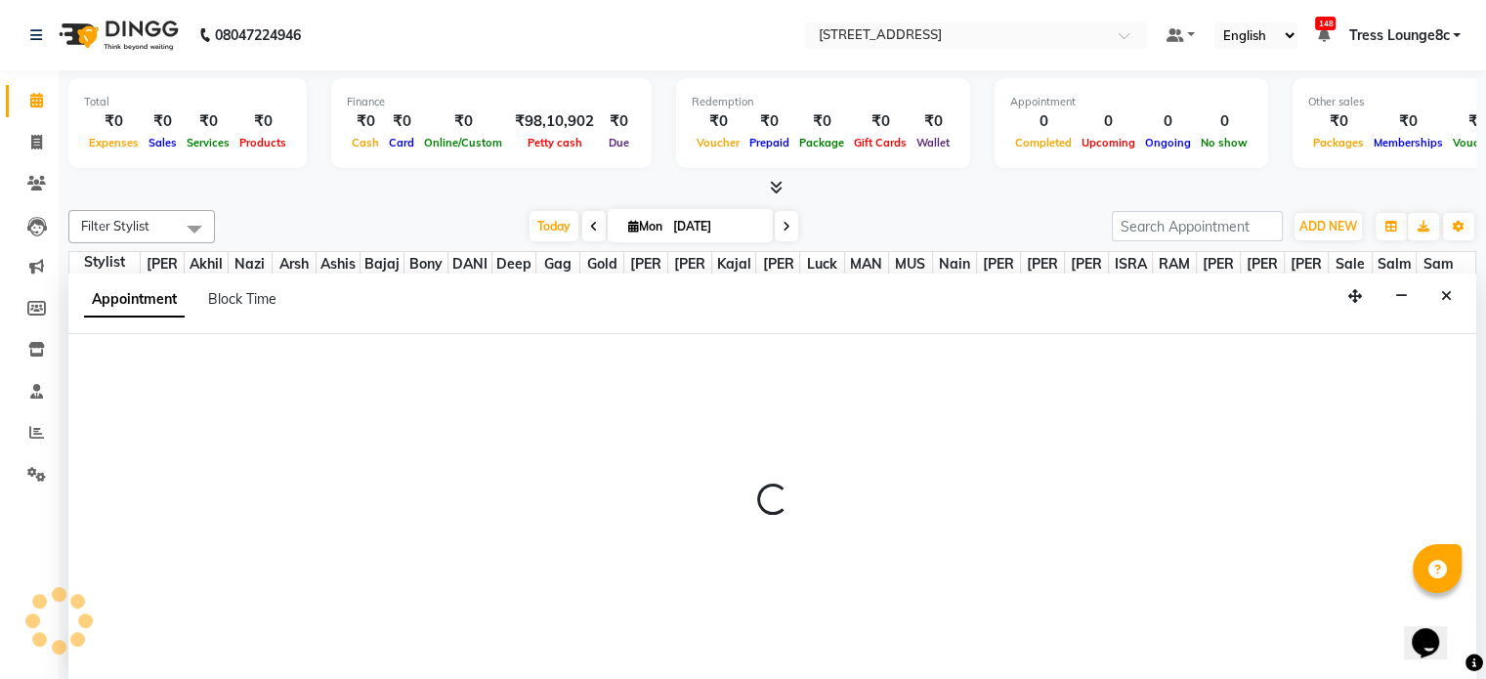
select select "47177"
select select "600"
select select "tentative"
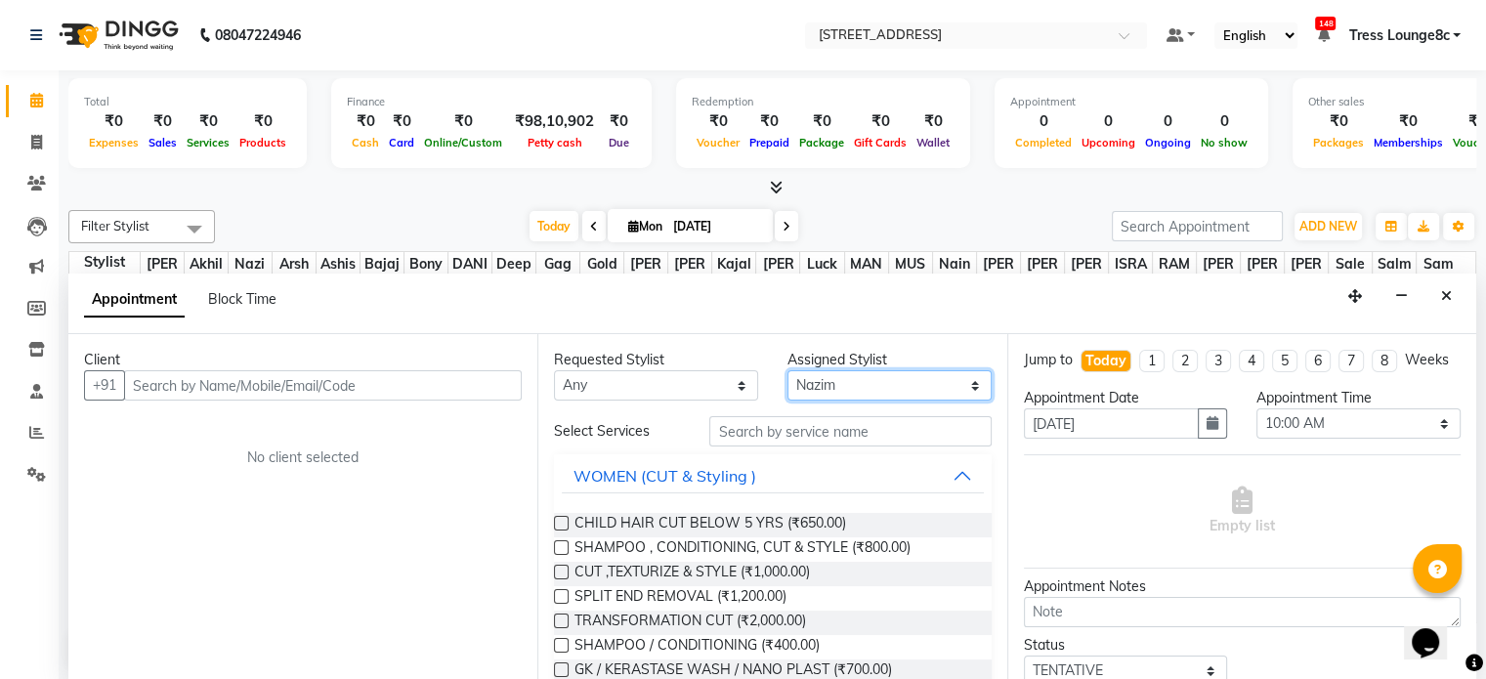
click at [844, 383] on select "Select [PERSON_NAME] [PERSON_NAME] [PERSON_NAME] [PERSON_NAME] sir Bony DANISH …" at bounding box center [889, 385] width 204 height 30
select select "47437"
click at [787, 370] on select "Select [PERSON_NAME] [PERSON_NAME] [PERSON_NAME] [PERSON_NAME] sir Bony DANISH …" at bounding box center [889, 385] width 204 height 30
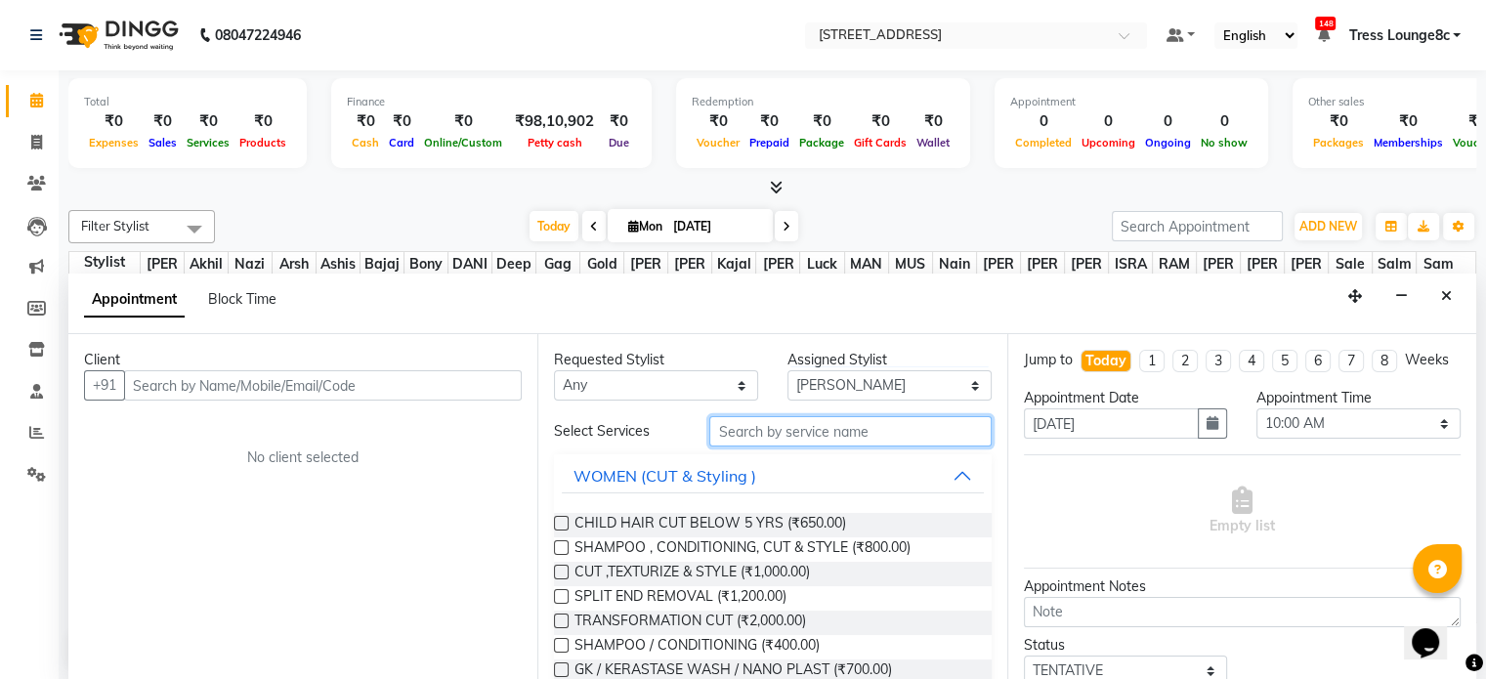
click at [793, 426] on input "text" at bounding box center [849, 431] width 281 height 30
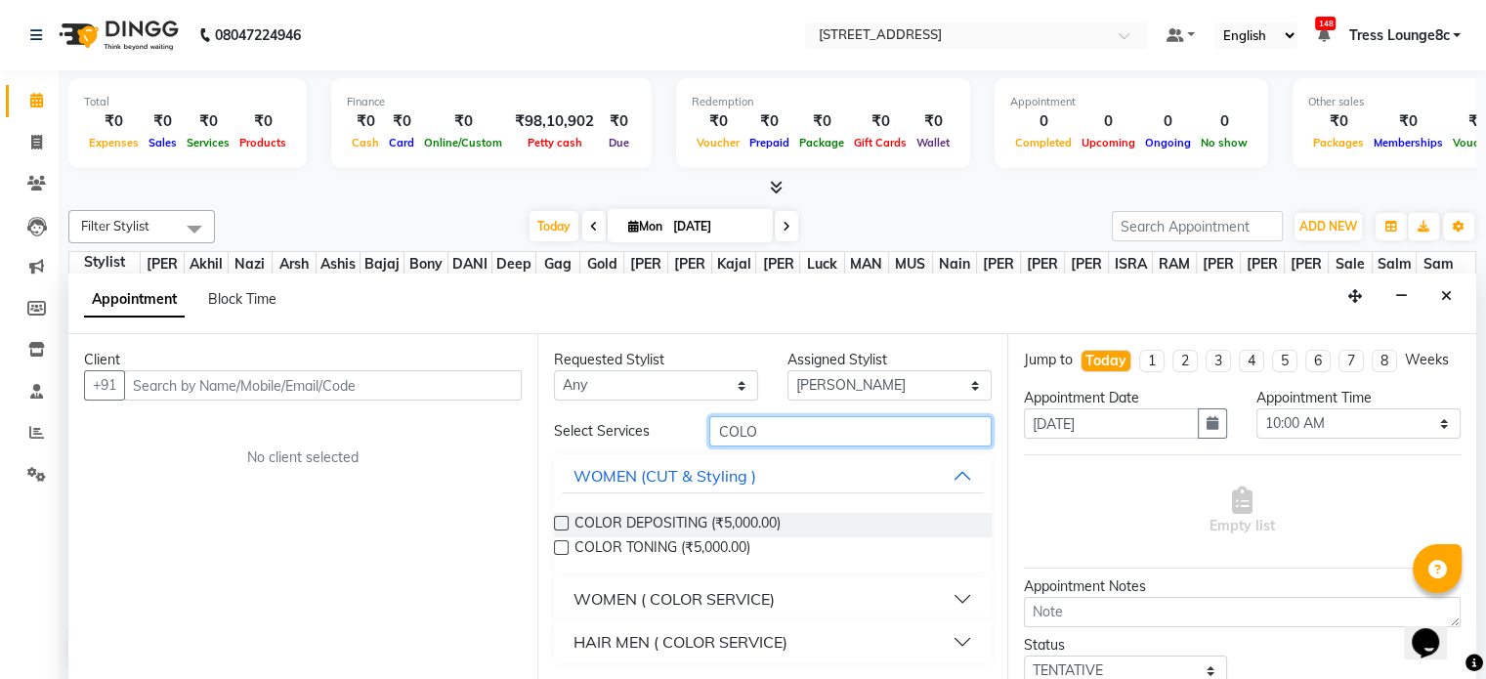
type input "COLO"
click at [721, 642] on div "HAIR MEN ( COLOR SERVICE)" at bounding box center [680, 641] width 214 height 23
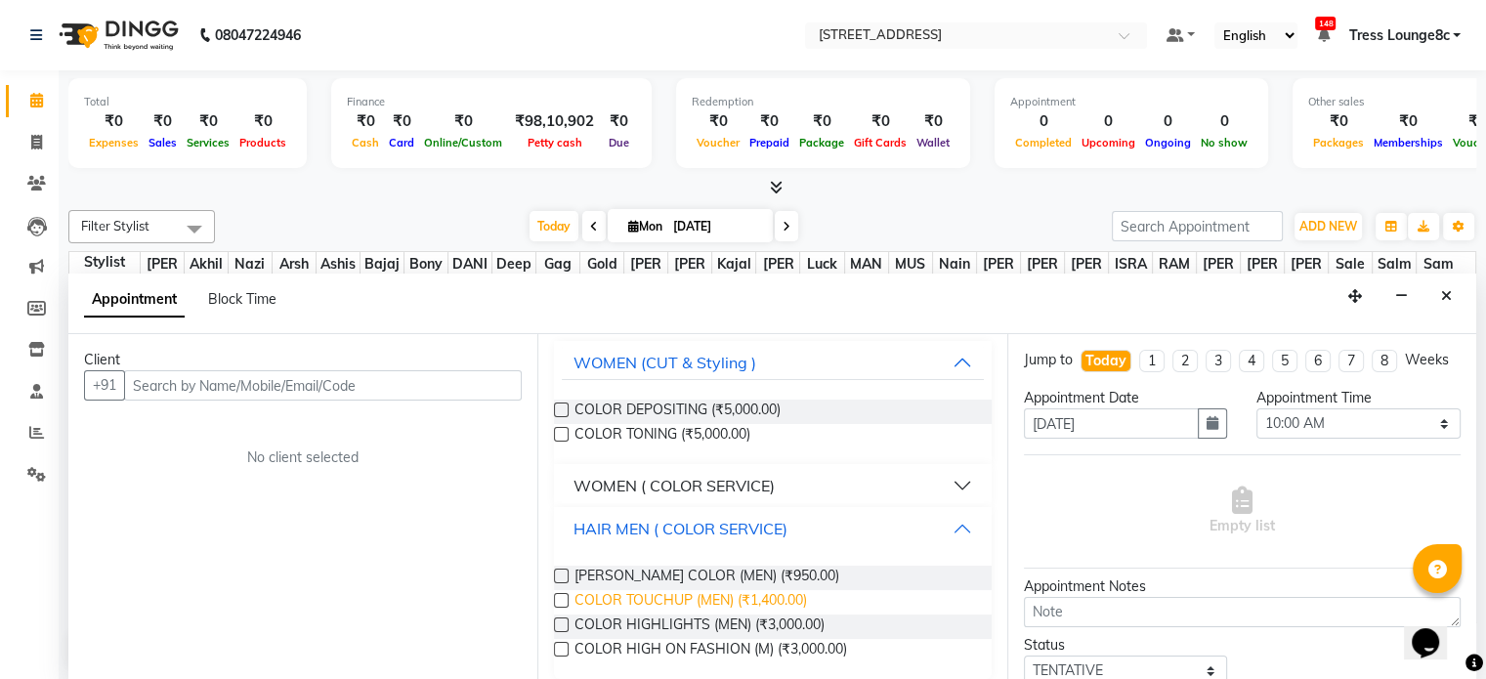
scroll to position [123, 0]
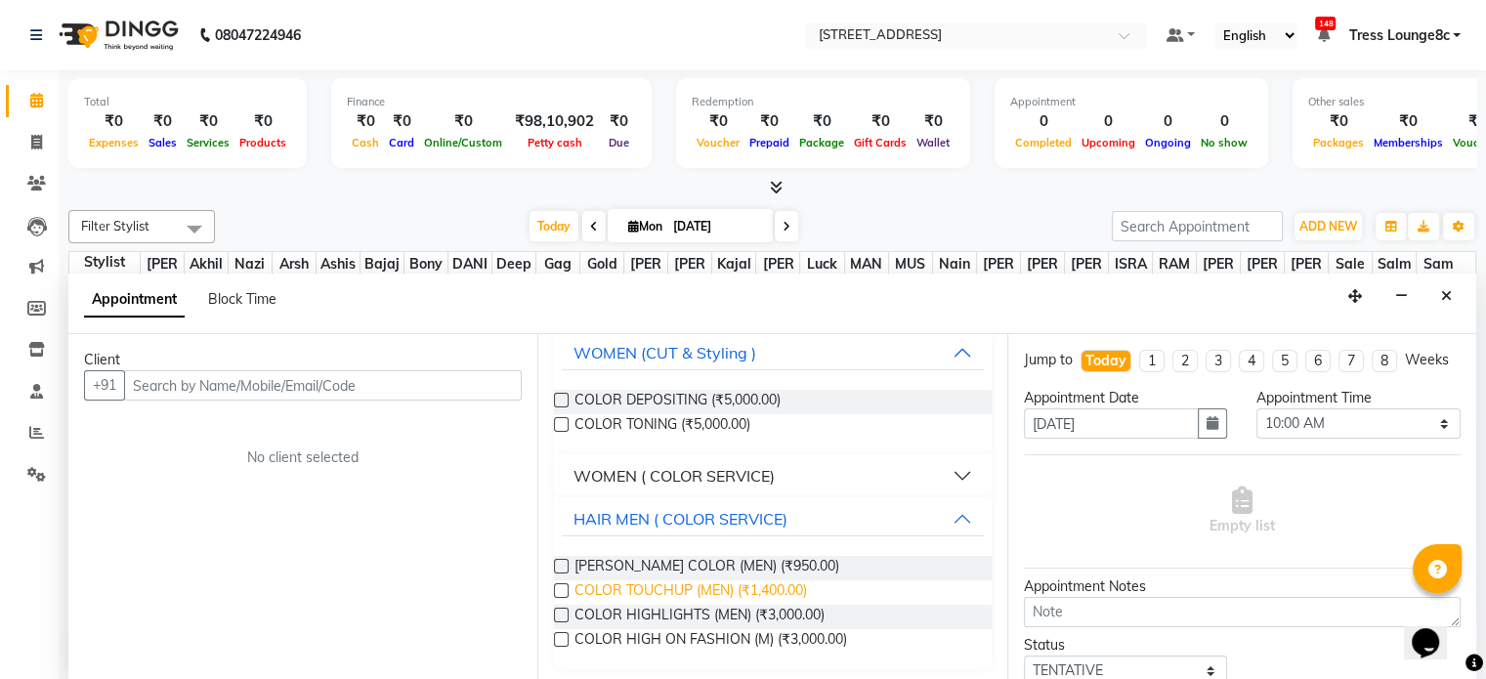
click at [774, 591] on span "COLOR TOUCHUP (MEN) (₹1,400.00)" at bounding box center [690, 592] width 233 height 24
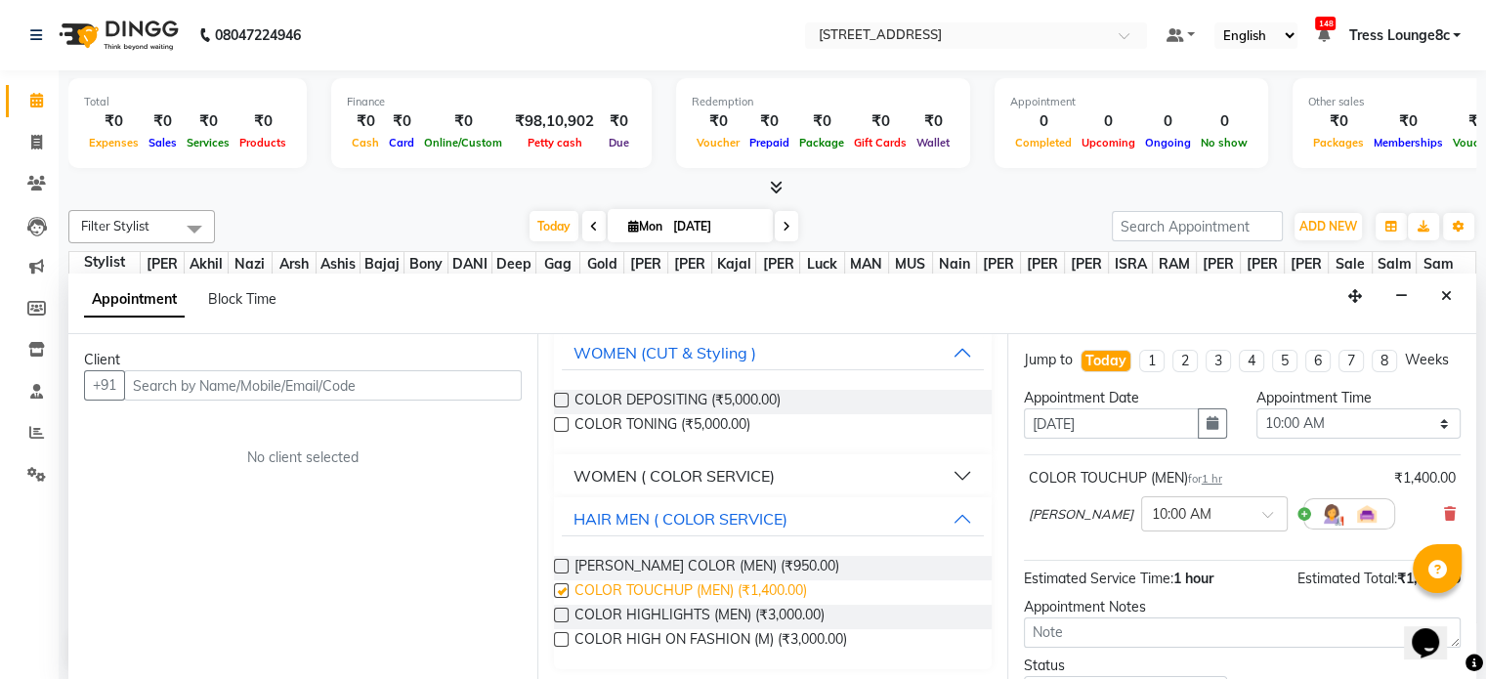
checkbox input "false"
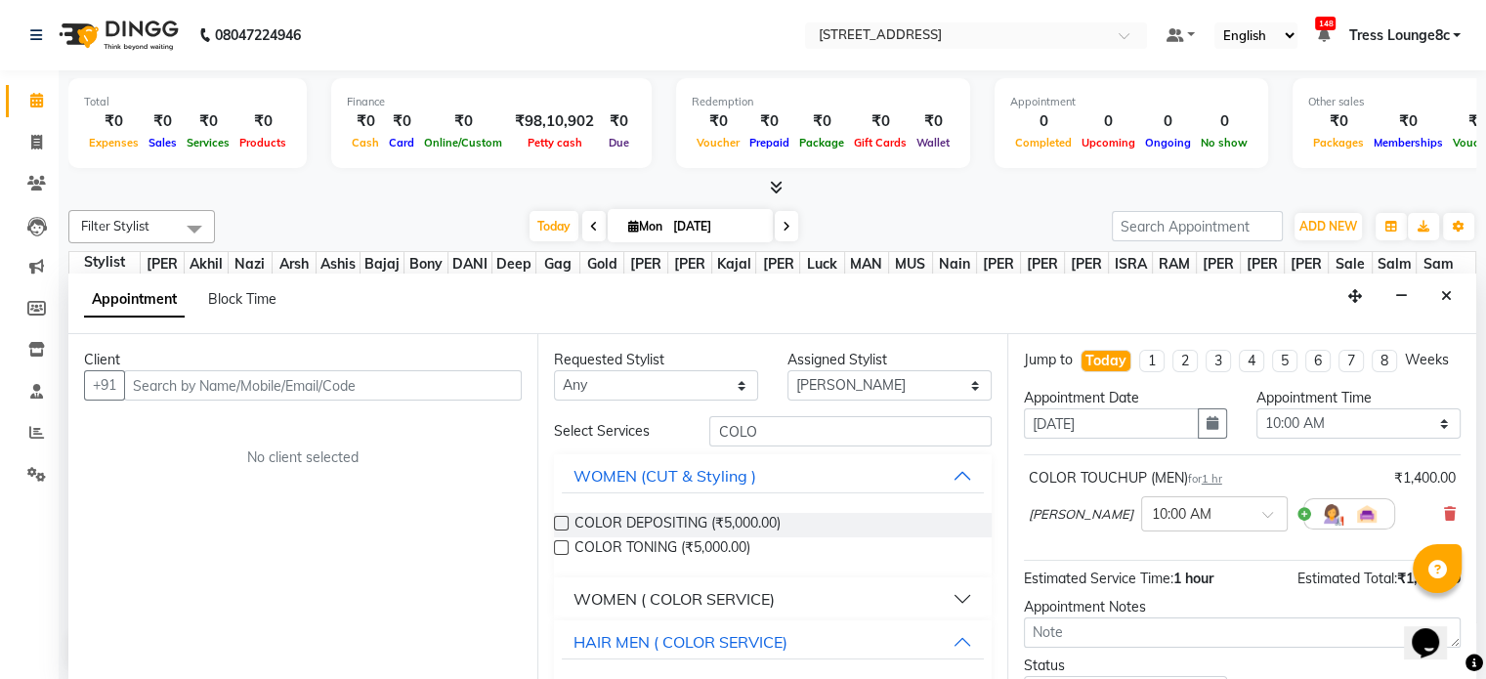
scroll to position [0, 0]
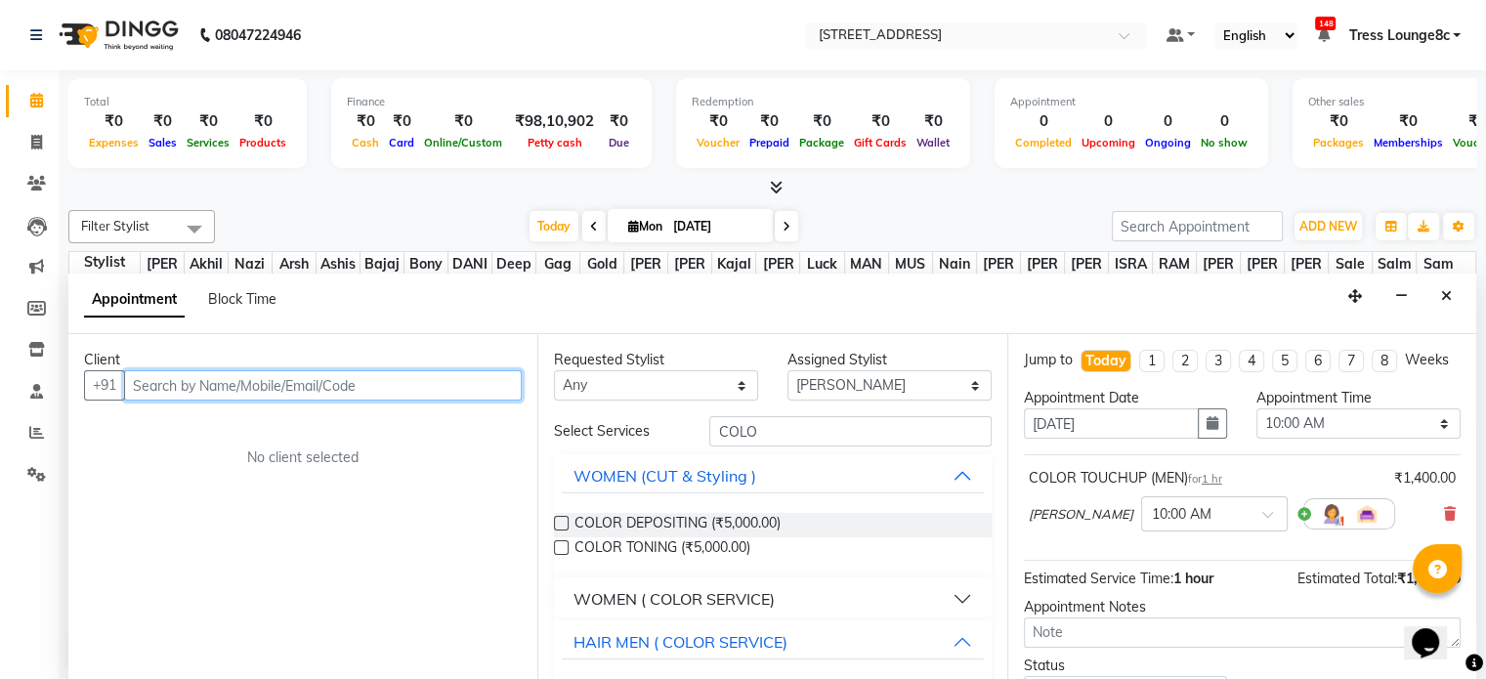
click at [253, 387] on input "text" at bounding box center [323, 385] width 398 height 30
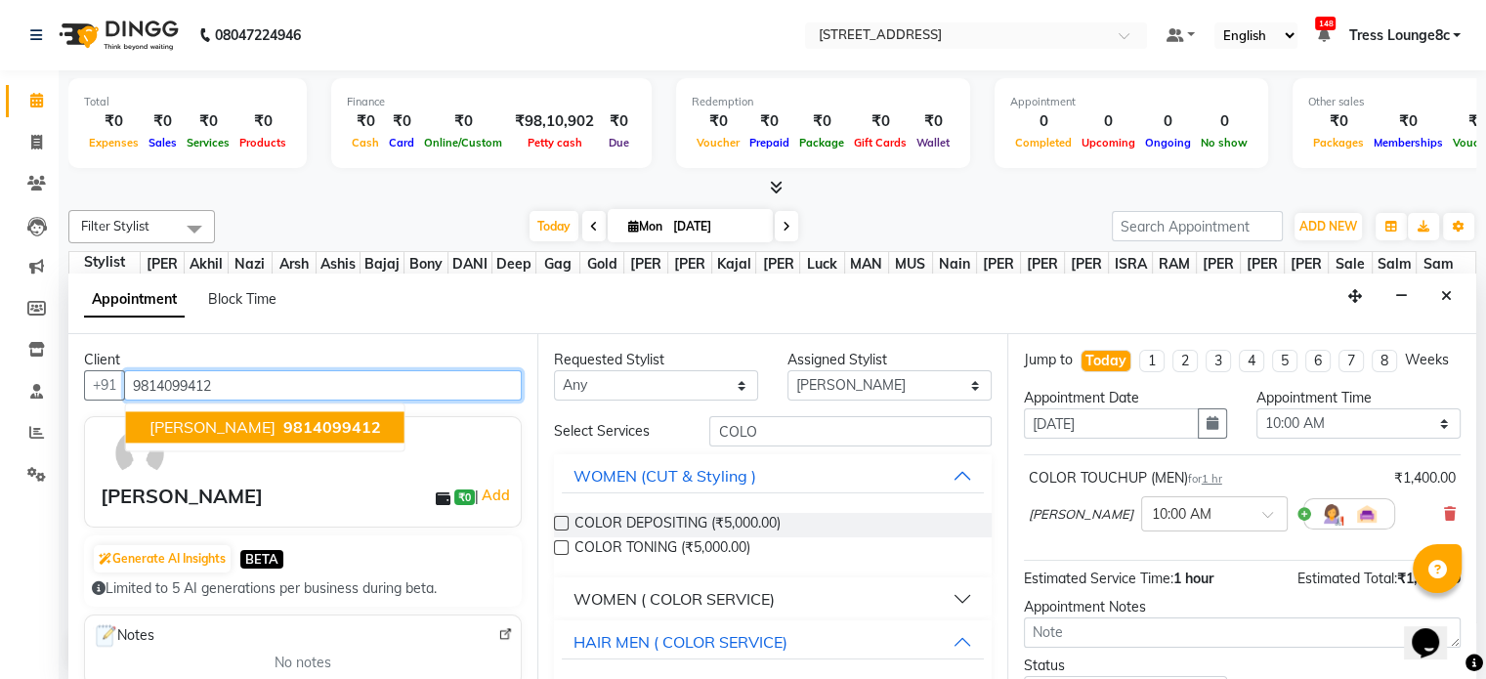
click at [285, 425] on span "9814099412" at bounding box center [332, 428] width 98 height 20
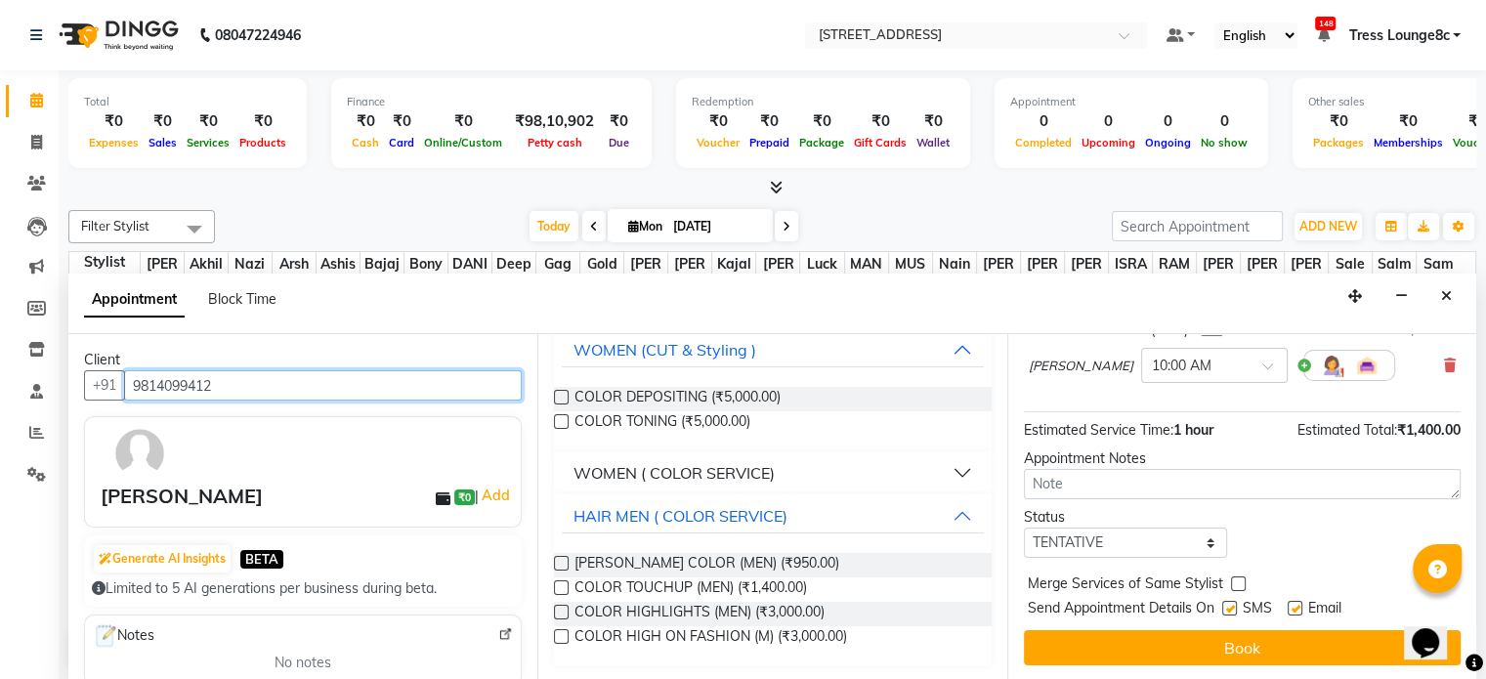
scroll to position [166, 0]
type input "9814099412"
click at [1120, 538] on select "Select TENTATIVE CONFIRM CHECK-IN UPCOMING" at bounding box center [1126, 543] width 204 height 30
select select "confirm booking"
click at [1024, 528] on select "Select TENTATIVE CONFIRM CHECK-IN UPCOMING" at bounding box center [1126, 543] width 204 height 30
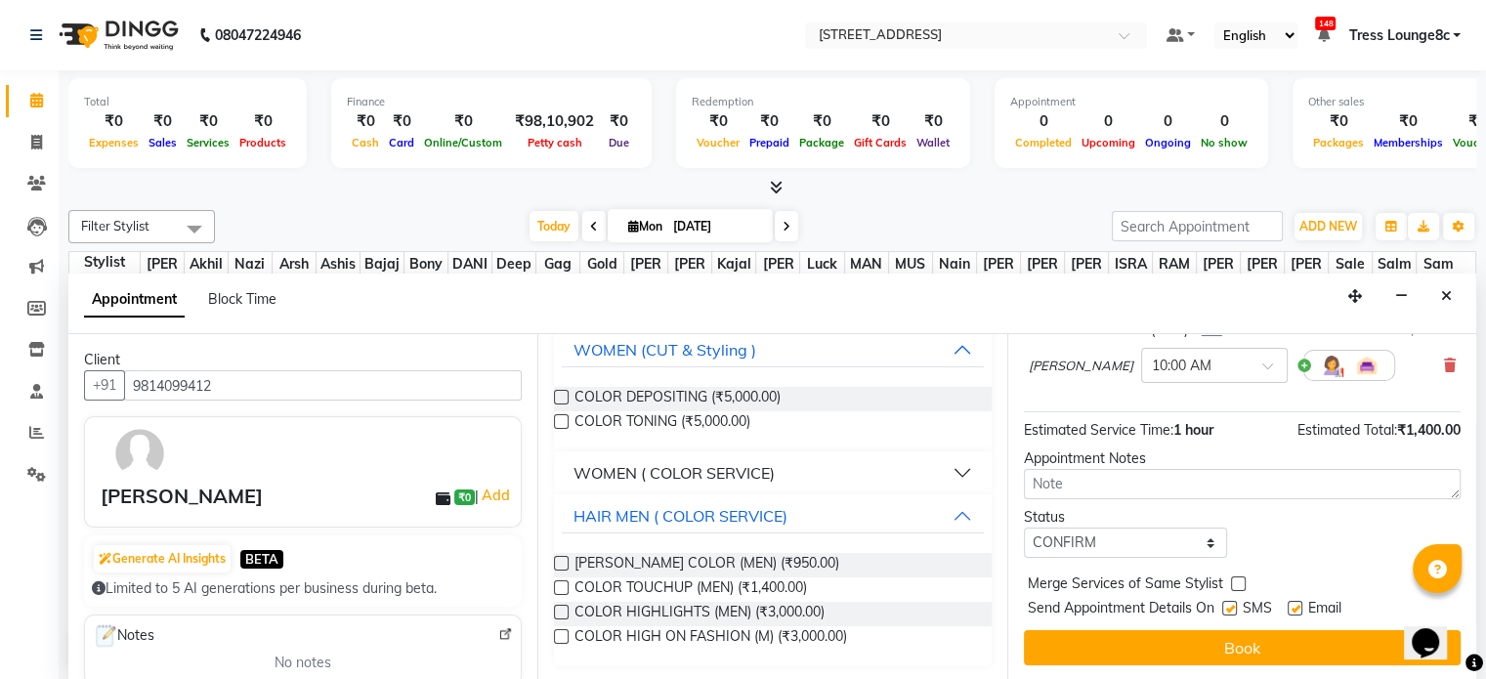
click at [1229, 605] on label at bounding box center [1229, 608] width 15 height 15
click at [1229, 605] on input "checkbox" at bounding box center [1228, 610] width 13 height 13
checkbox input "false"
drag, startPoint x: 1235, startPoint y: 577, endPoint x: 1231, endPoint y: 595, distance: 18.0
click at [1235, 580] on label at bounding box center [1238, 583] width 15 height 15
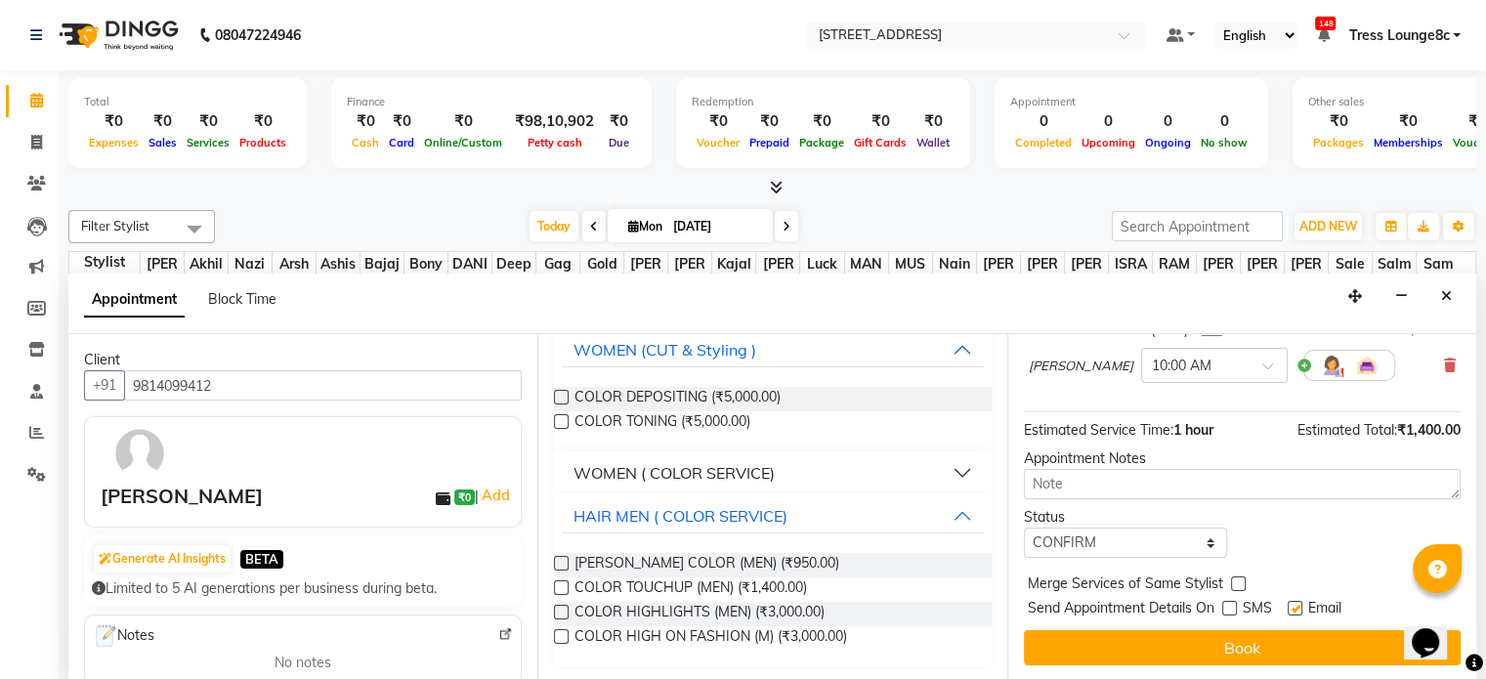
click at [1235, 580] on input "checkbox" at bounding box center [1237, 585] width 13 height 13
checkbox input "true"
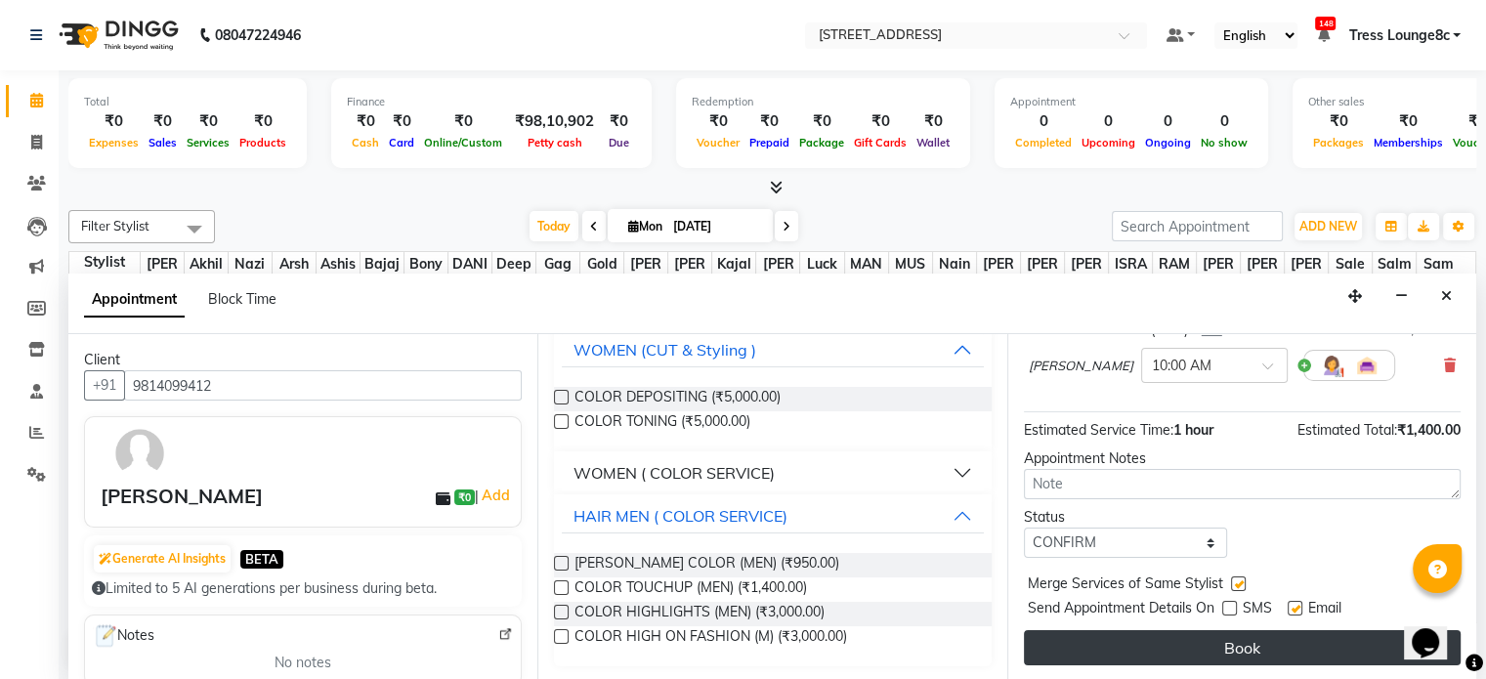
click at [1291, 644] on button "Book" at bounding box center [1242, 647] width 437 height 35
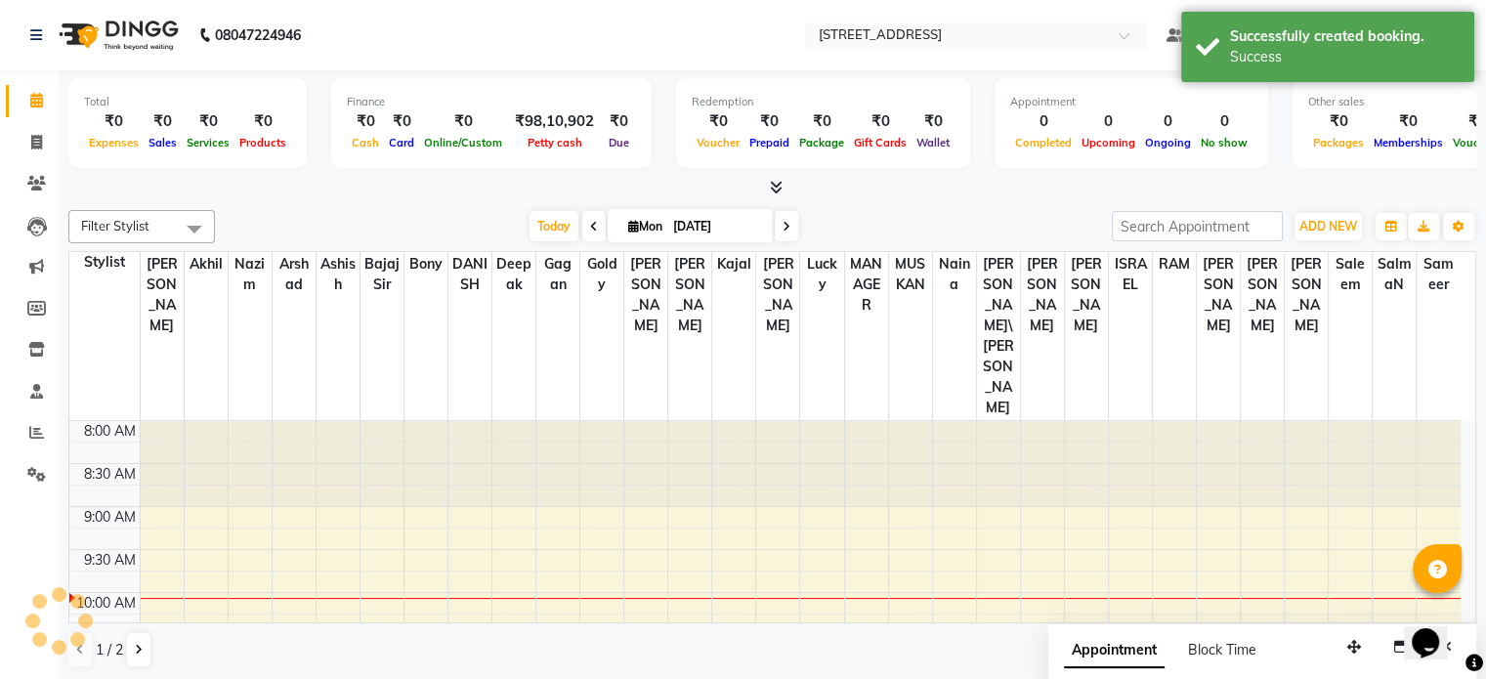
scroll to position [0, 0]
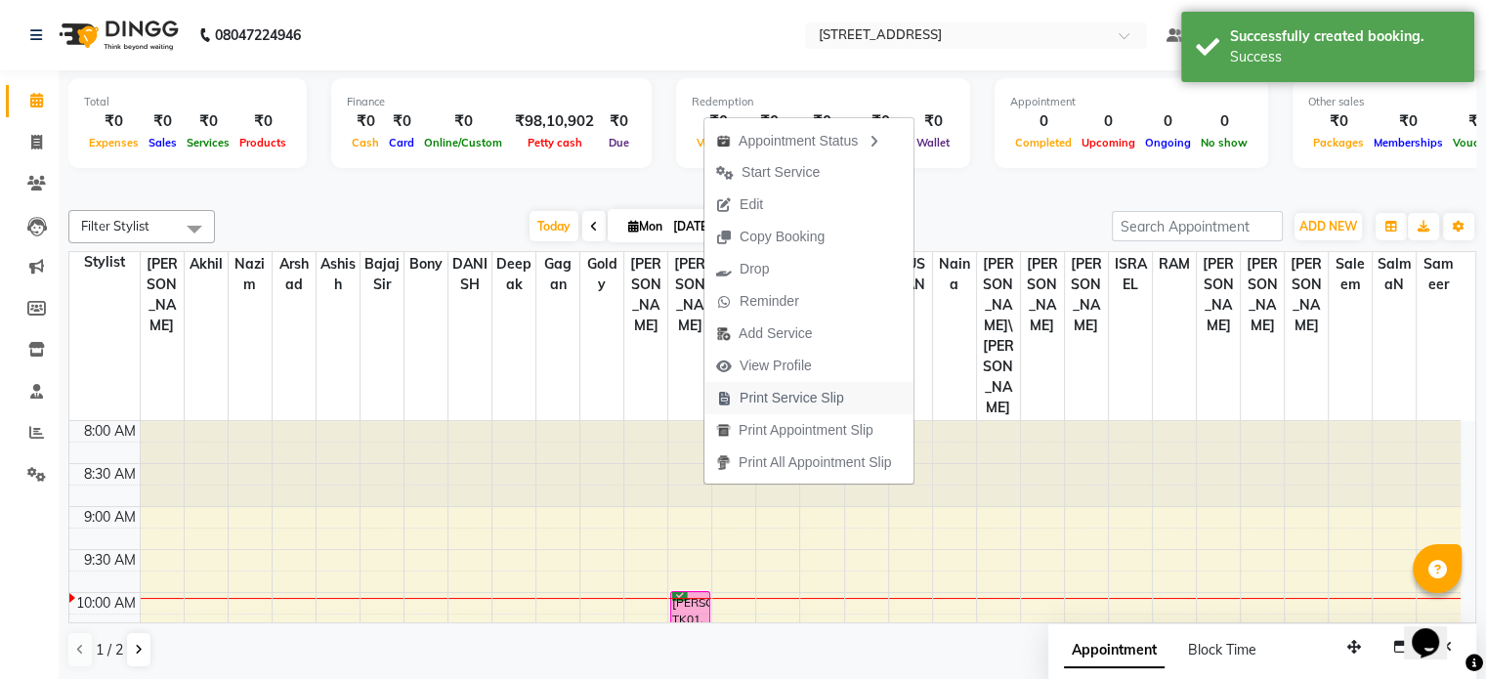
click at [803, 401] on span "Print Service Slip" at bounding box center [792, 398] width 105 height 21
